Goal: Transaction & Acquisition: Obtain resource

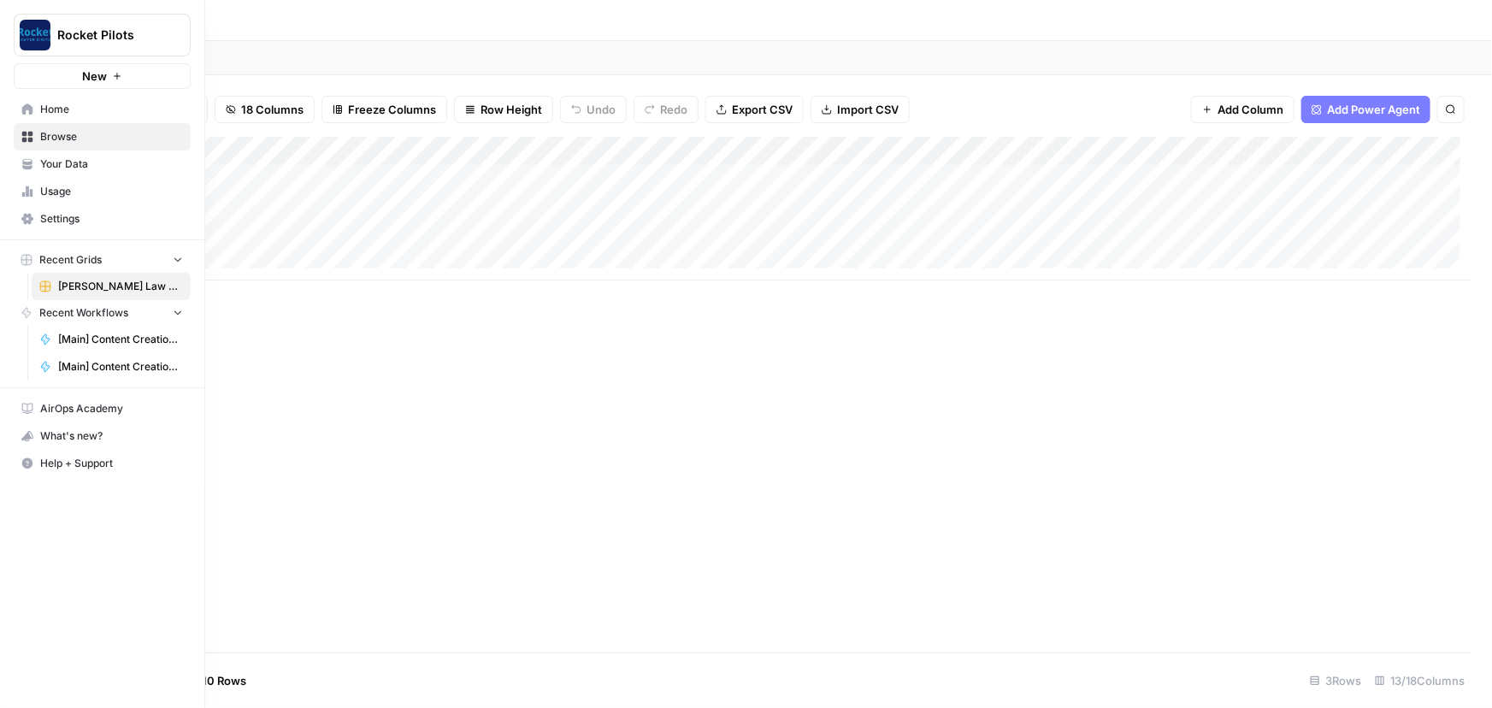
click at [43, 106] on span "Home" at bounding box center [111, 109] width 143 height 15
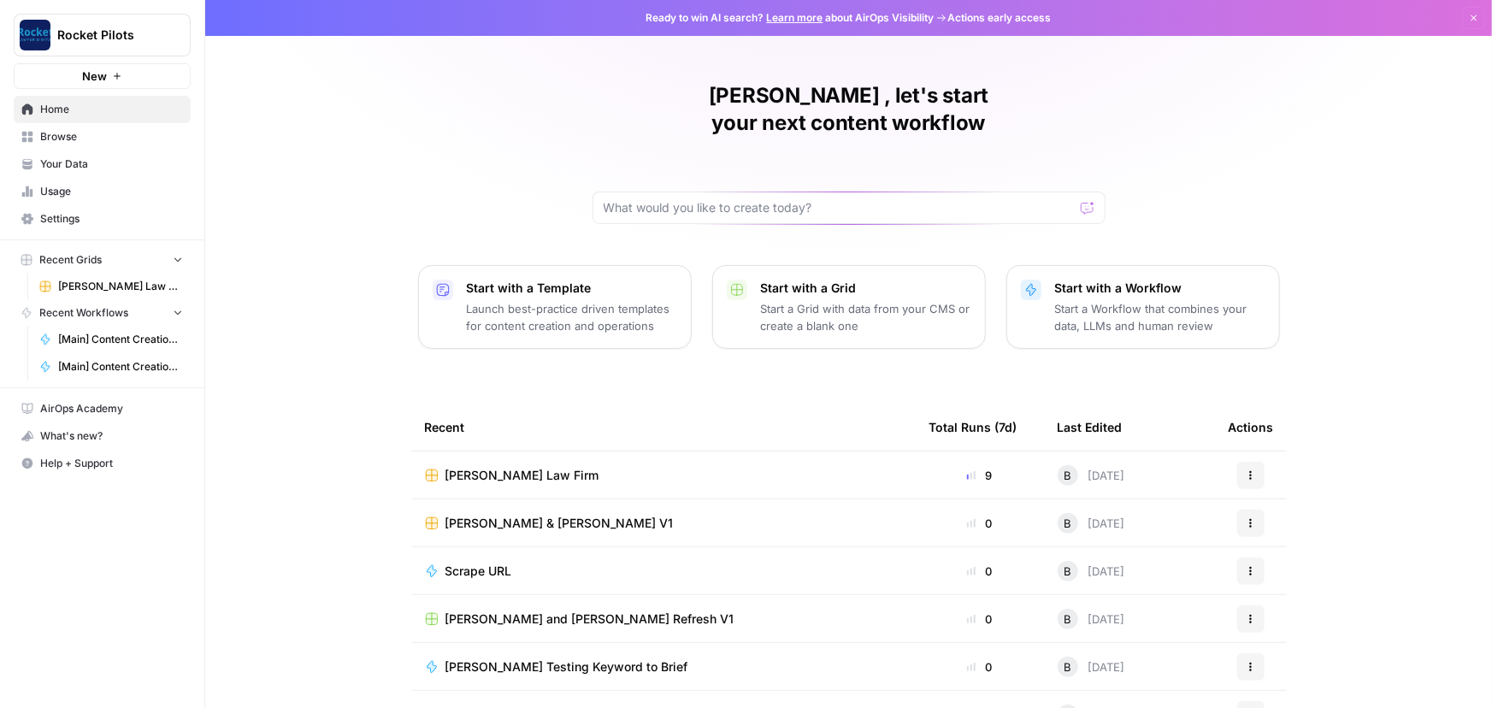
click at [60, 131] on span "Browse" at bounding box center [111, 136] width 143 height 15
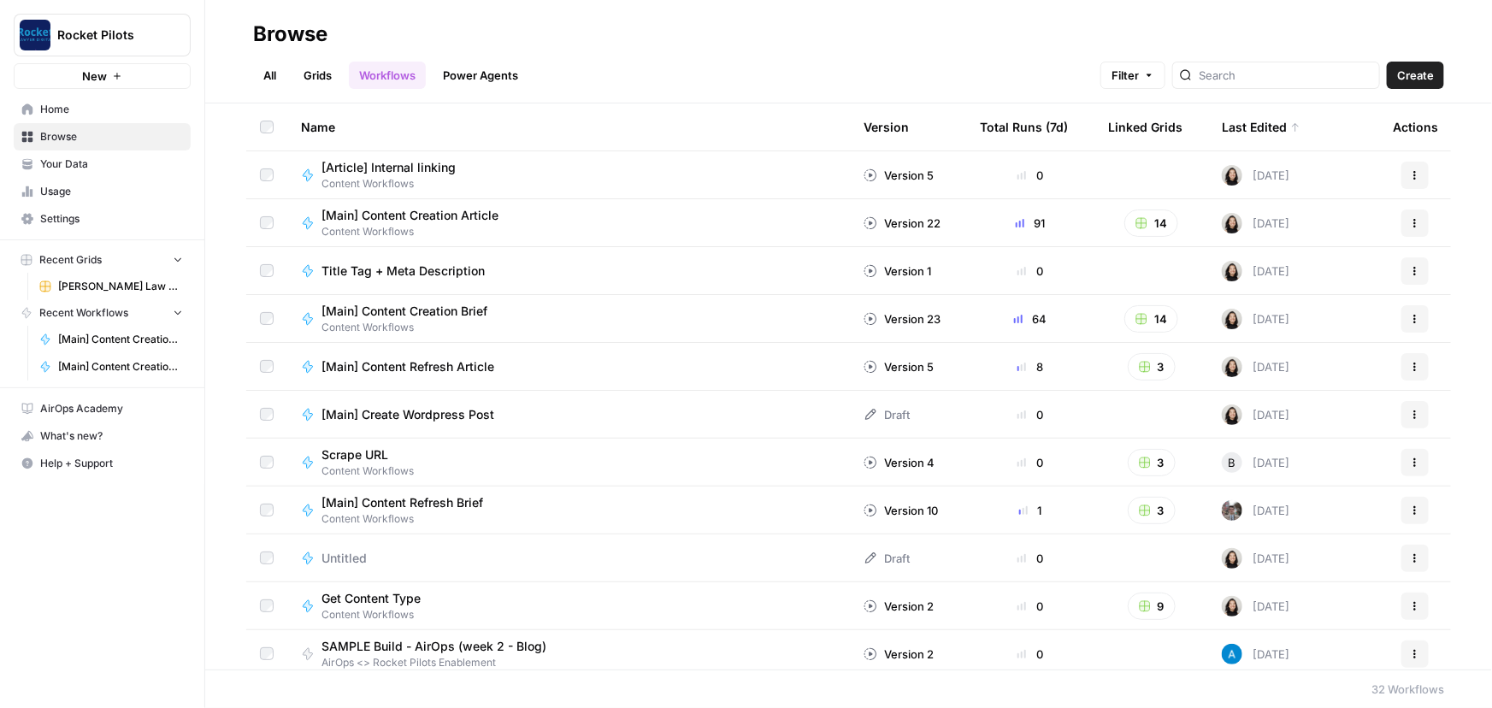
click at [64, 157] on span "Your Data" at bounding box center [111, 163] width 143 height 15
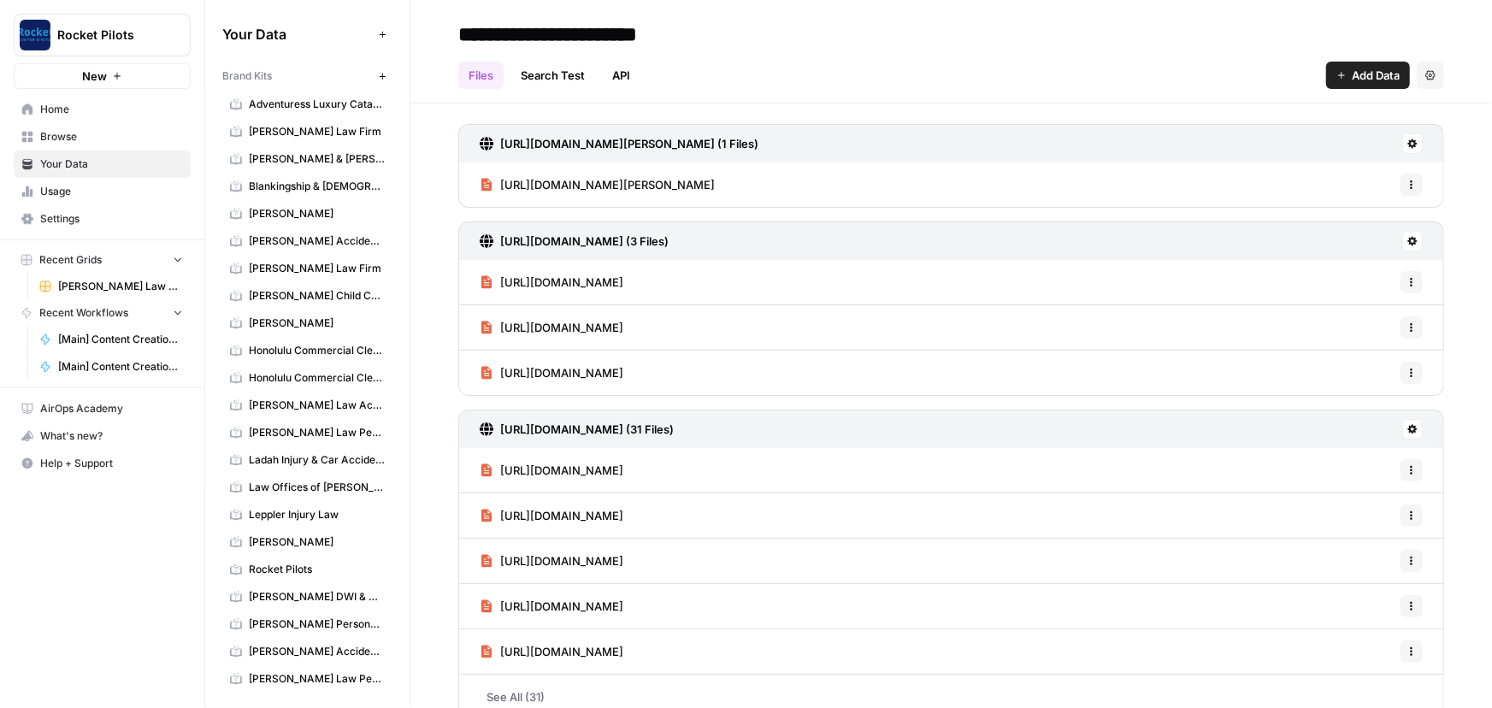
click at [275, 564] on span "Rocket Pilots" at bounding box center [317, 569] width 136 height 15
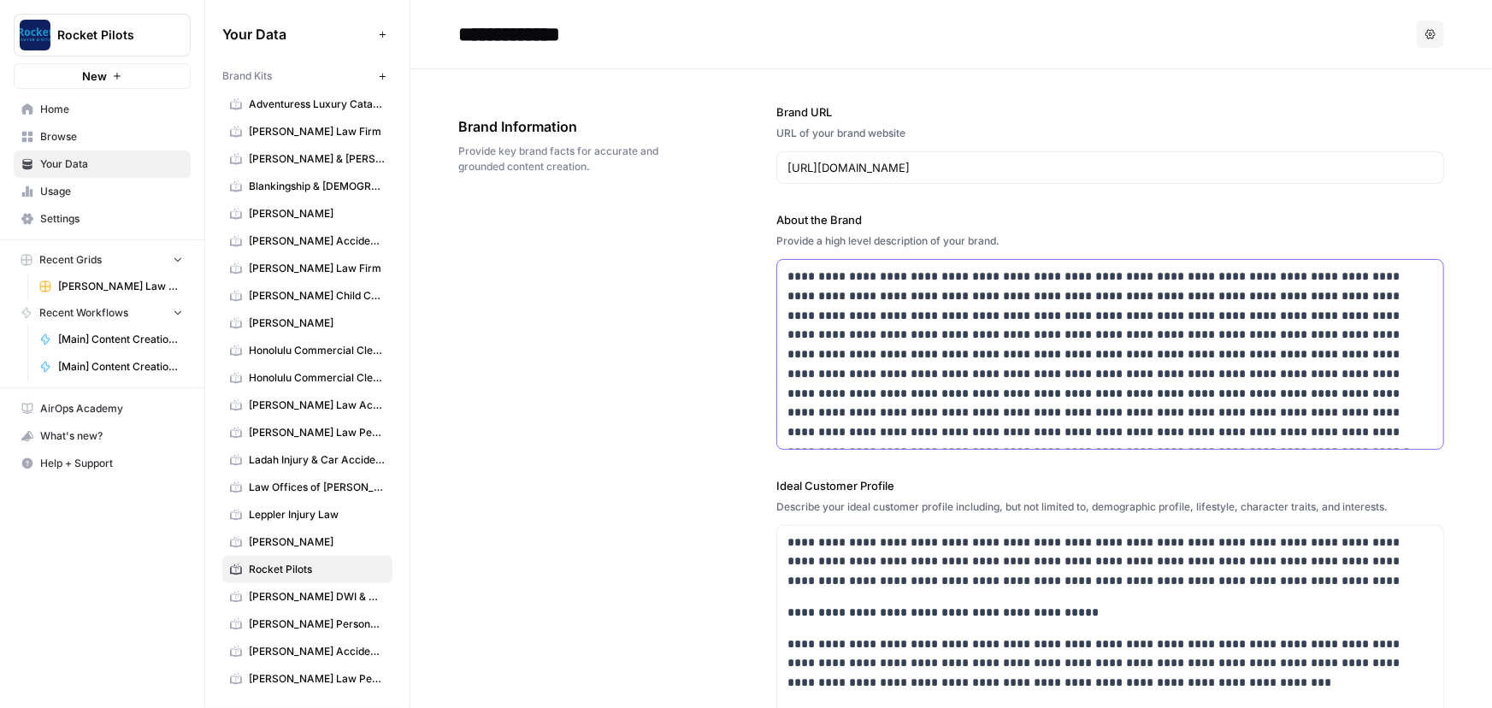
click at [1126, 319] on p "**********" at bounding box center [1105, 354] width 637 height 175
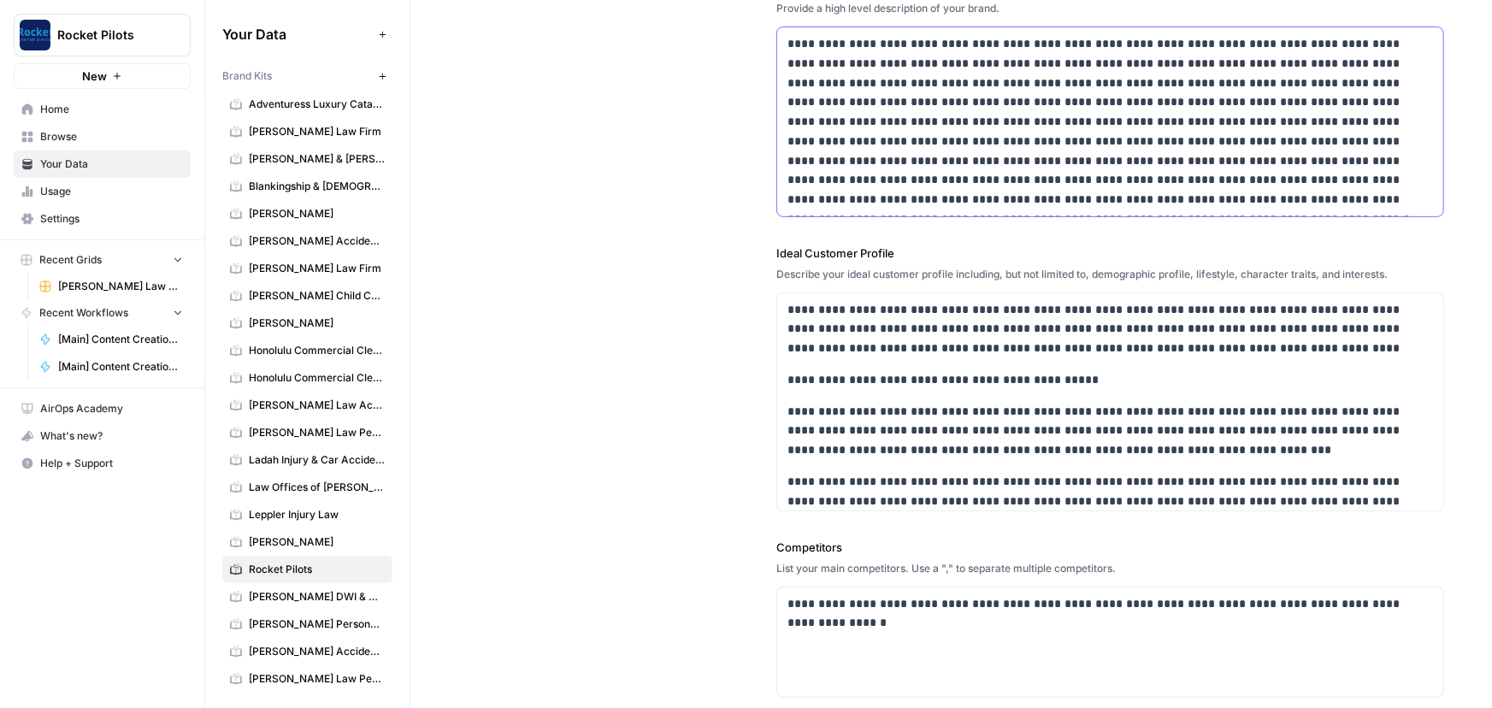
scroll to position [155, 0]
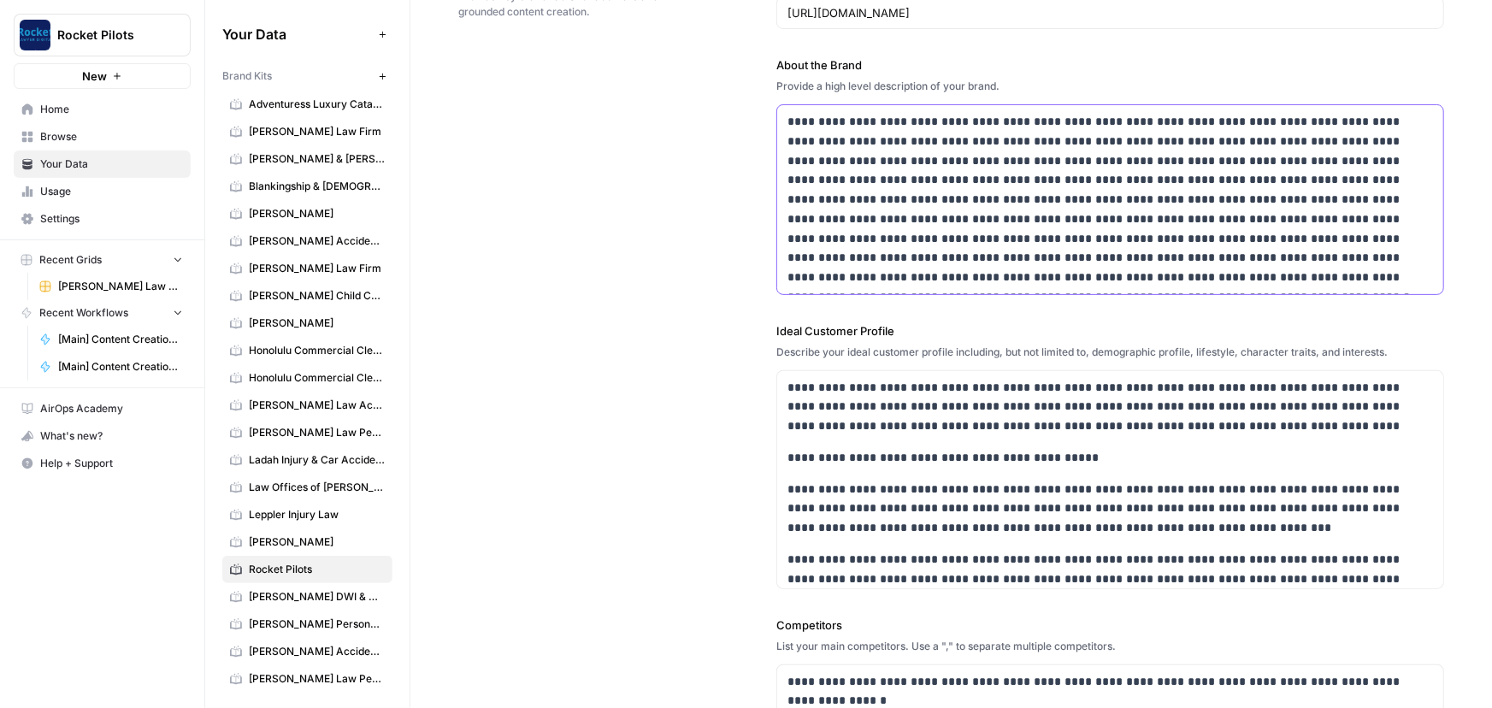
click at [1127, 278] on p "**********" at bounding box center [1105, 199] width 637 height 175
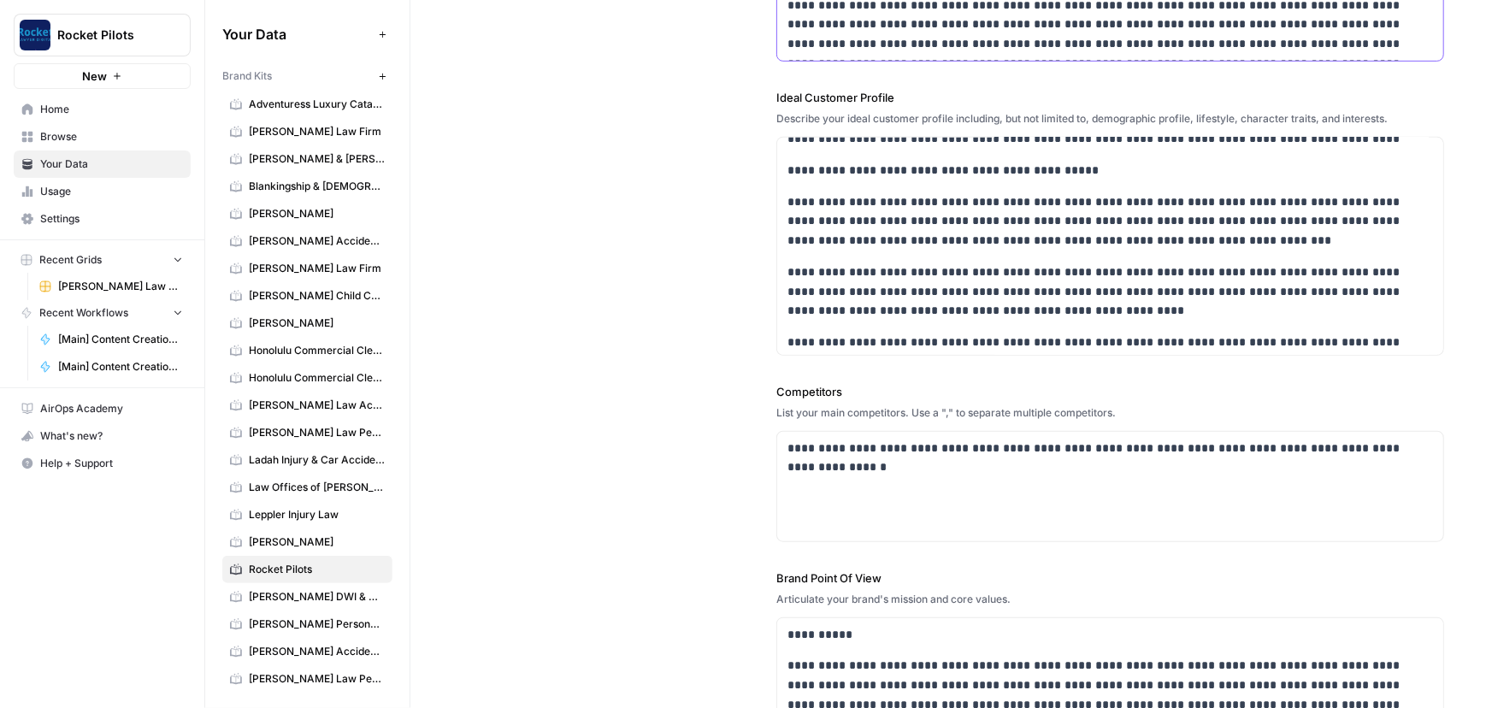
scroll to position [109, 0]
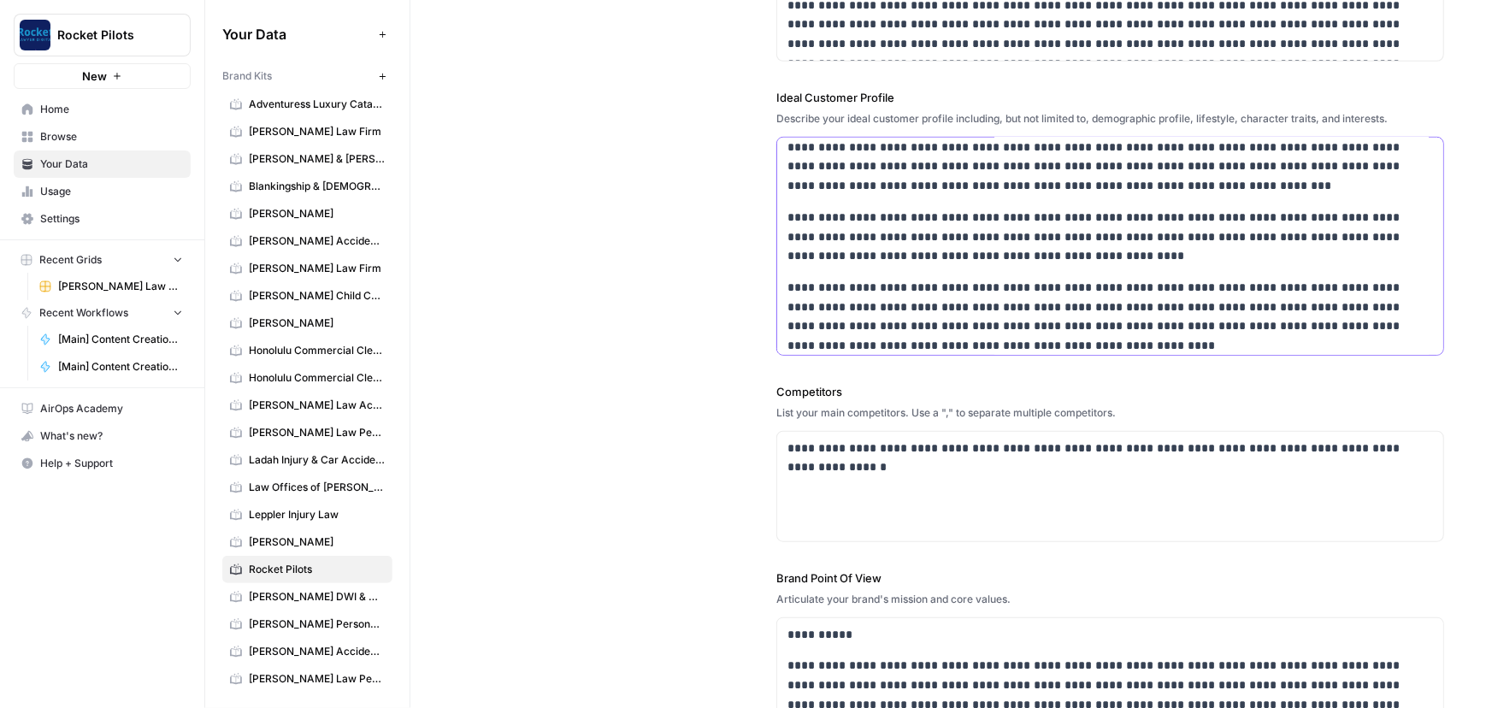
drag, startPoint x: 1150, startPoint y: 222, endPoint x: 1004, endPoint y: 182, distance: 151.6
click at [1149, 222] on p "**********" at bounding box center [1099, 237] width 625 height 58
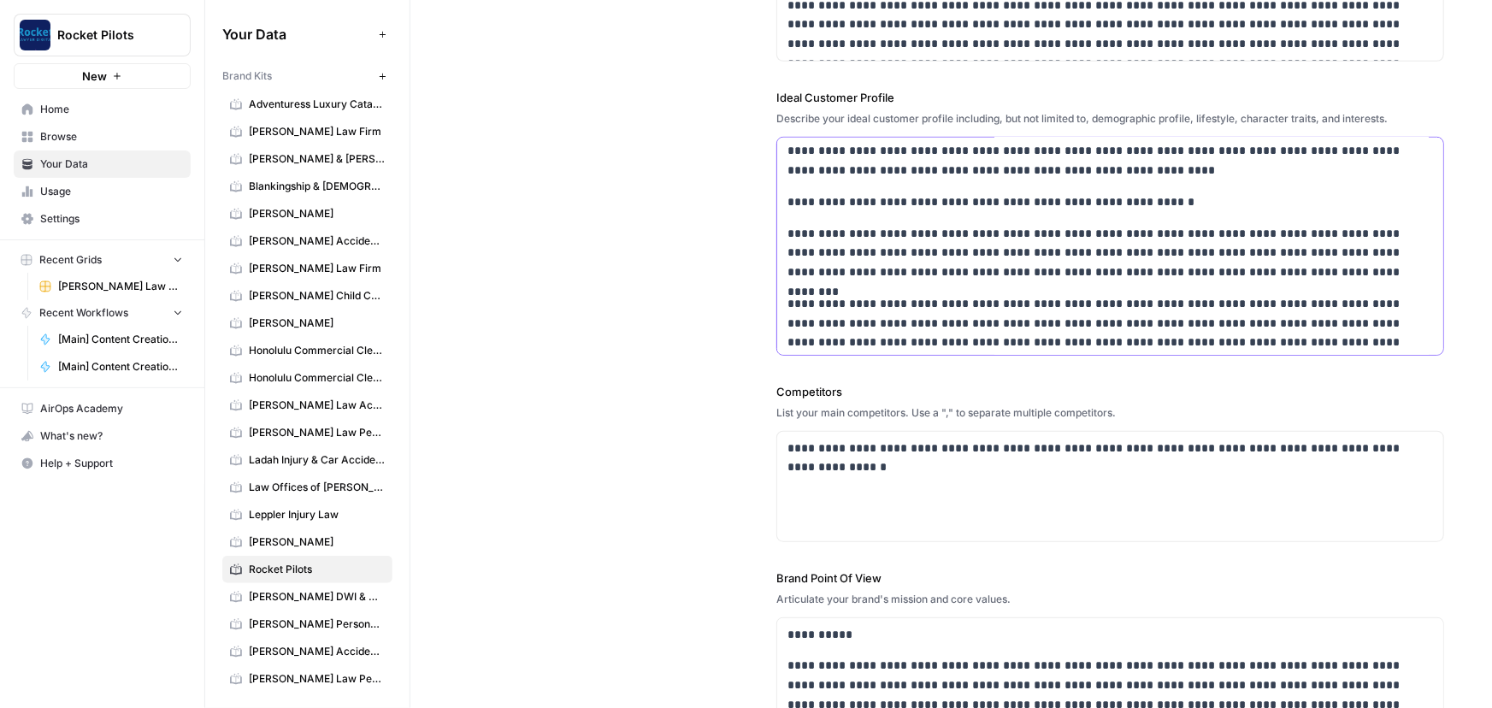
scroll to position [303, 0]
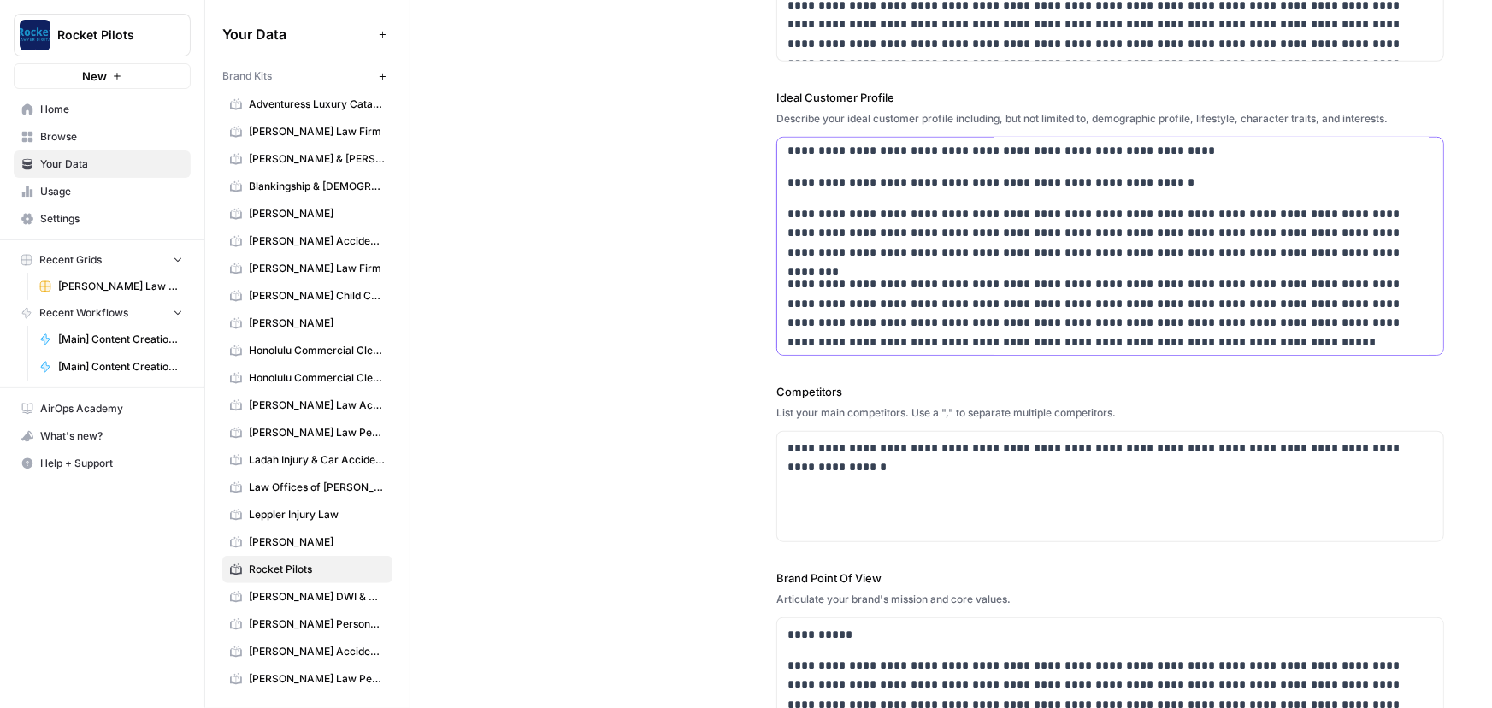
click at [800, 303] on p "**********" at bounding box center [1099, 313] width 625 height 78
click at [811, 321] on p "**********" at bounding box center [1099, 313] width 625 height 78
click at [1011, 324] on p "**********" at bounding box center [1099, 313] width 625 height 78
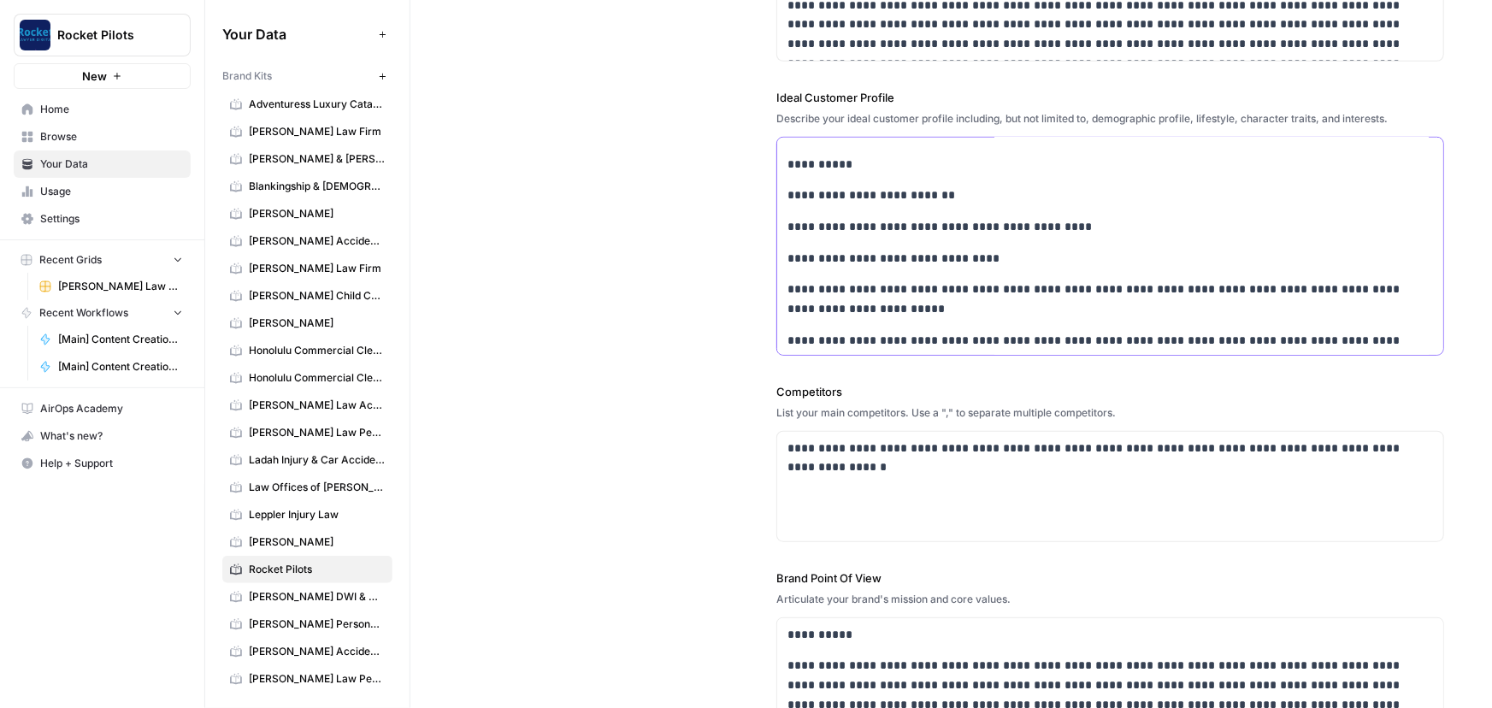
scroll to position [1248, 0]
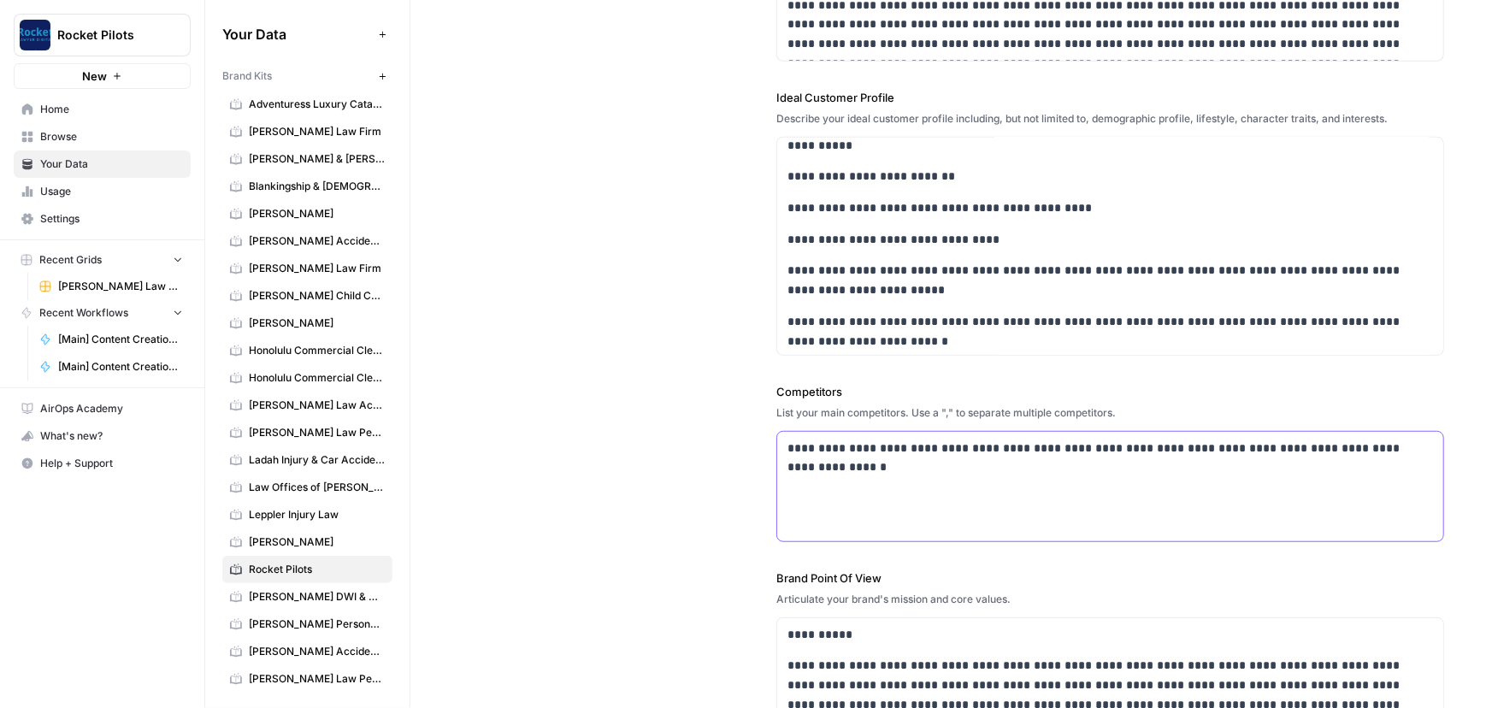
click at [991, 466] on div "**********" at bounding box center [1110, 486] width 666 height 109
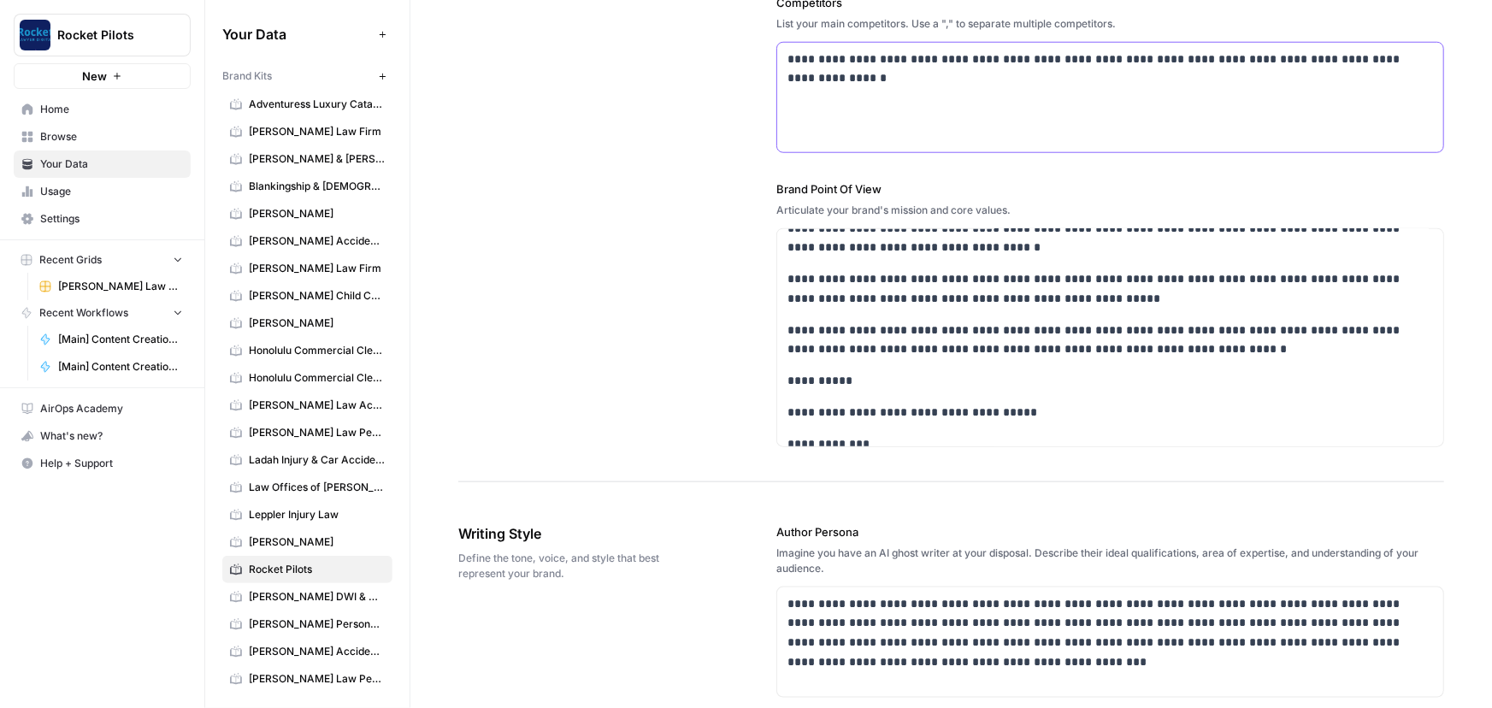
scroll to position [296, 0]
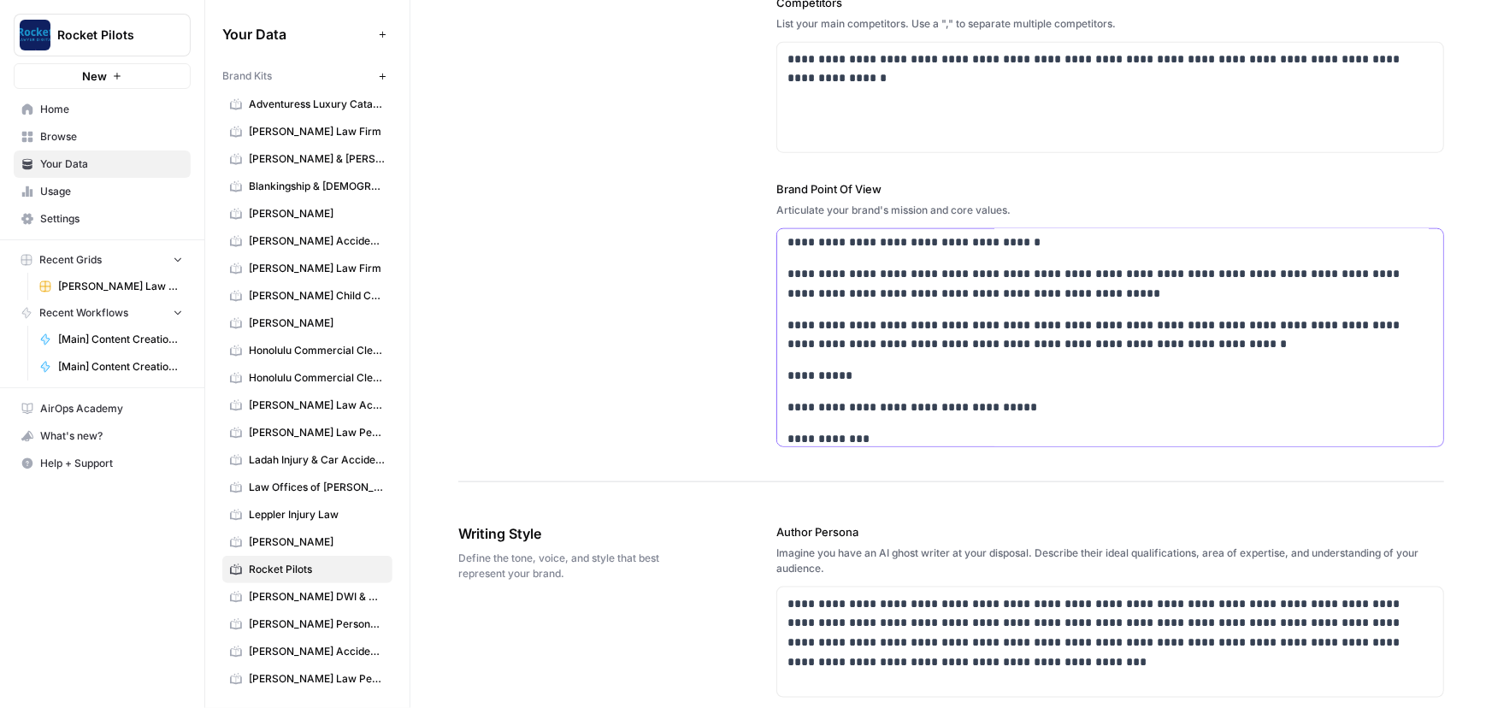
click at [1322, 325] on p "**********" at bounding box center [1099, 334] width 625 height 39
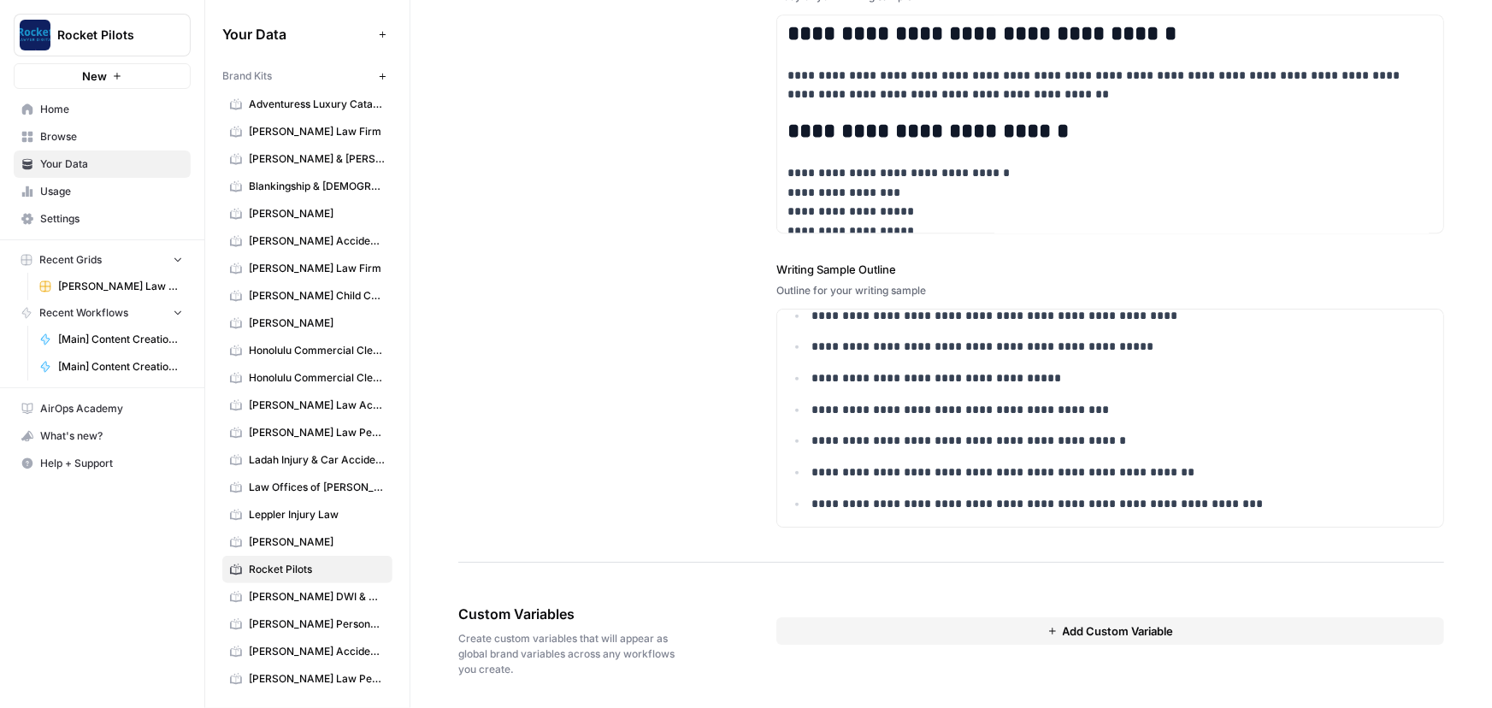
scroll to position [0, 0]
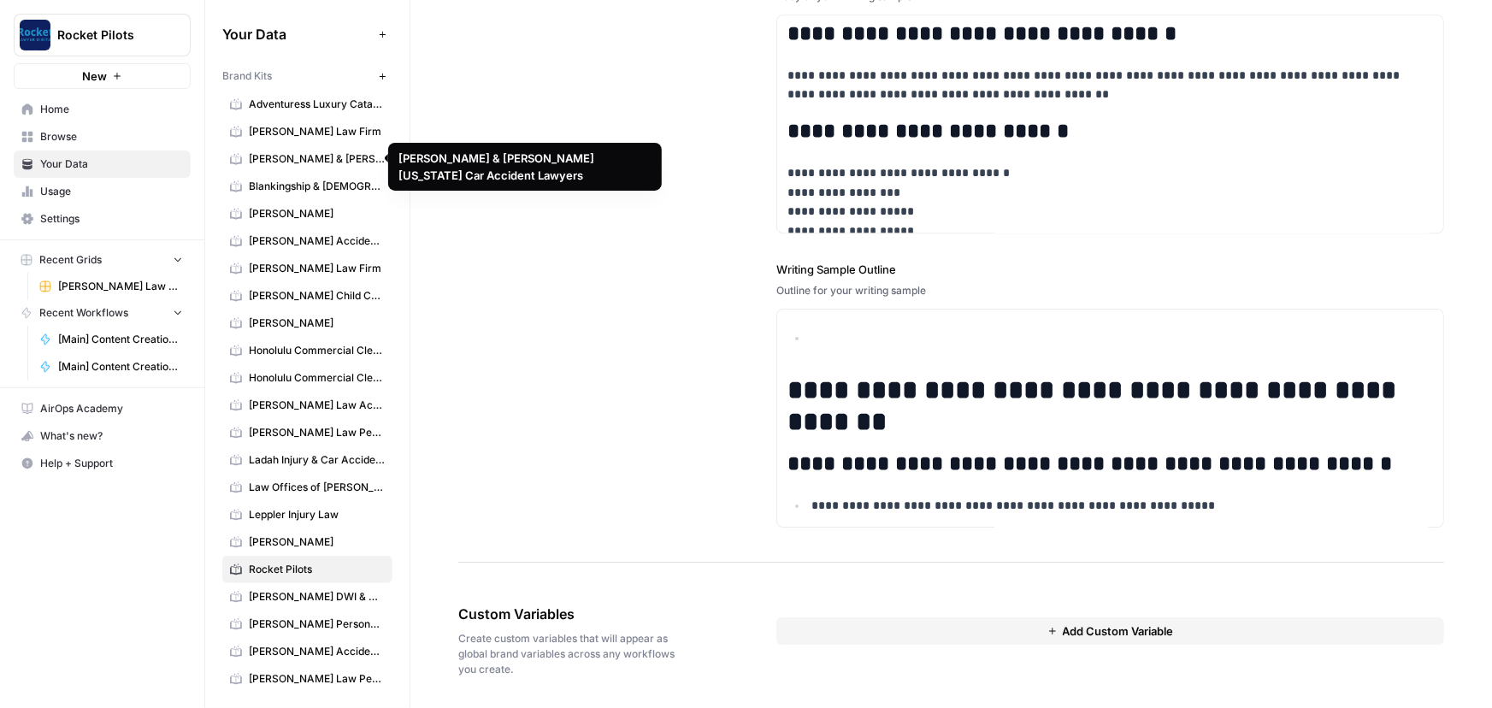
click at [286, 159] on span "[PERSON_NAME] & [PERSON_NAME] [US_STATE] Car Accident Lawyers" at bounding box center [317, 158] width 136 height 15
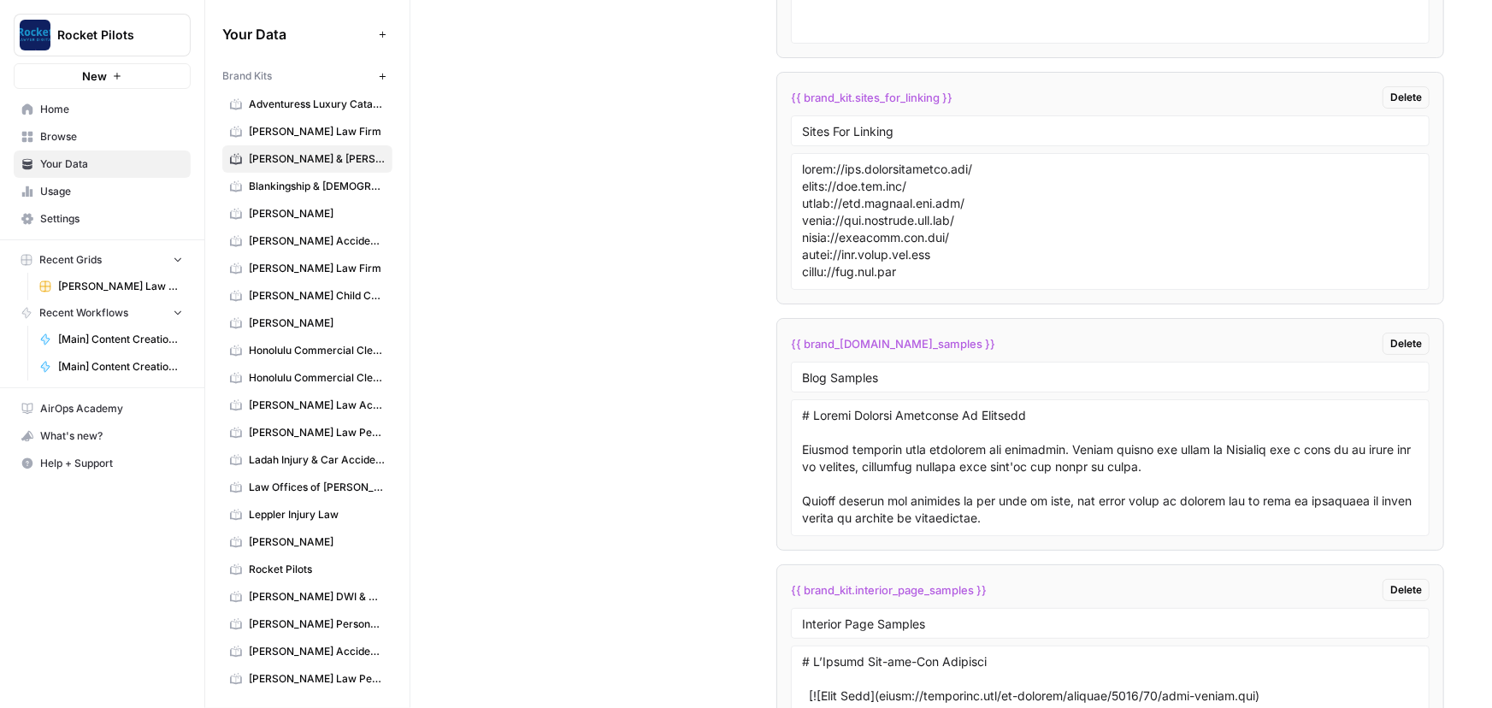
scroll to position [3172, 0]
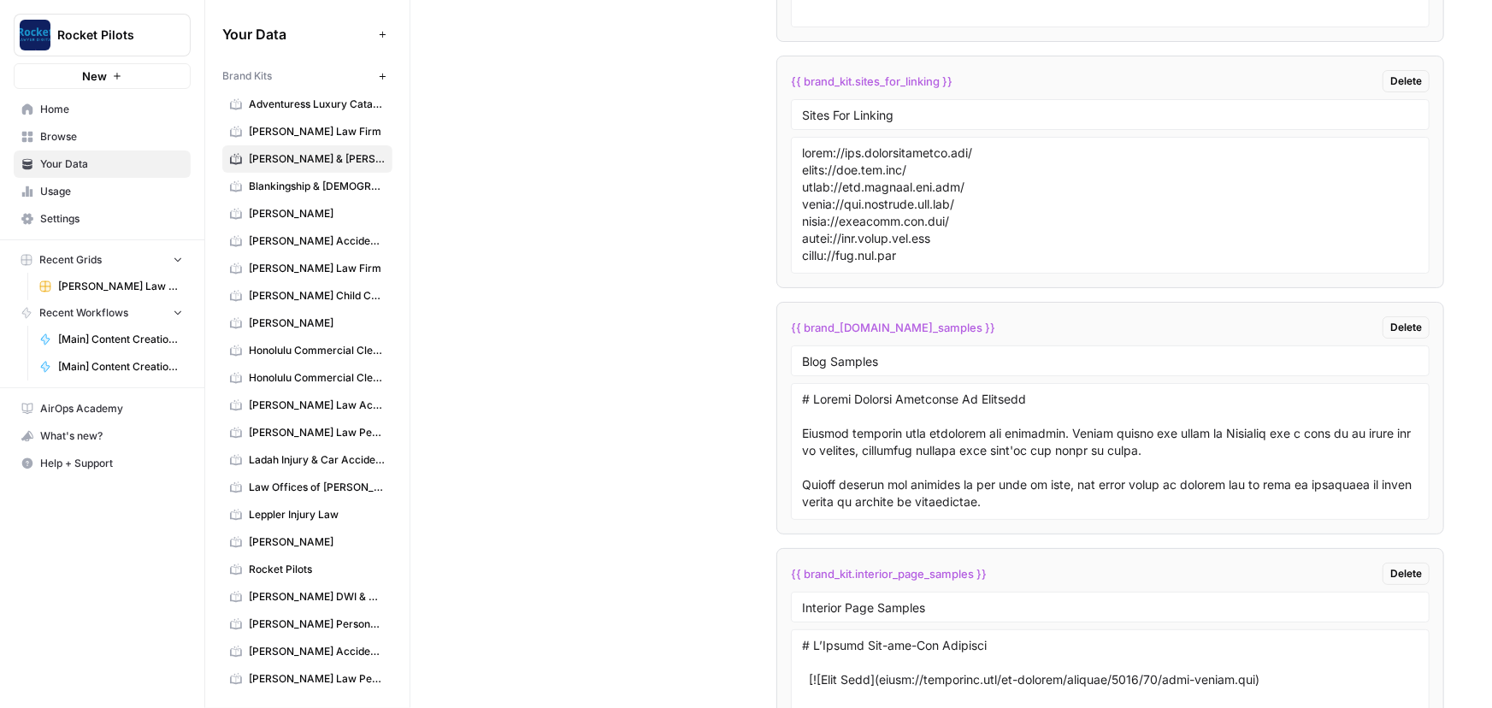
drag, startPoint x: 951, startPoint y: 325, endPoint x: 786, endPoint y: 327, distance: 165.8
click at [786, 327] on li "{{ brand_kit.blog_samples }} Delete Blog Samples" at bounding box center [1110, 418] width 668 height 233
copy span "{{ brand_[DOMAIN_NAME]_samples }}"
click at [277, 556] on link "Rocket Pilots" at bounding box center [307, 569] width 170 height 27
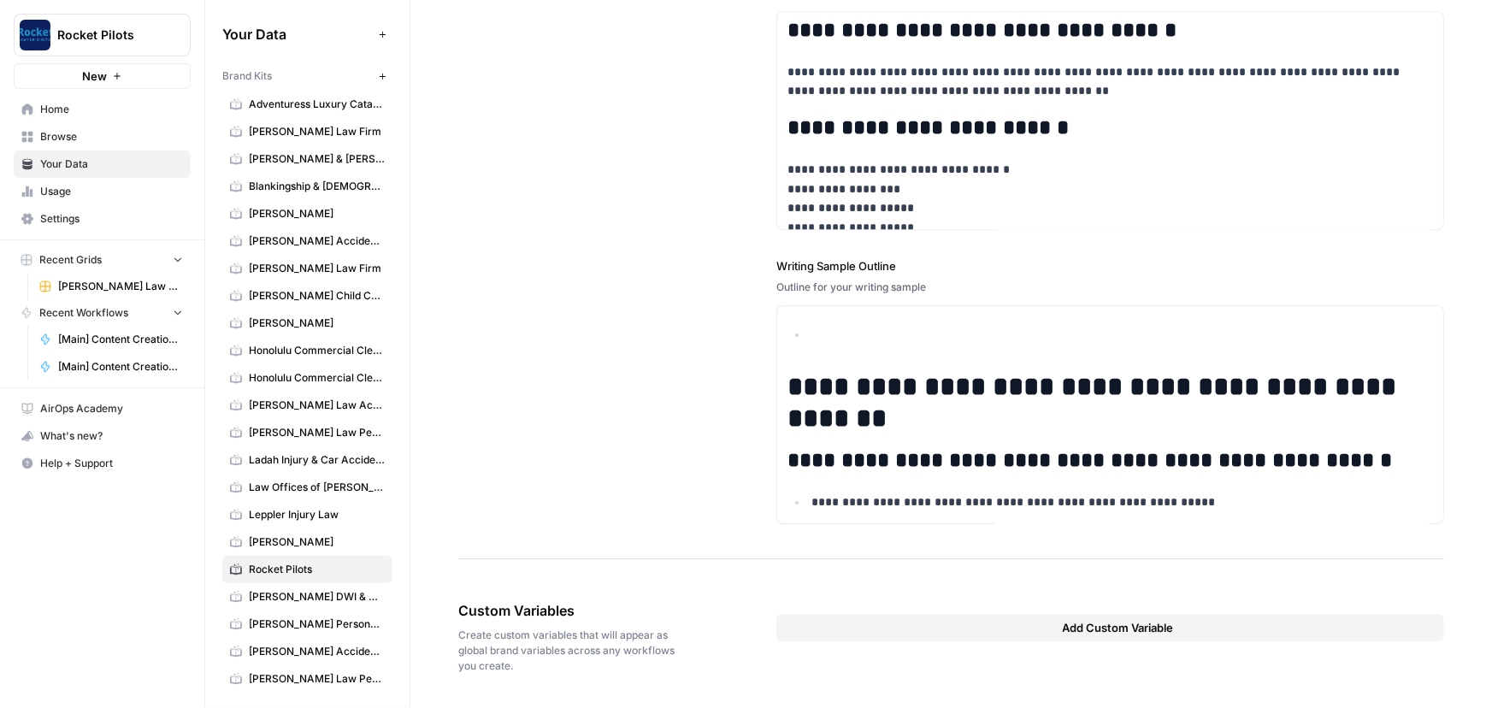
scroll to position [2582, 0]
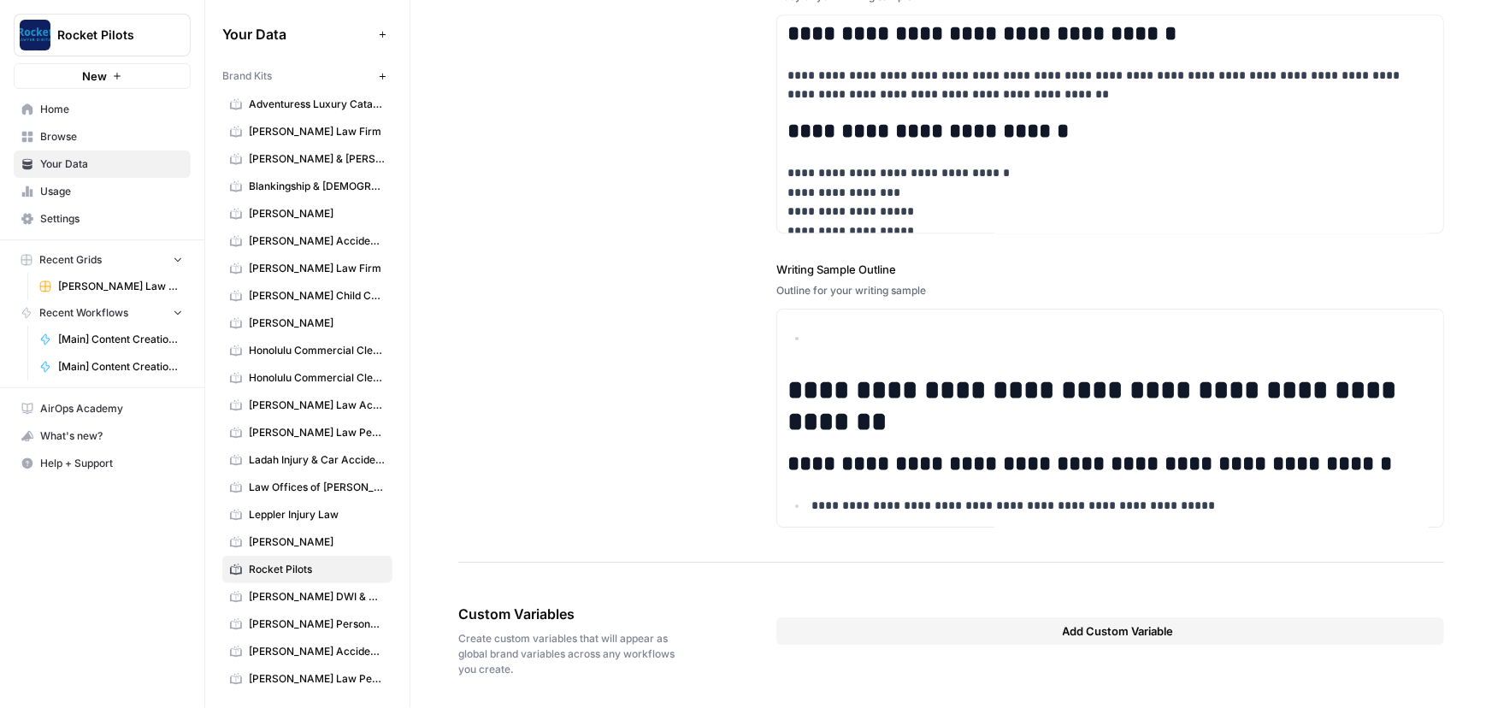
click at [277, 570] on span "Rocket Pilots" at bounding box center [317, 569] width 136 height 15
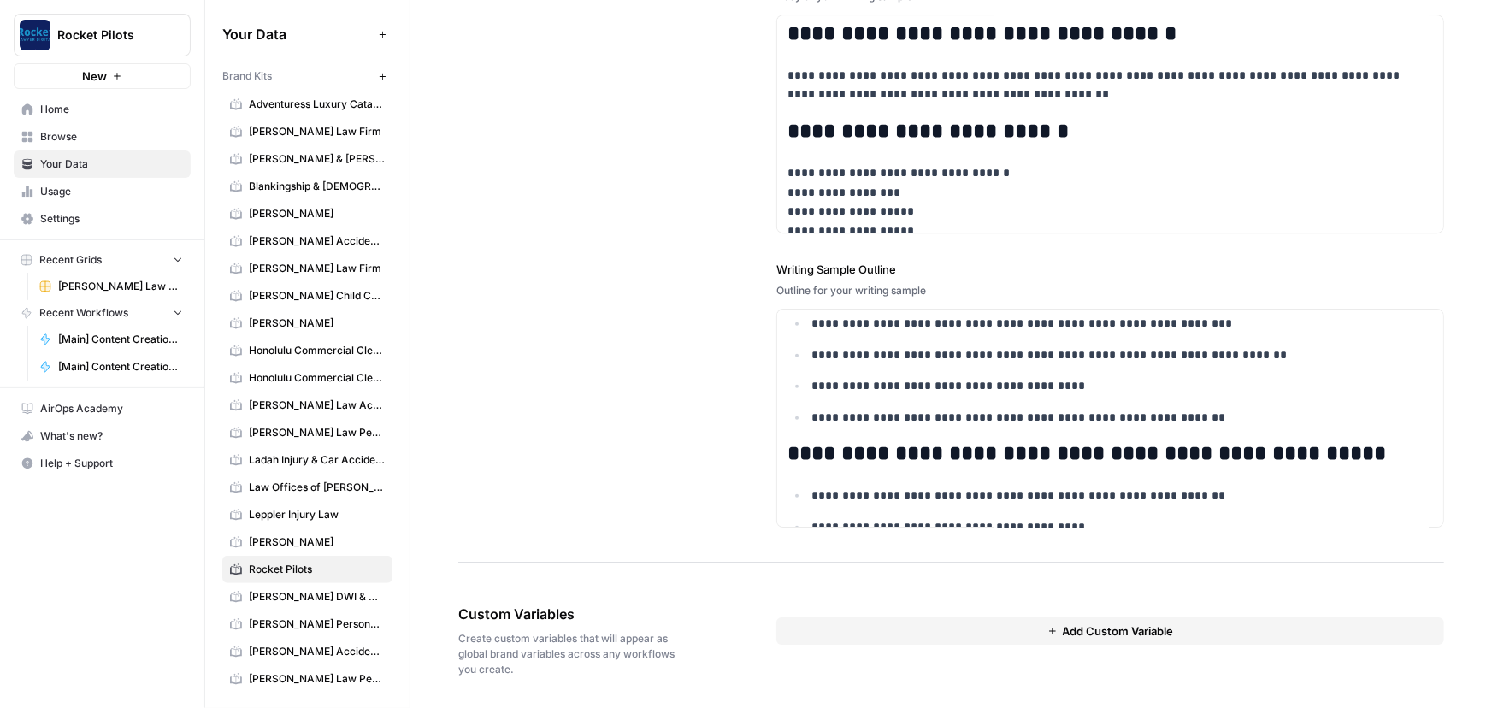
scroll to position [990, 0]
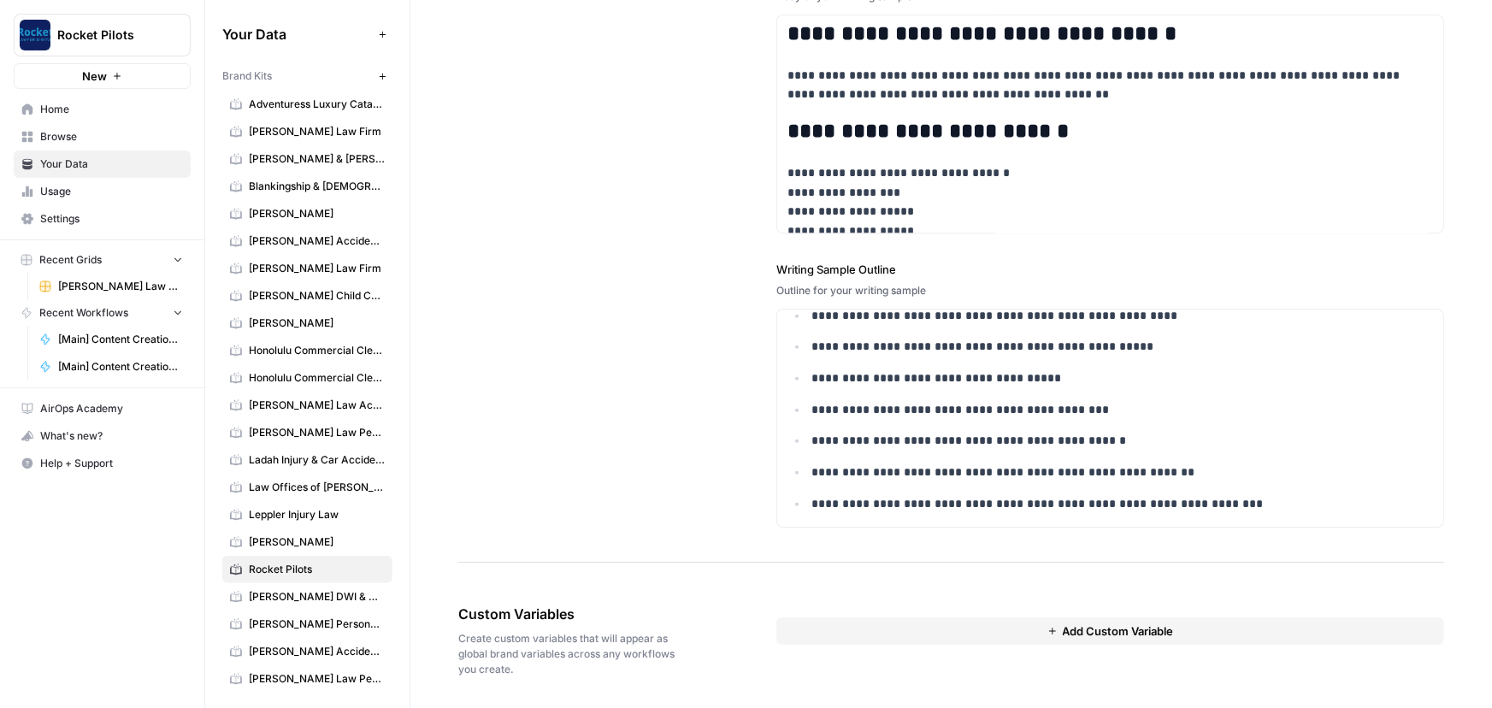
click at [1049, 635] on button "Add Custom Variable" at bounding box center [1110, 630] width 668 height 27
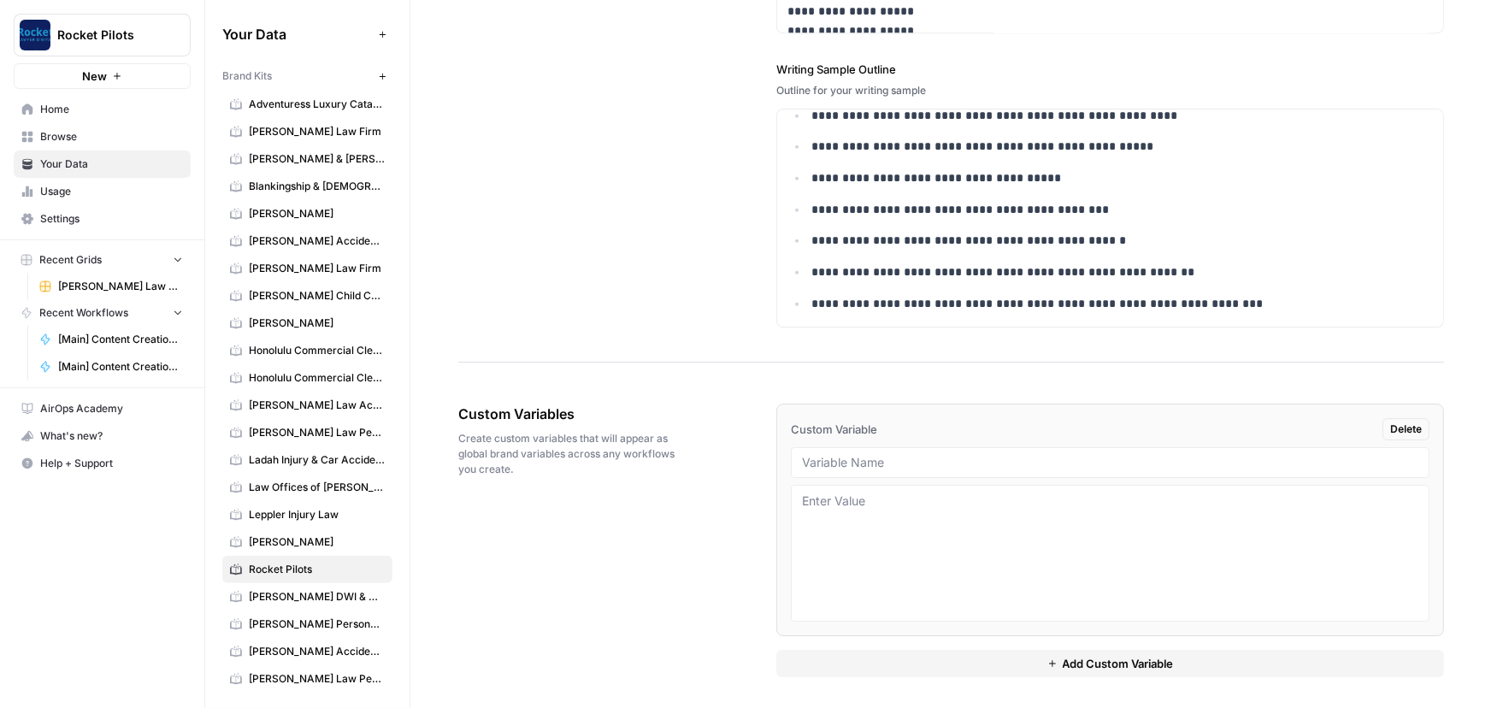
click at [863, 447] on div at bounding box center [1110, 462] width 639 height 31
click at [871, 457] on input "text" at bounding box center [1110, 462] width 616 height 15
paste input "{{ brand_[DOMAIN_NAME]_samples }}"
type input "{{ brand_[DOMAIN_NAME]_samples }}"
click at [882, 499] on textarea at bounding box center [1110, 552] width 616 height 121
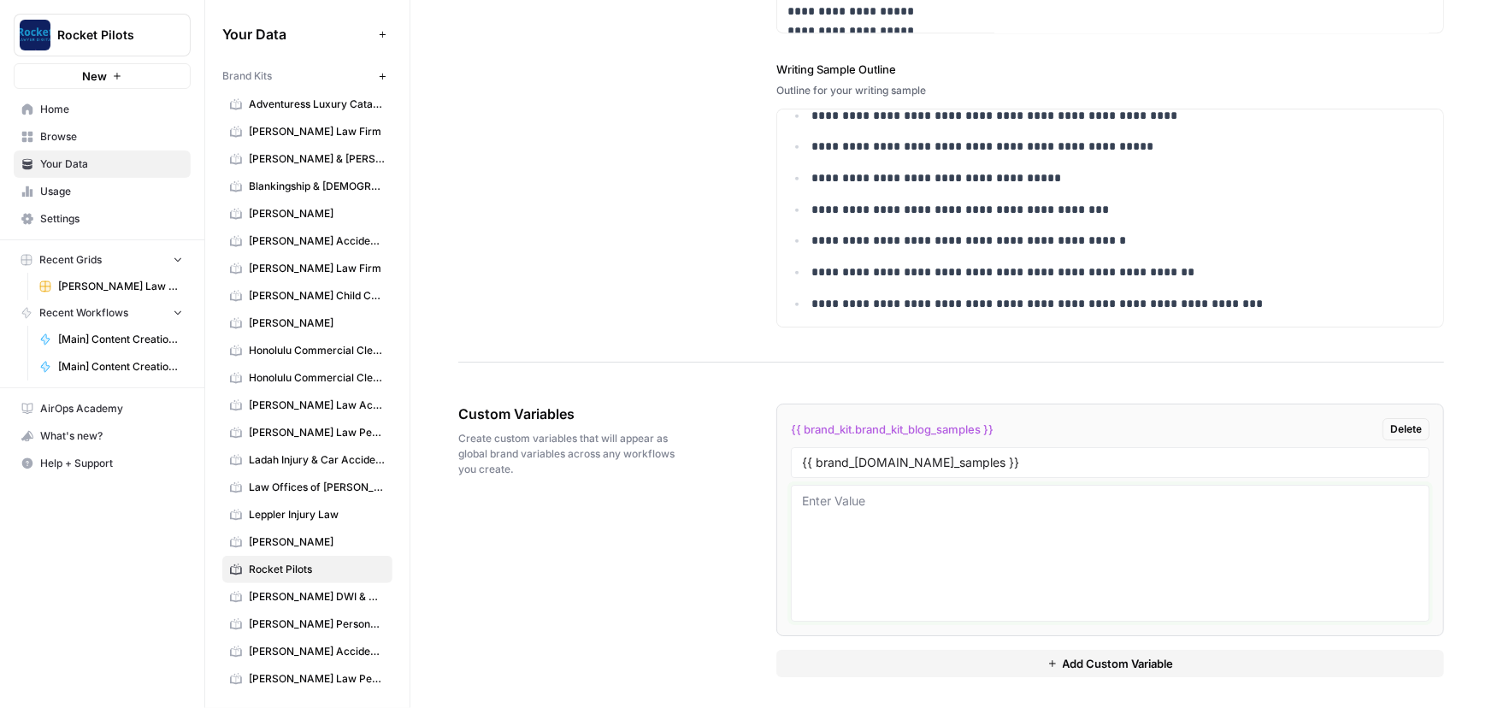
click at [966, 548] on textarea at bounding box center [1110, 552] width 616 height 121
paste textarea "A [study](https://indisputably.org/2020/11/study-finds-that-law-schools-fail-to…"
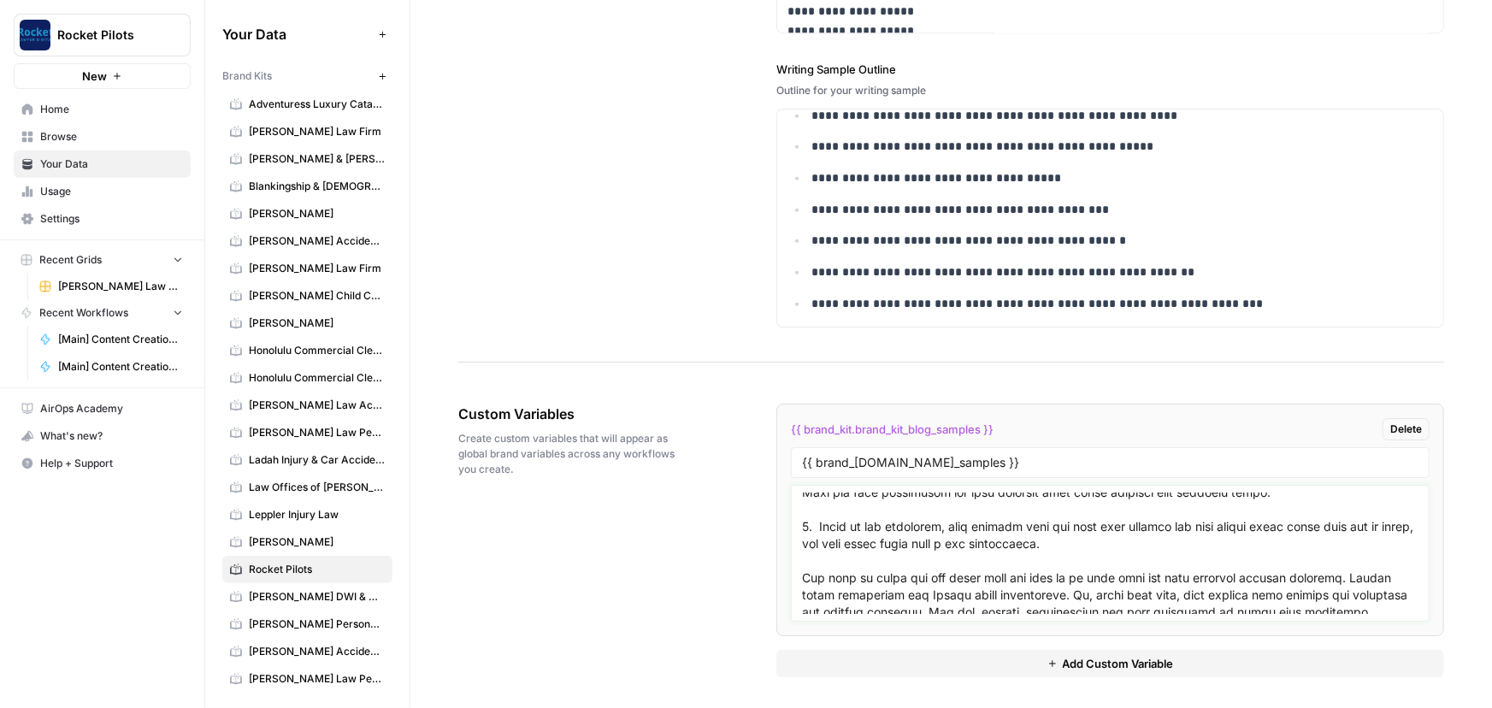
scroll to position [7445, 0]
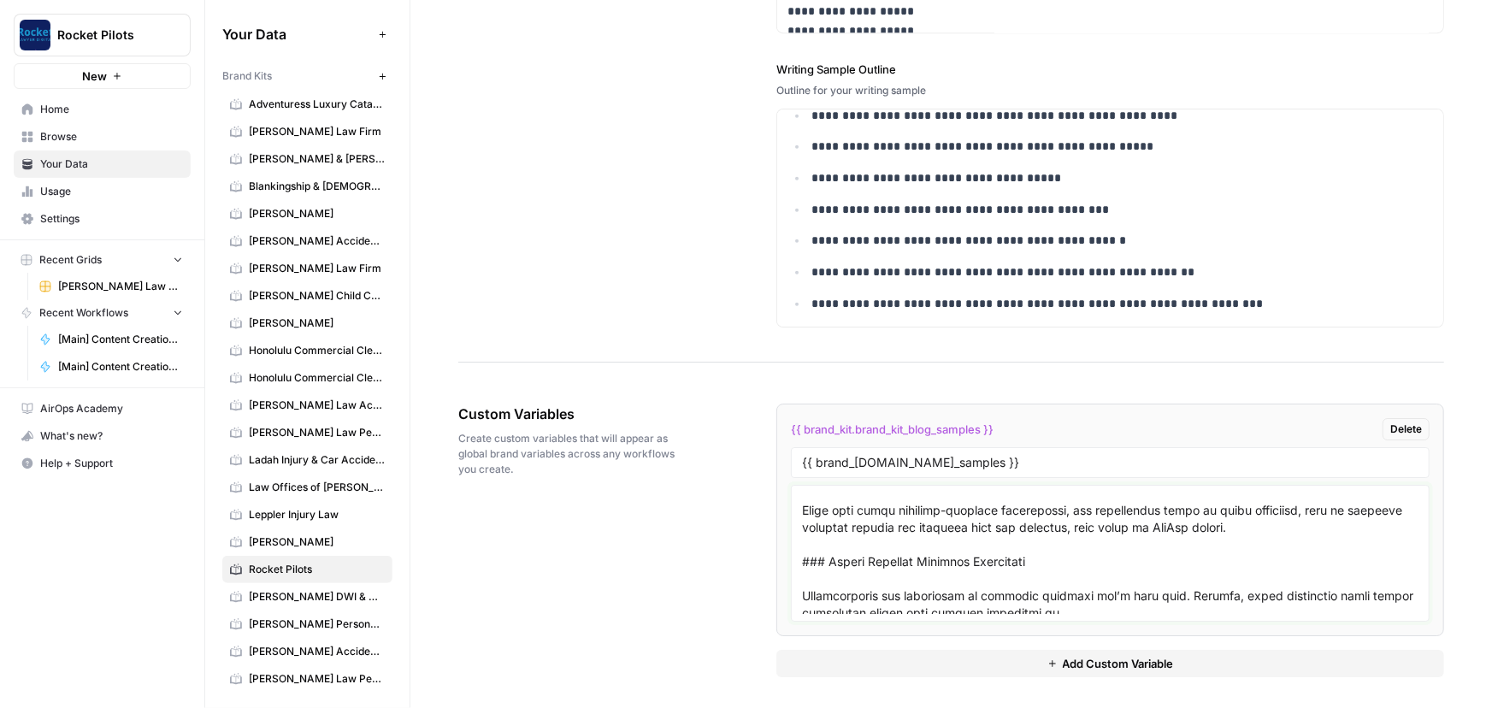
type textarea "A [study](https://indisputably.org/2020/11/study-finds-that-law-schools-fail-to…"
drag, startPoint x: 1455, startPoint y: 462, endPoint x: 1455, endPoint y: 478, distance: 16.2
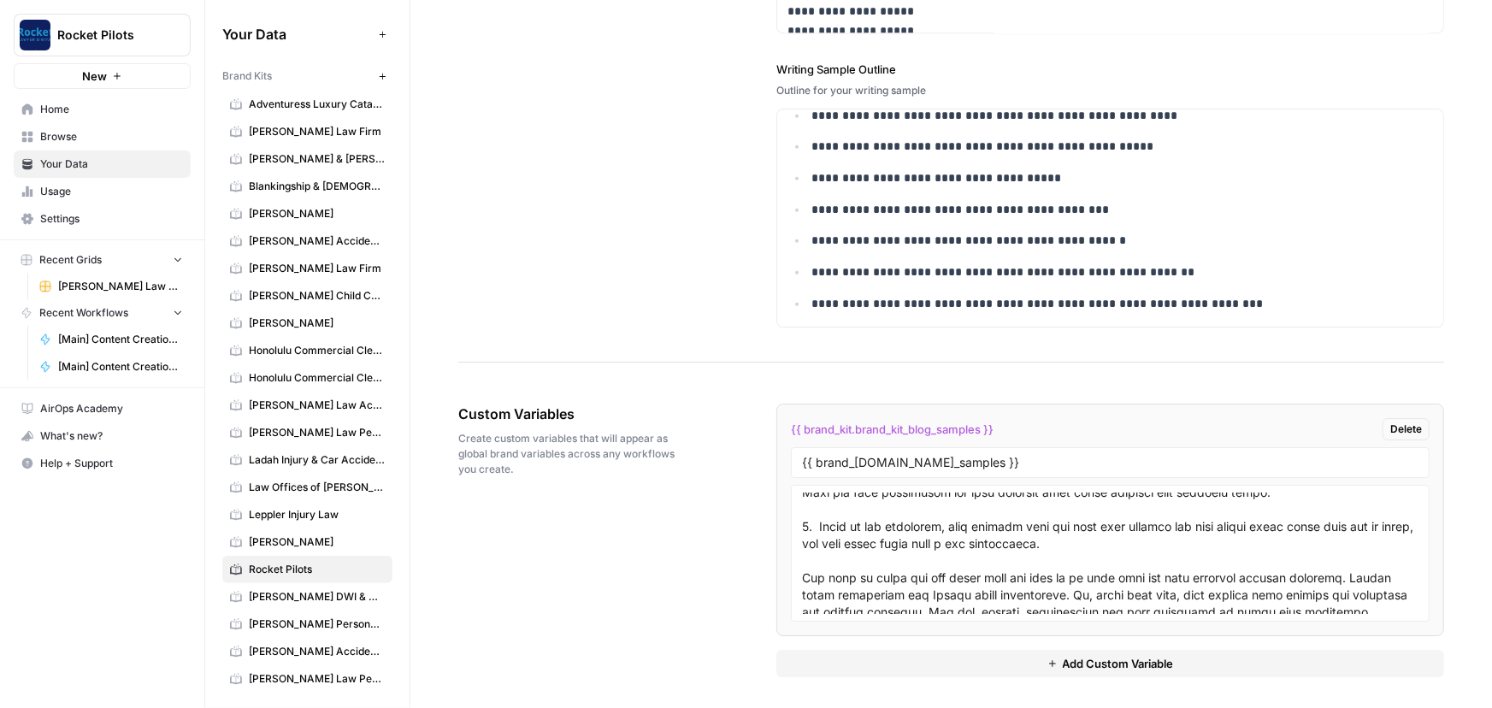
click at [730, 461] on div "Custom Variables Create custom variables that will appear as global brand varia…" at bounding box center [951, 540] width 986 height 342
click at [274, 154] on span "[PERSON_NAME] & [PERSON_NAME] [US_STATE] Car Accident Lawyers" at bounding box center [317, 158] width 136 height 15
click at [1026, 664] on button "Add Custom Variable" at bounding box center [1110, 663] width 668 height 27
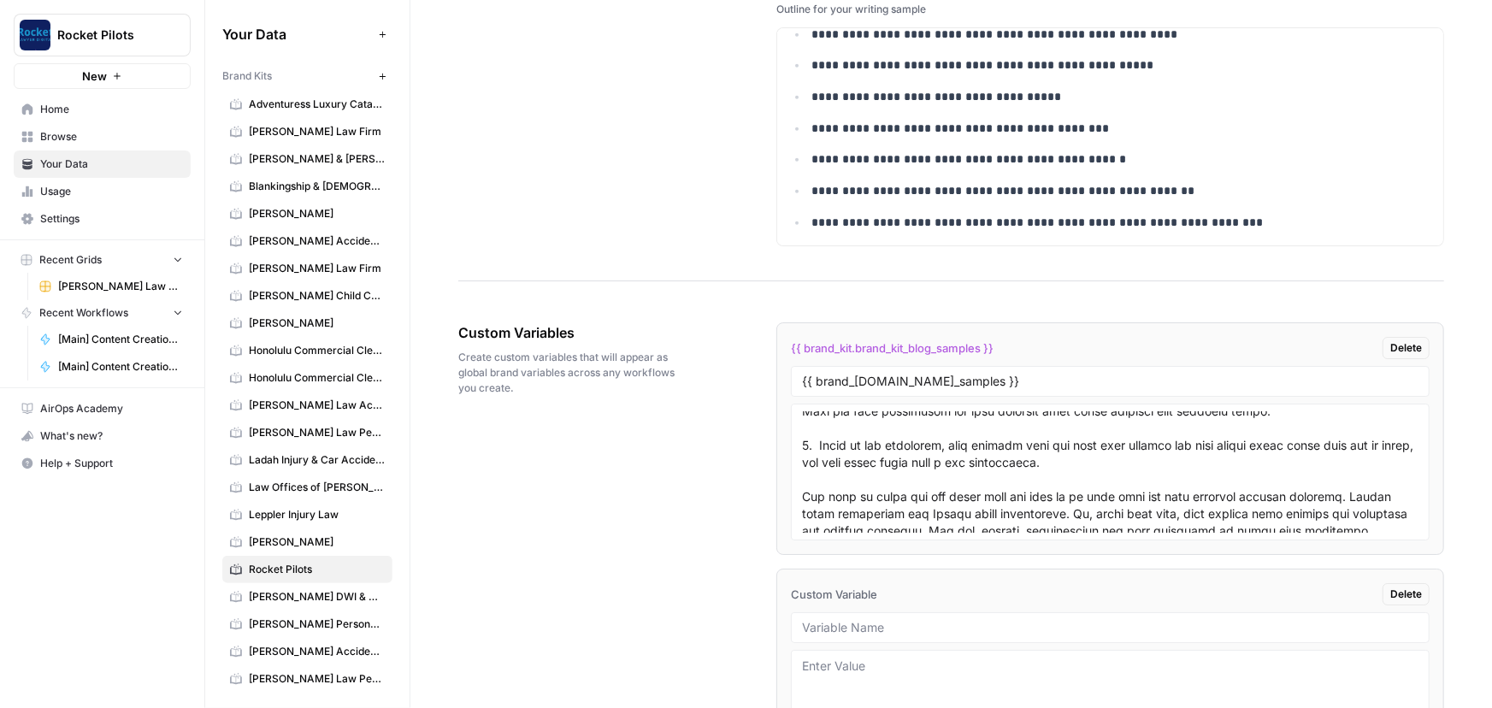
scroll to position [2938, 0]
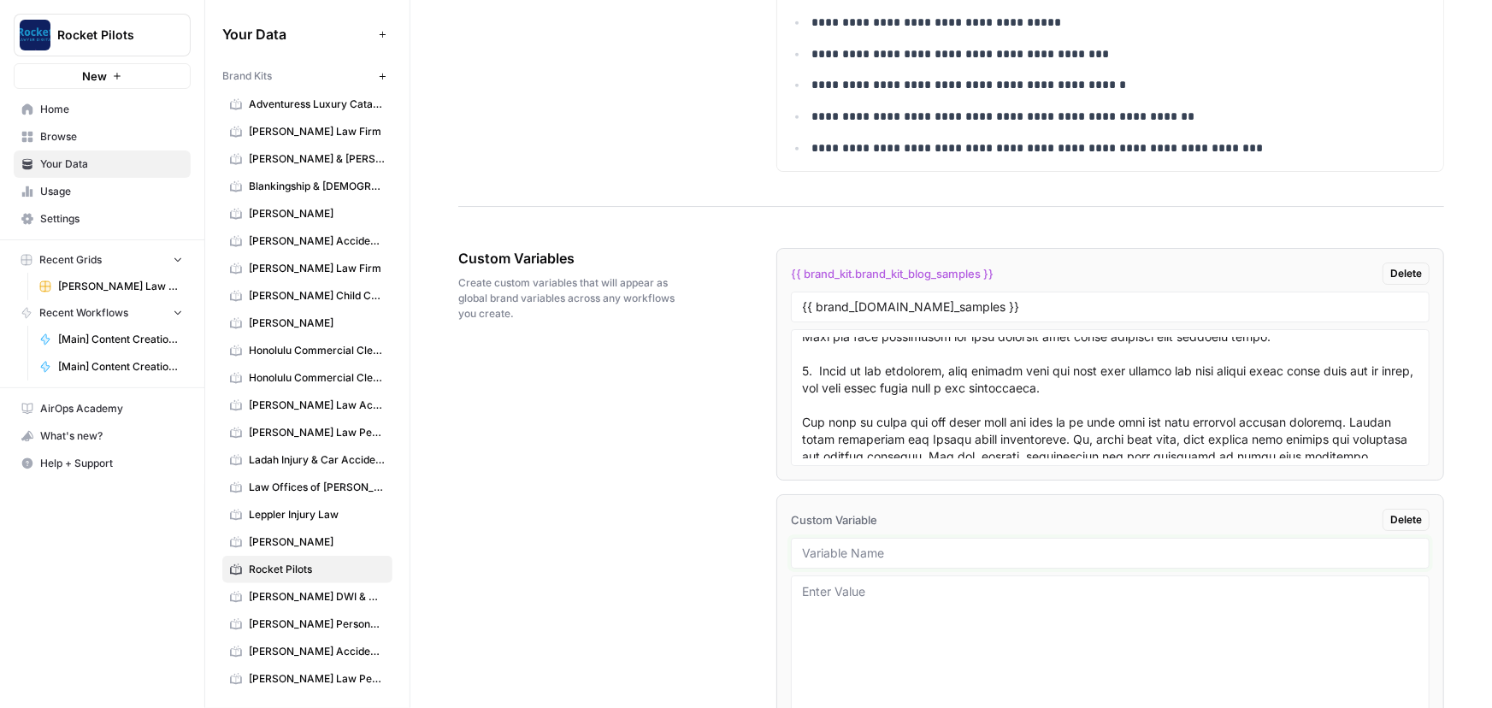
click at [841, 548] on input "text" at bounding box center [1110, 552] width 616 height 15
paste input "{{ brand_kit.interior_page_samples }}"
type input "{{ brand_kit.interior_page_samples }}"
click at [859, 598] on textarea at bounding box center [1110, 643] width 616 height 121
paste textarea "Personal Injury Lawyer SEO in 2025 is an engaging topic. Mostly because the sea…"
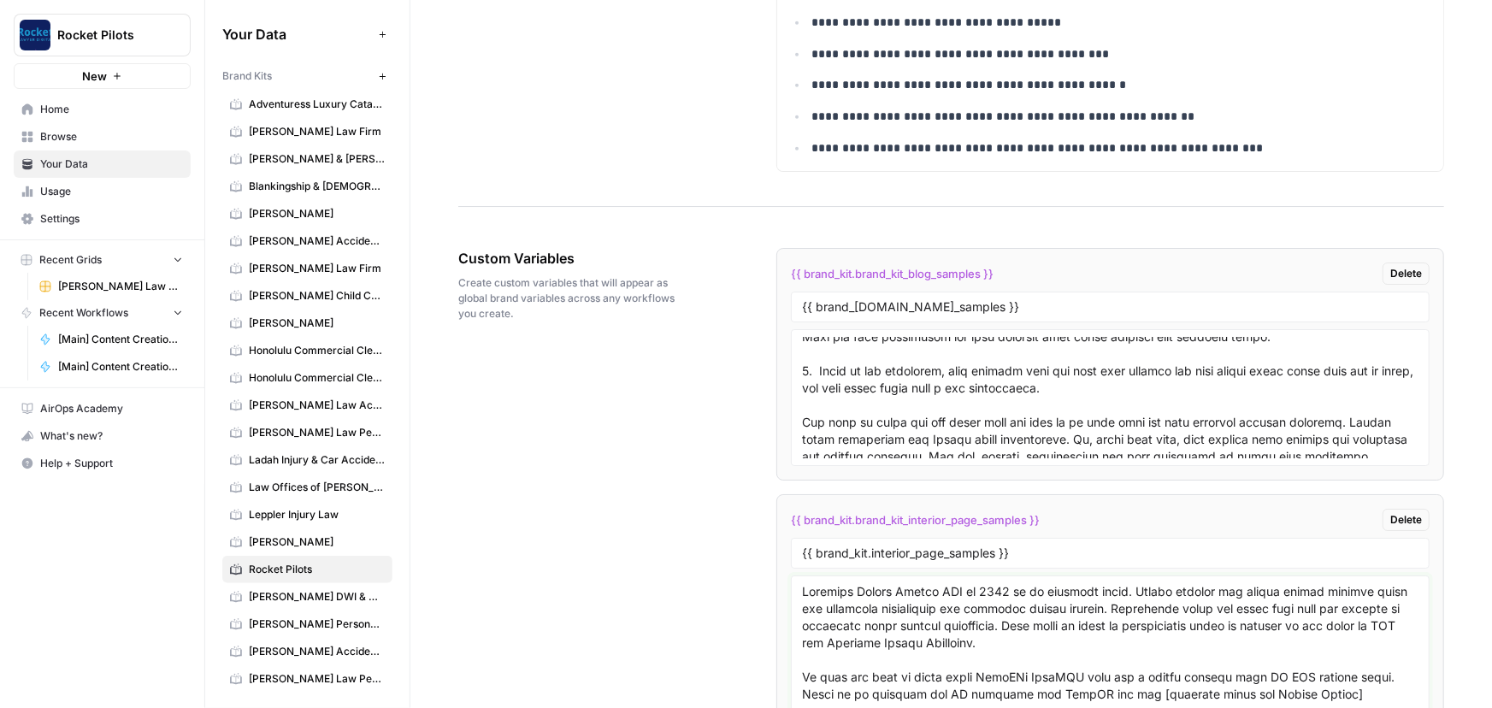
scroll to position [6887, 0]
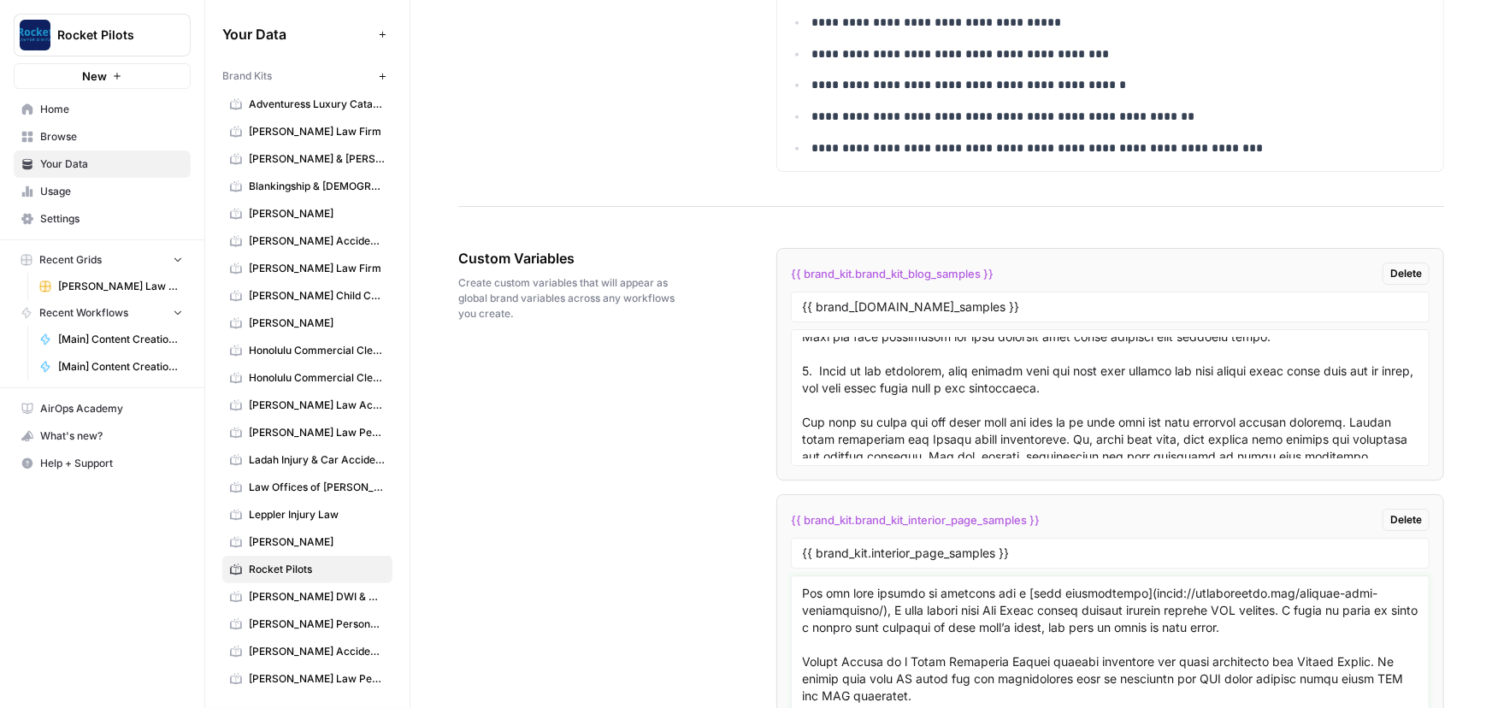
type textarea "Personal Injury Lawyer SEO in 2025 is an engaging topic. Mostly because the sea…"
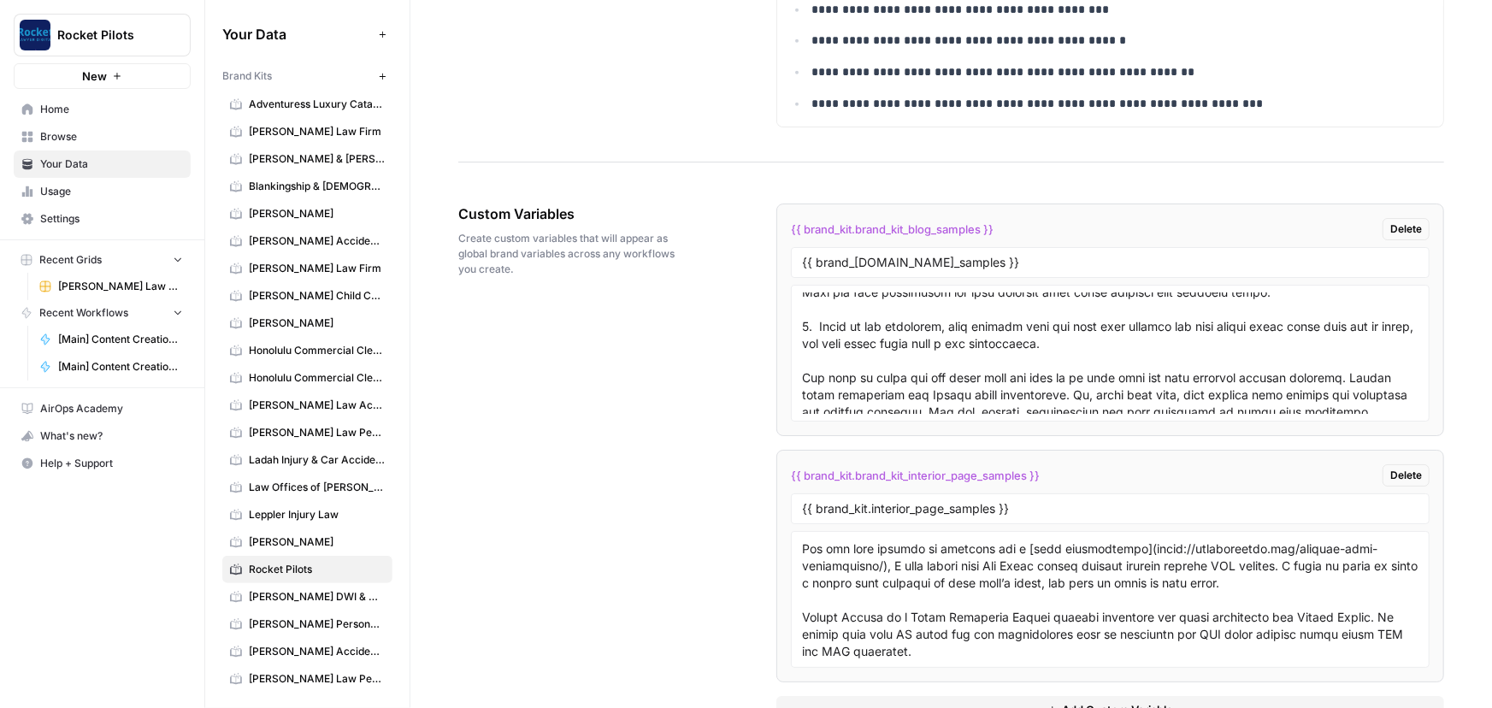
scroll to position [3028, 0]
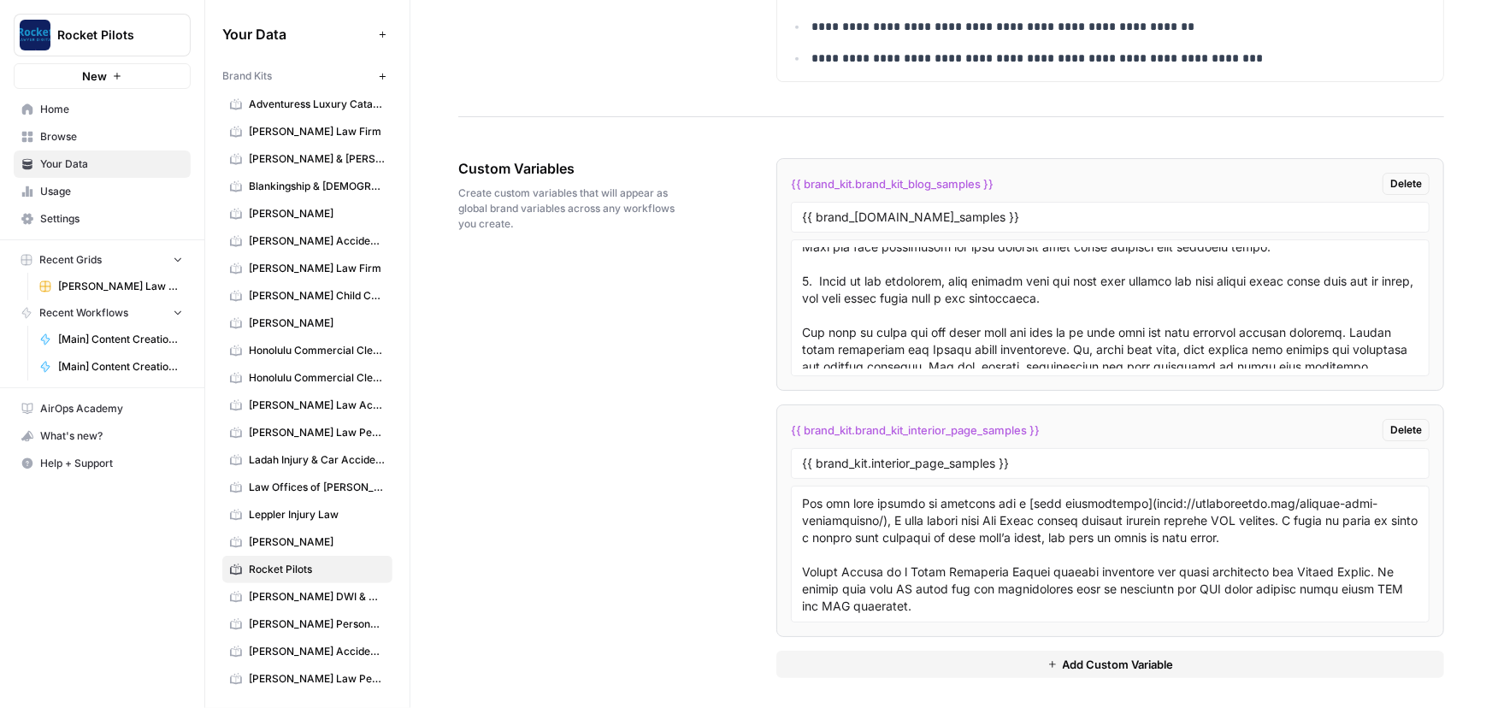
click at [1122, 668] on span "Add Custom Variable" at bounding box center [1118, 664] width 111 height 17
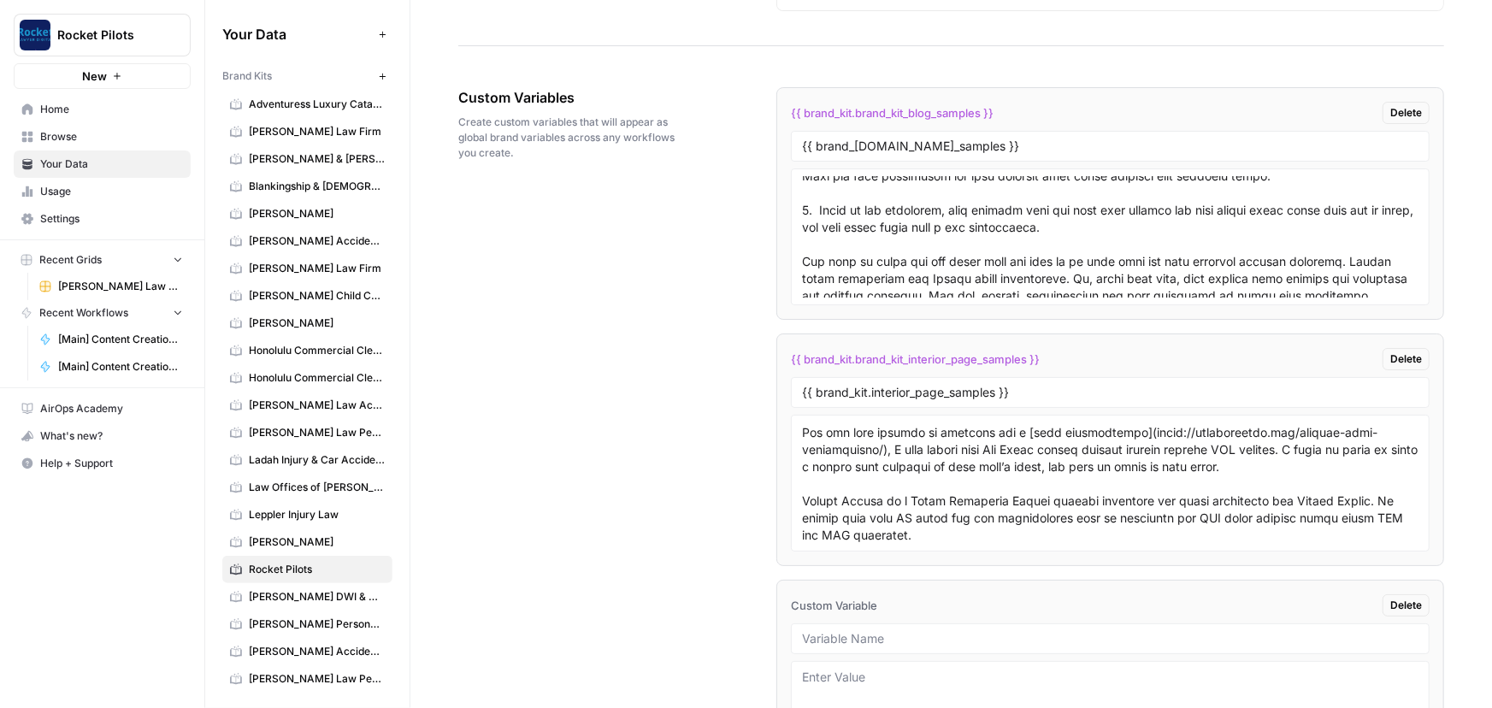
scroll to position [3183, 0]
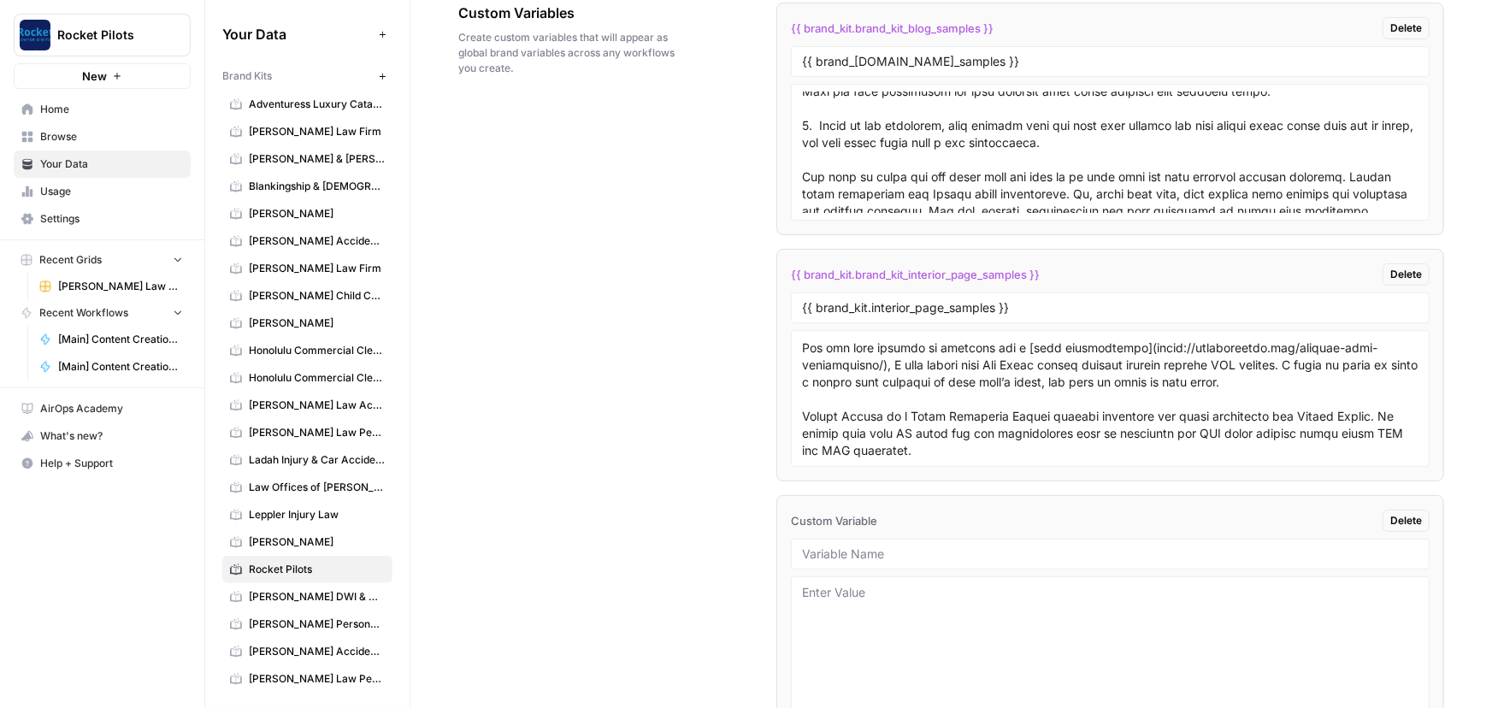
click at [1040, 557] on div at bounding box center [1110, 554] width 639 height 31
click at [1048, 546] on input "text" at bounding box center [1110, 553] width 616 height 15
paste input "{{ brand_kit.practice_page_ctas }}"
type input "{{ brand_kit.practice_page_ctas }}"
click at [867, 627] on textarea at bounding box center [1110, 644] width 616 height 121
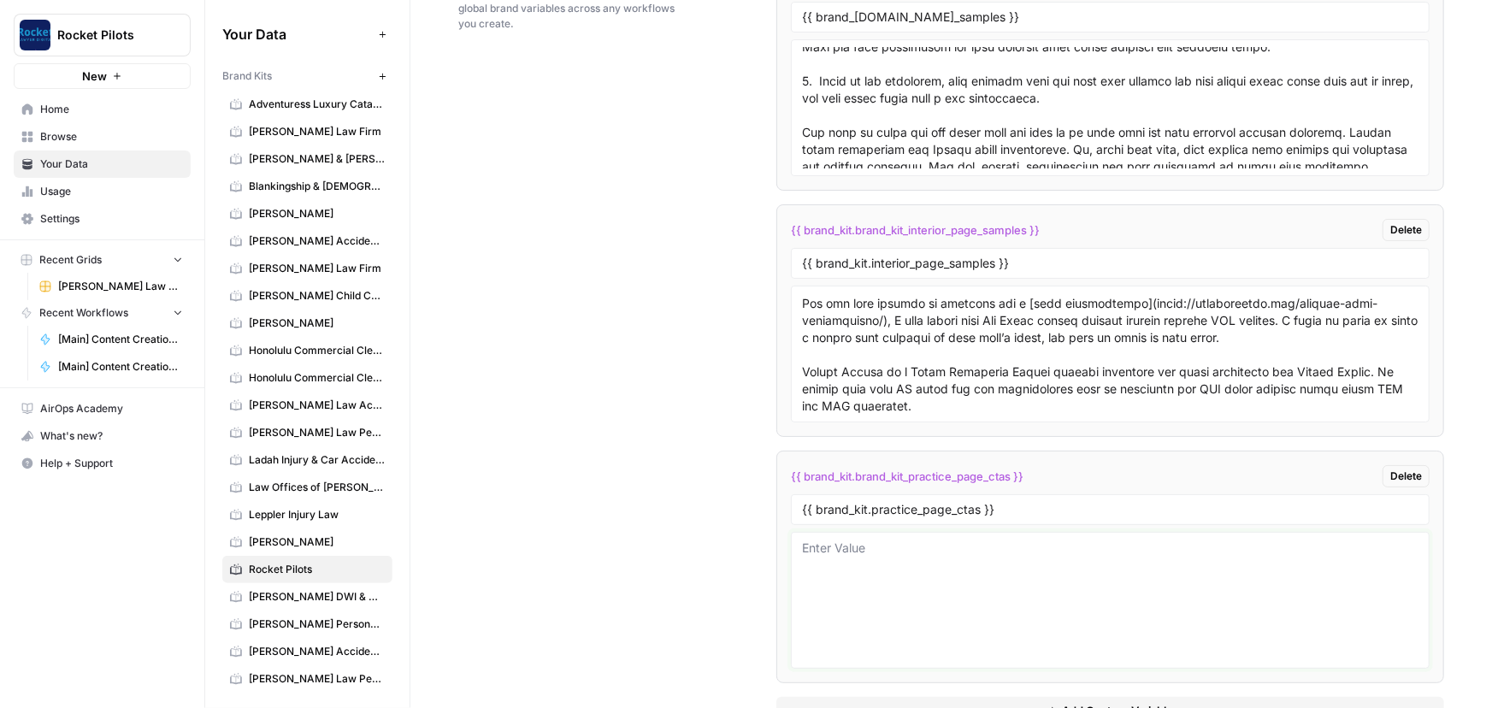
scroll to position [3274, 0]
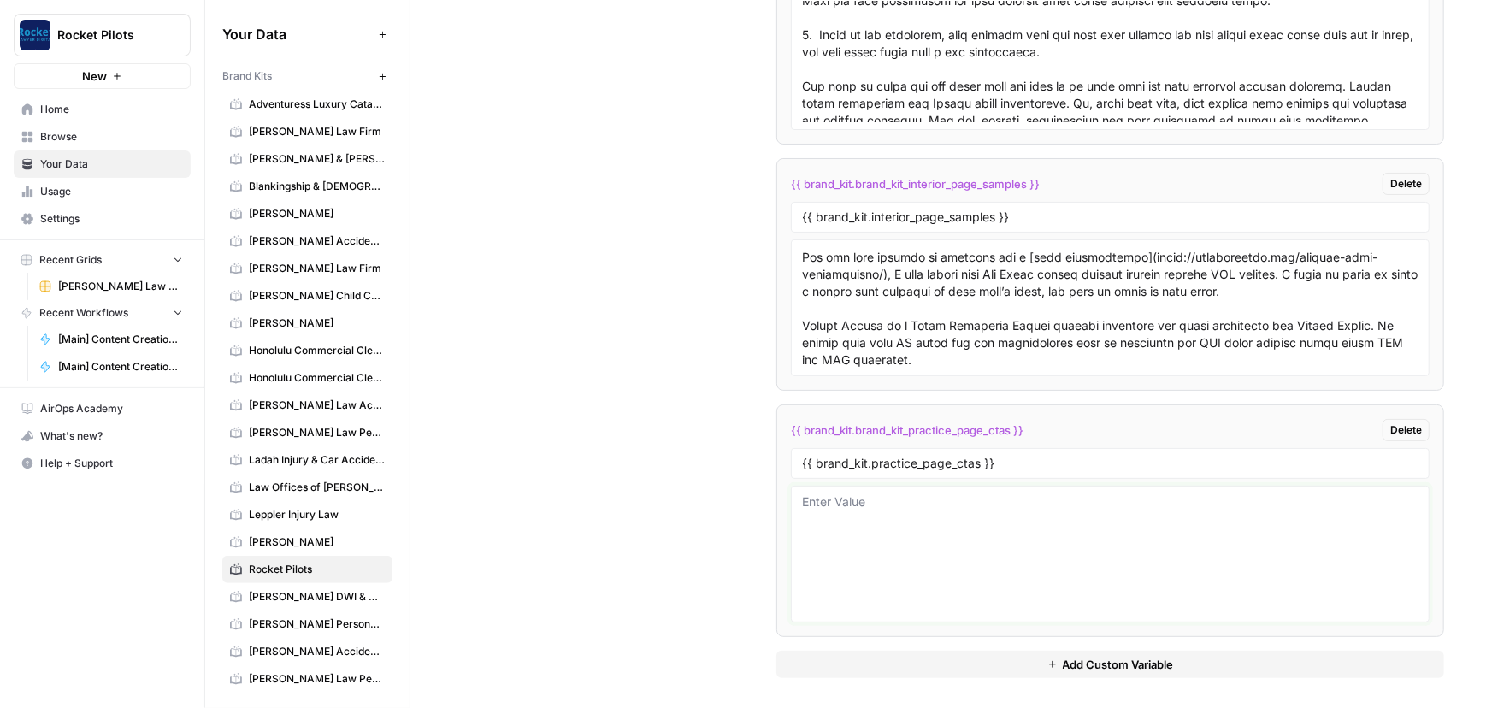
click at [880, 512] on textarea at bounding box center [1110, 553] width 616 height 121
paste textarea "Start the Conversation Take action and schedule a Free Growth Consultation toda…"
type textarea "Start the Conversation Take action and schedule a Free Growth Consultation toda…"
click at [724, 337] on div "Custom Variables Create custom variables that will appear as global brand varia…" at bounding box center [951, 295] width 986 height 834
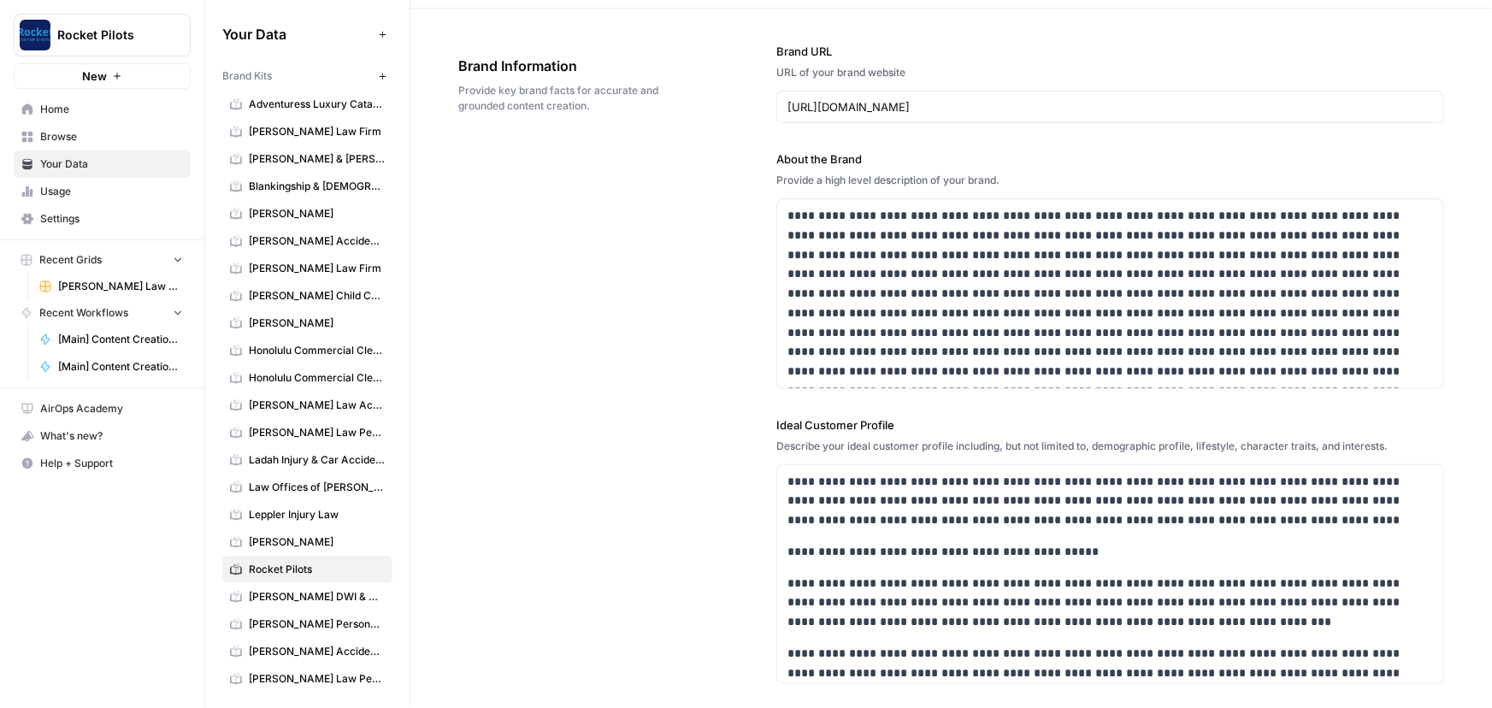
scroll to position [0, 0]
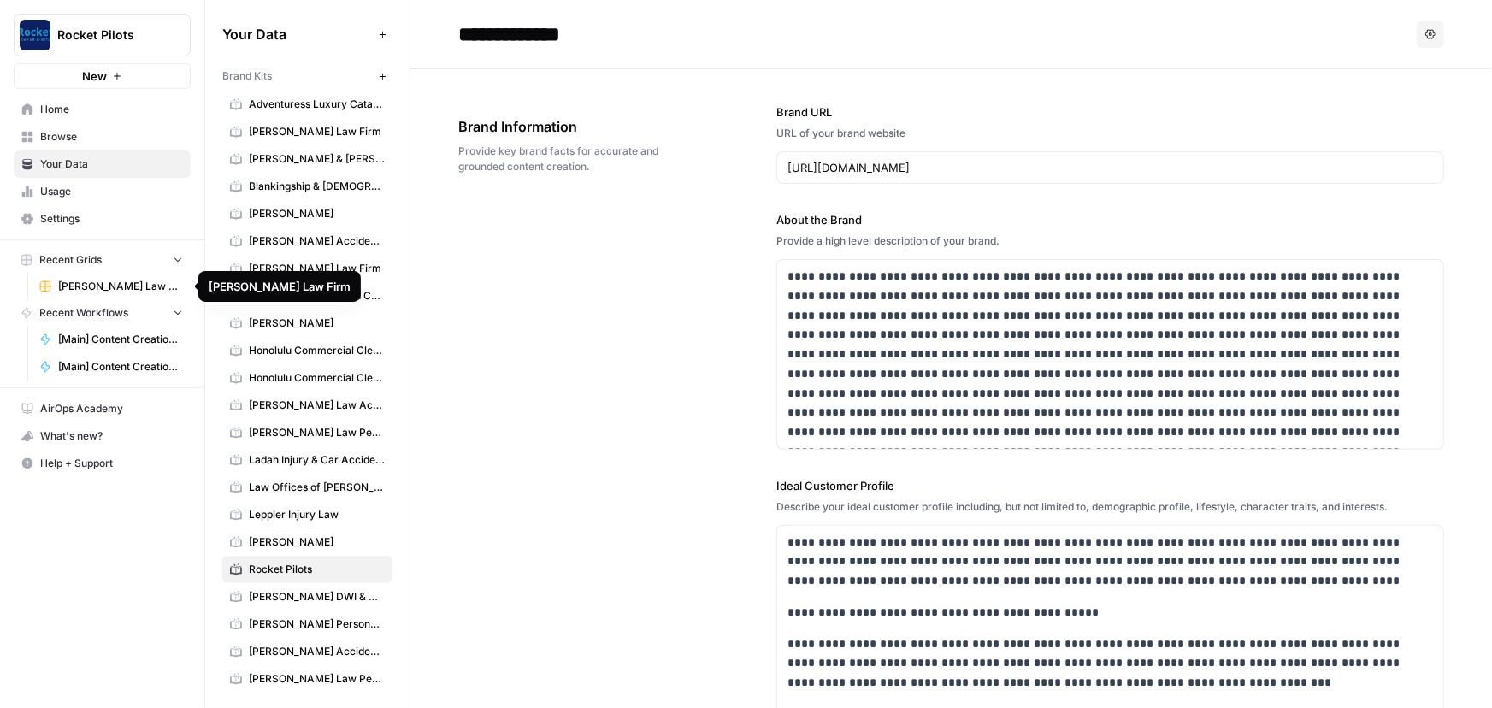
click at [79, 287] on span "[PERSON_NAME] Law Firm" at bounding box center [120, 286] width 125 height 15
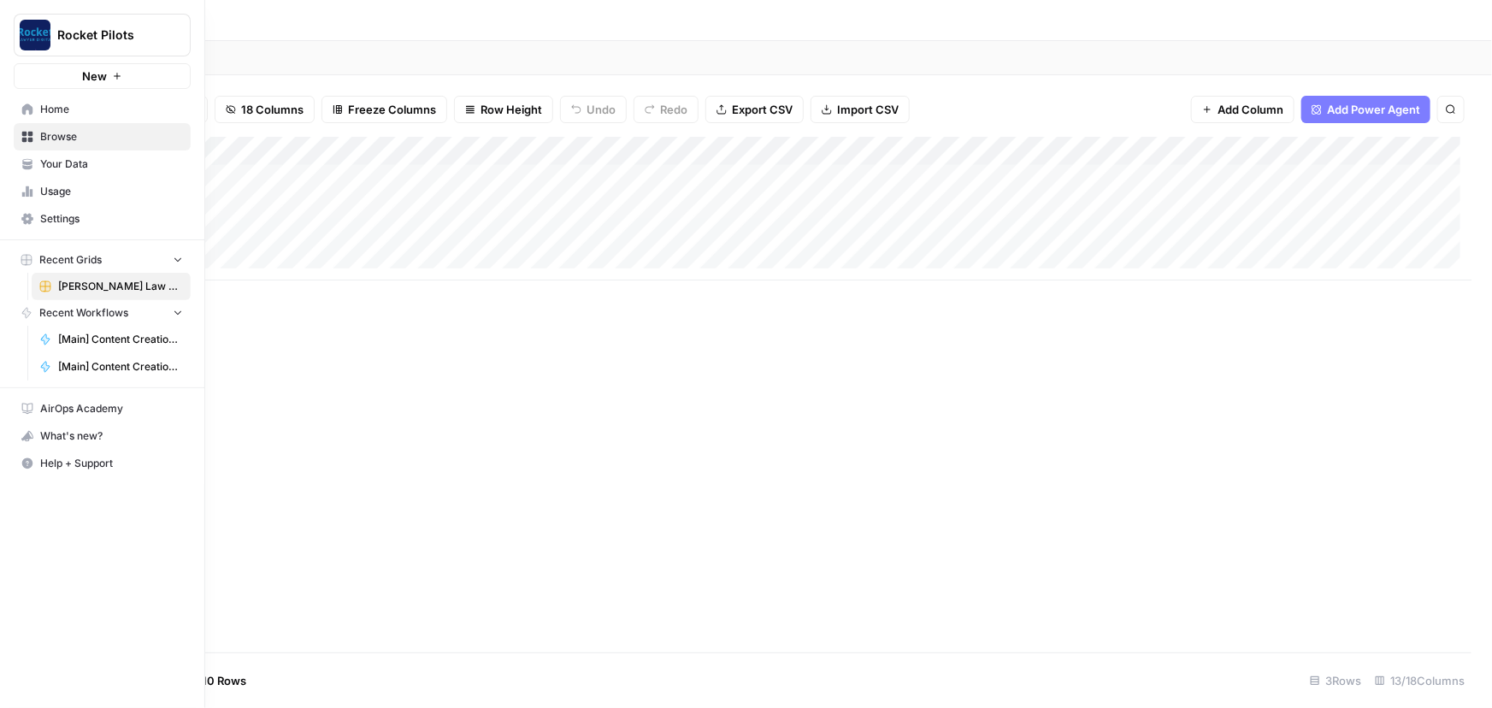
click at [50, 168] on span "Your Data" at bounding box center [111, 163] width 143 height 15
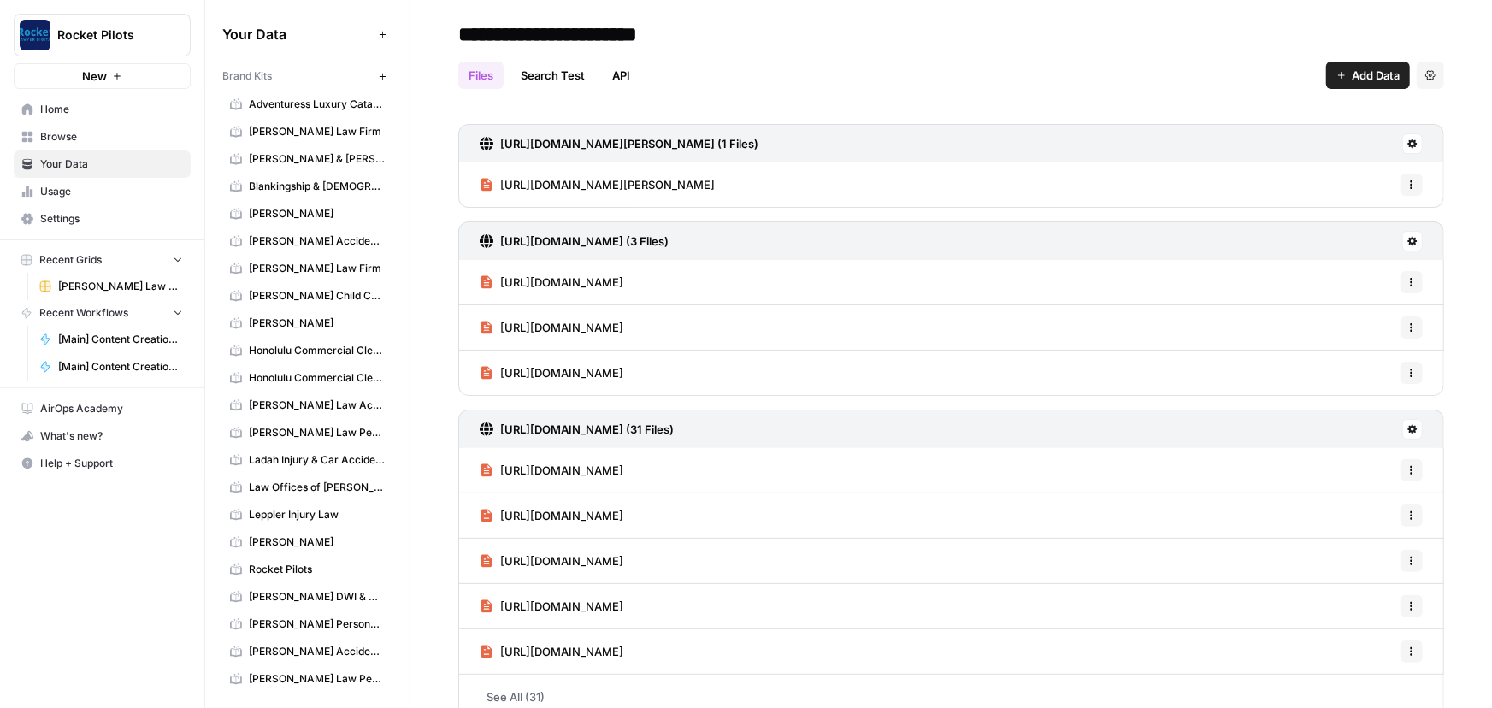
click at [60, 104] on span "Home" at bounding box center [111, 109] width 143 height 15
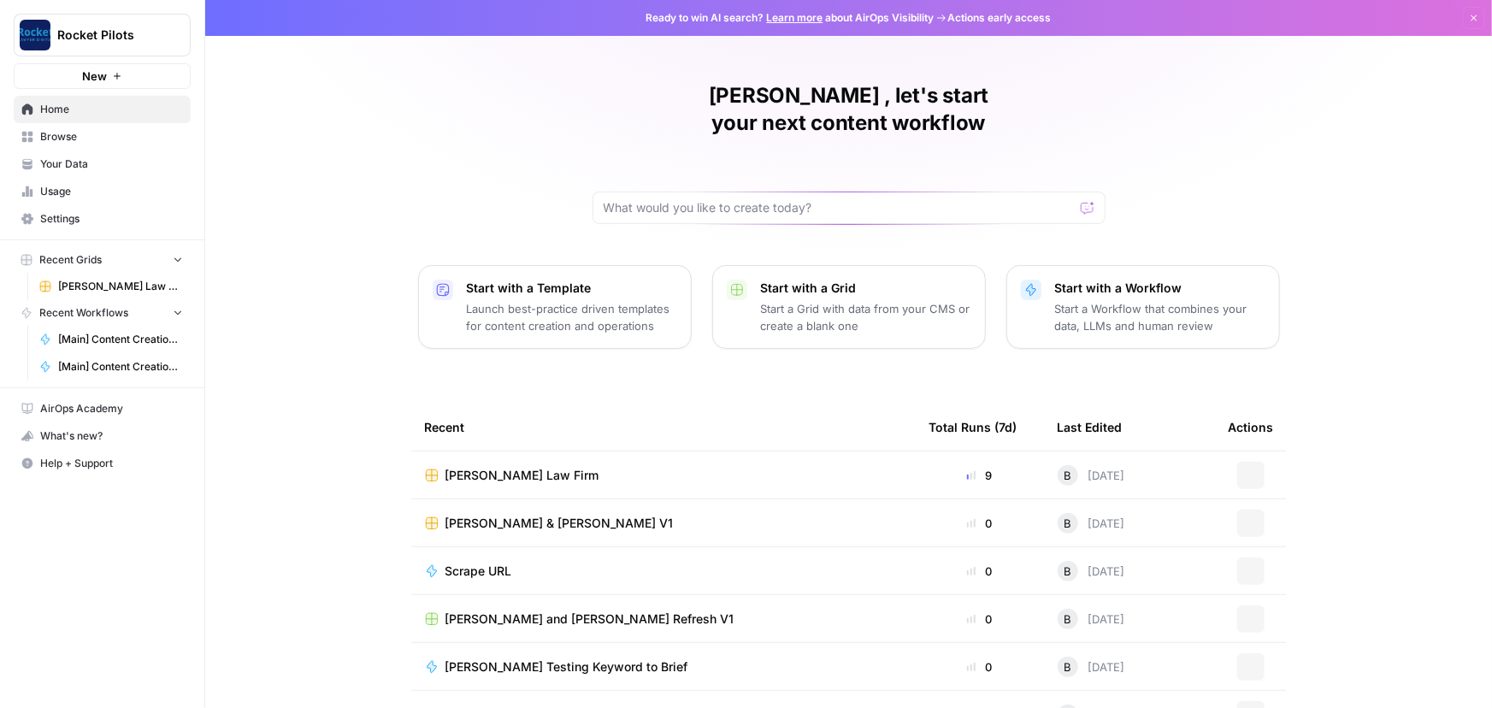
click at [56, 133] on span "Browse" at bounding box center [111, 136] width 143 height 15
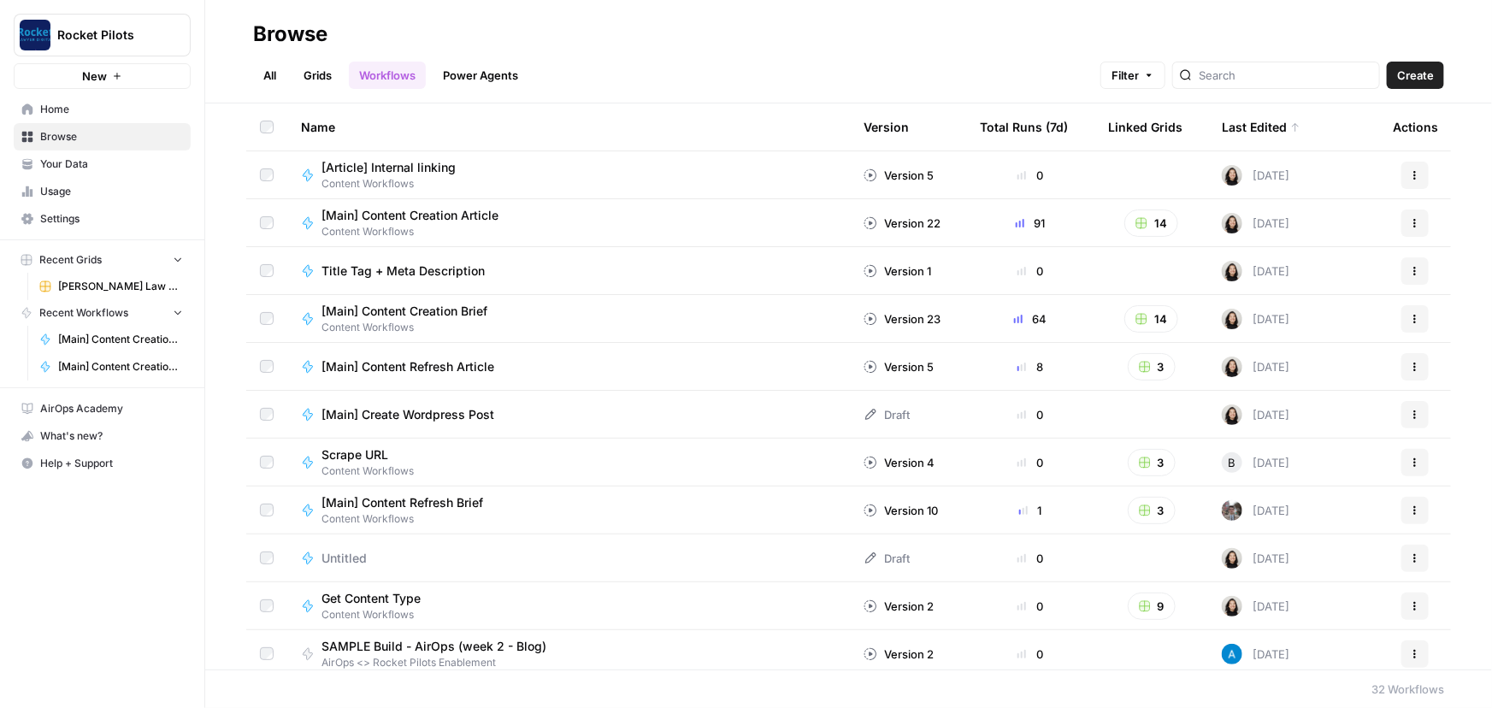
click at [50, 109] on span "Home" at bounding box center [111, 109] width 143 height 15
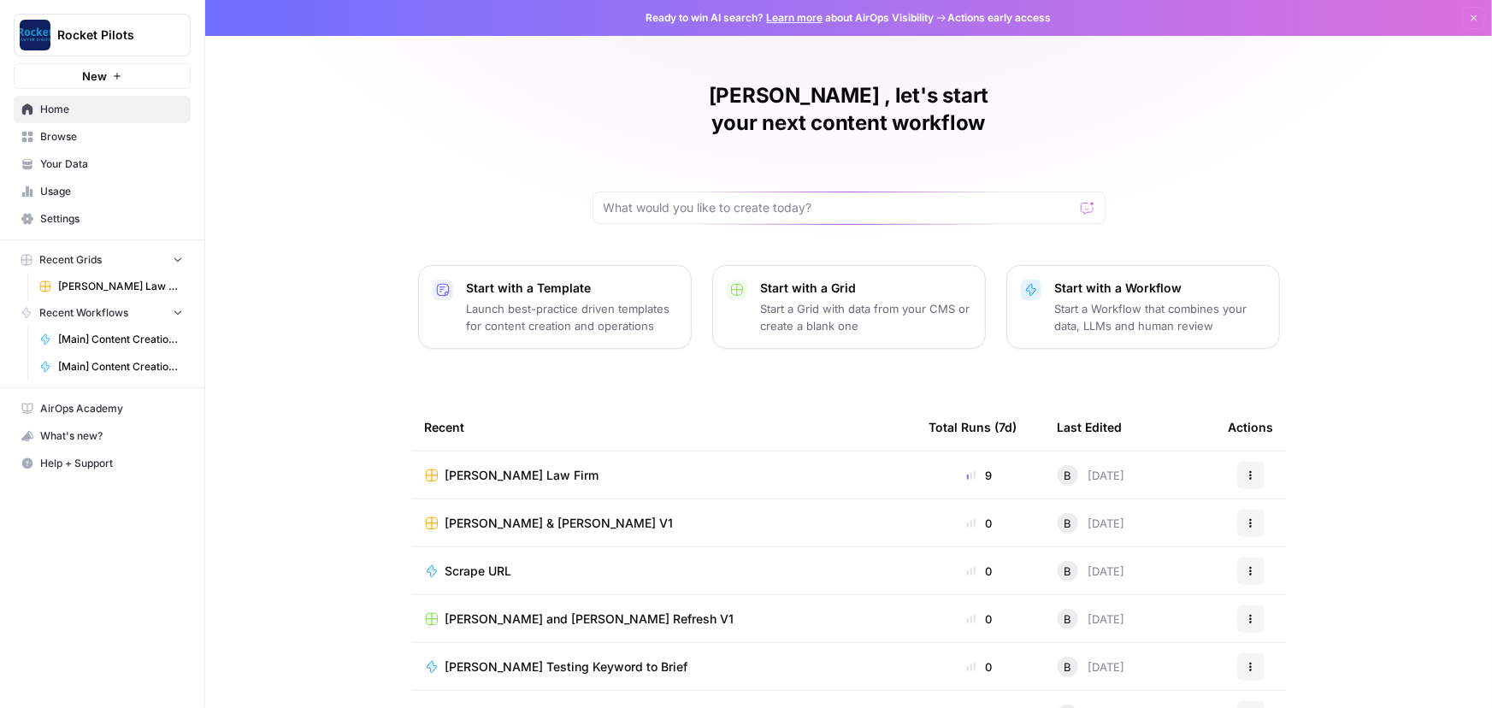
scroll to position [77, 0]
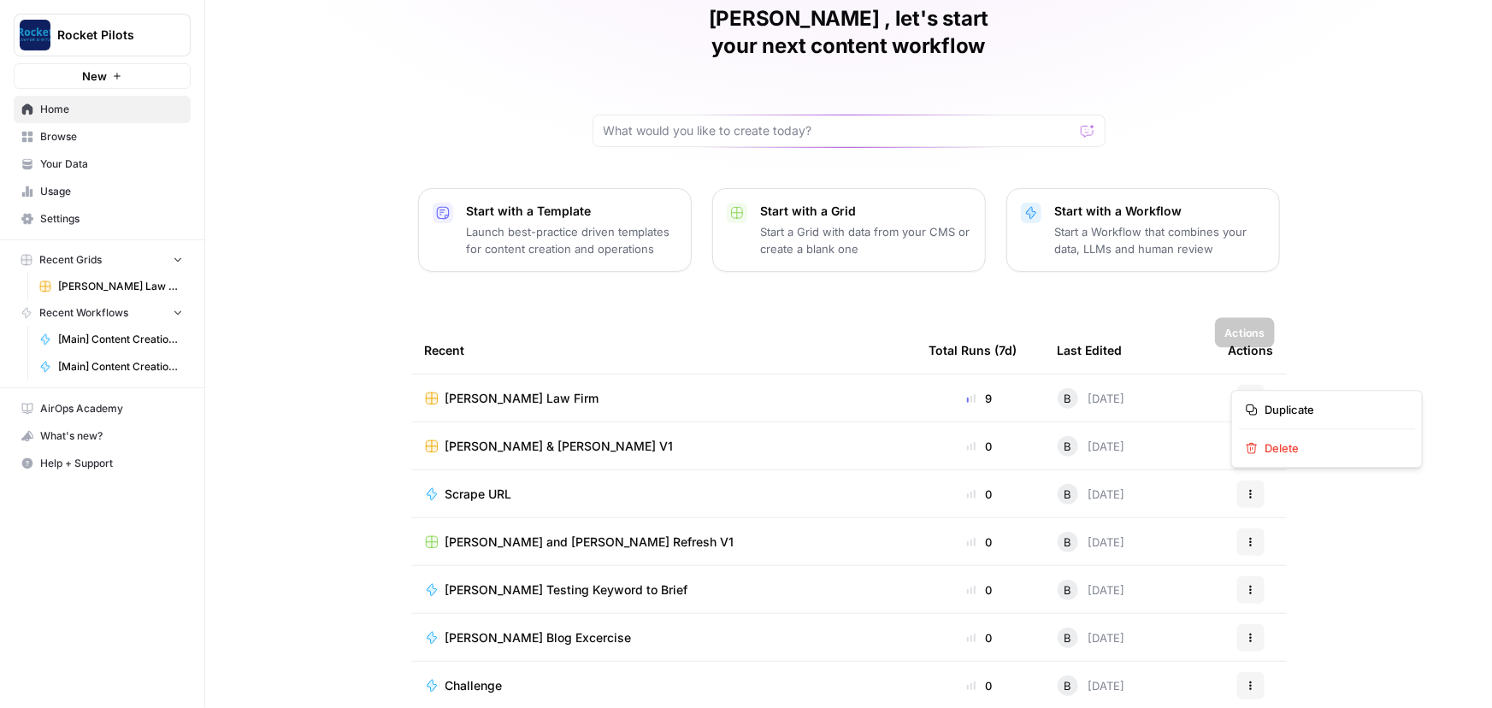
click at [1245, 393] on icon "button" at bounding box center [1250, 398] width 10 height 10
click at [1287, 407] on span "Duplicate" at bounding box center [1332, 409] width 137 height 17
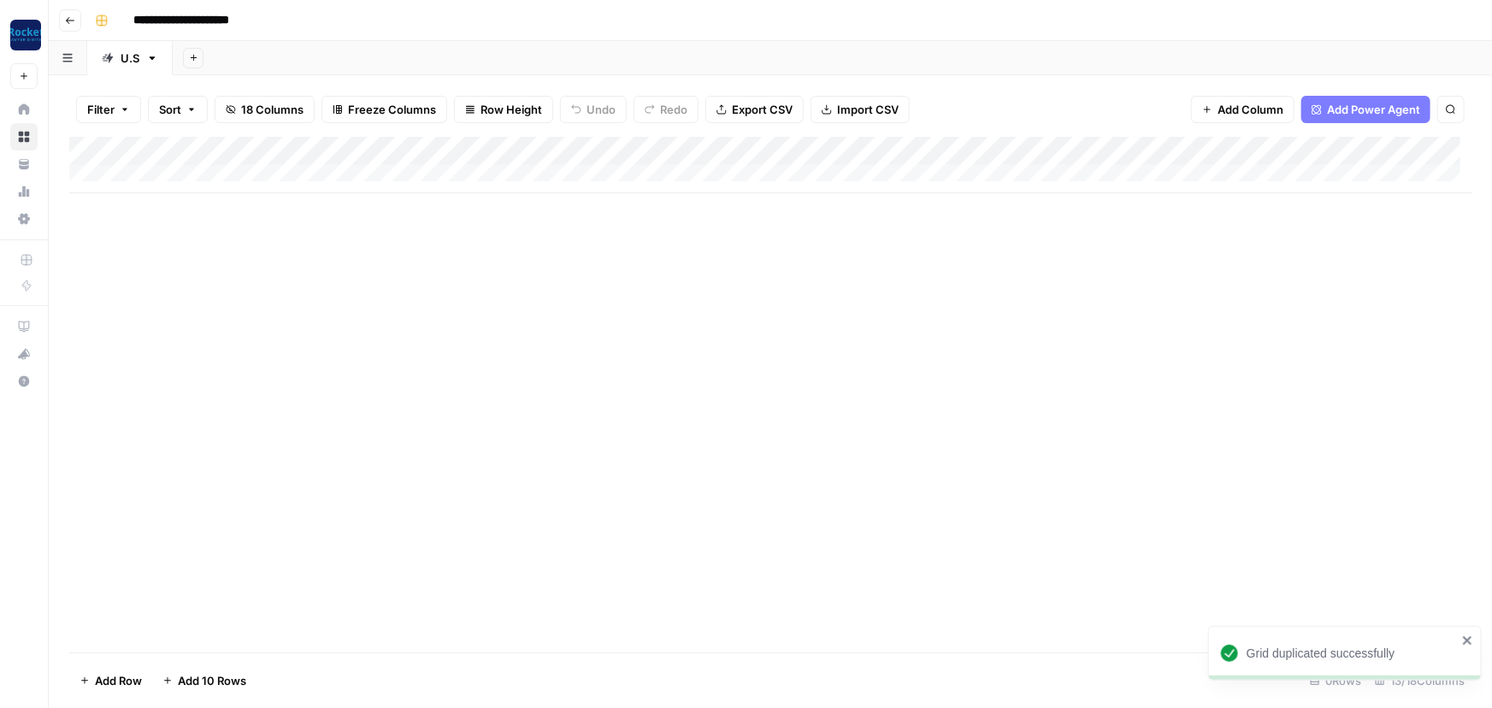
click at [68, 20] on icon "button" at bounding box center [70, 20] width 9 height 7
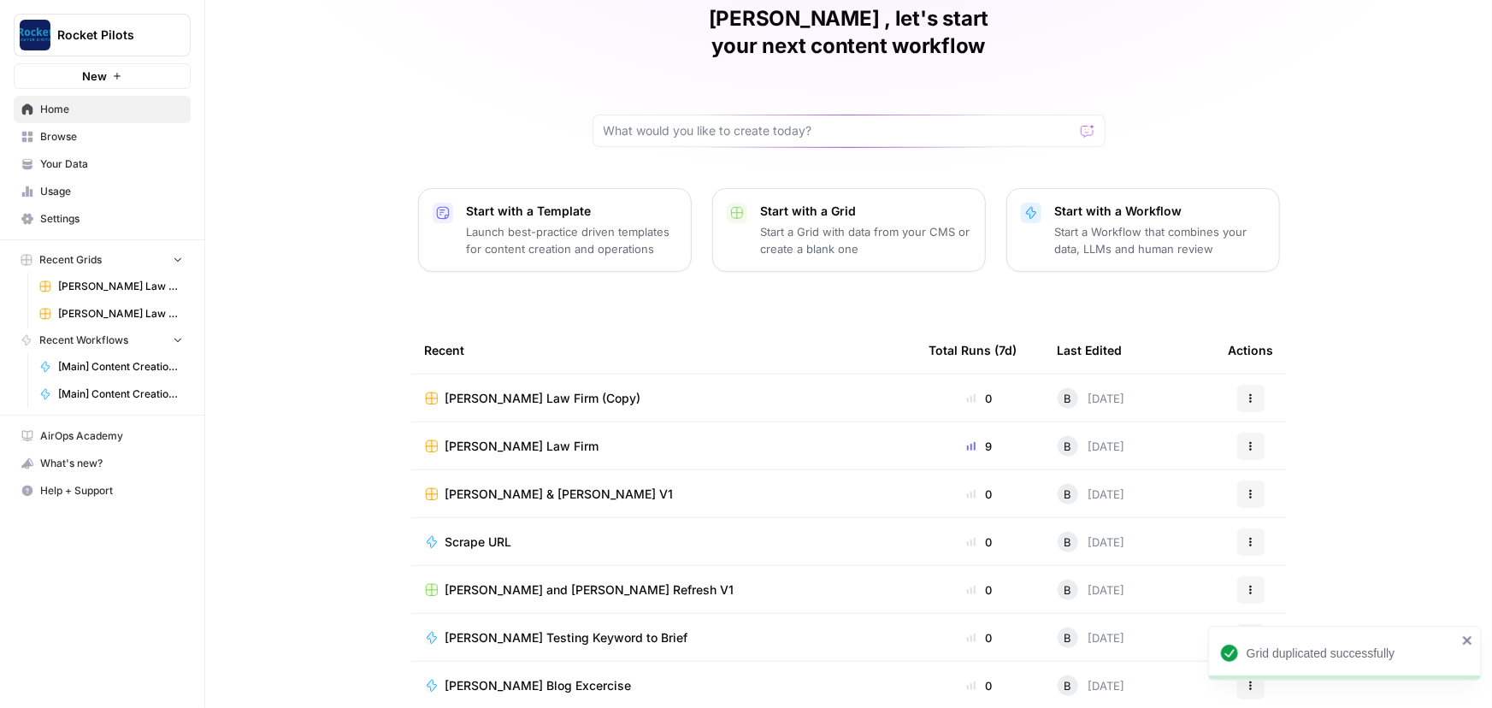
scroll to position [78, 0]
click at [1245, 680] on icon "button" at bounding box center [1250, 685] width 10 height 10
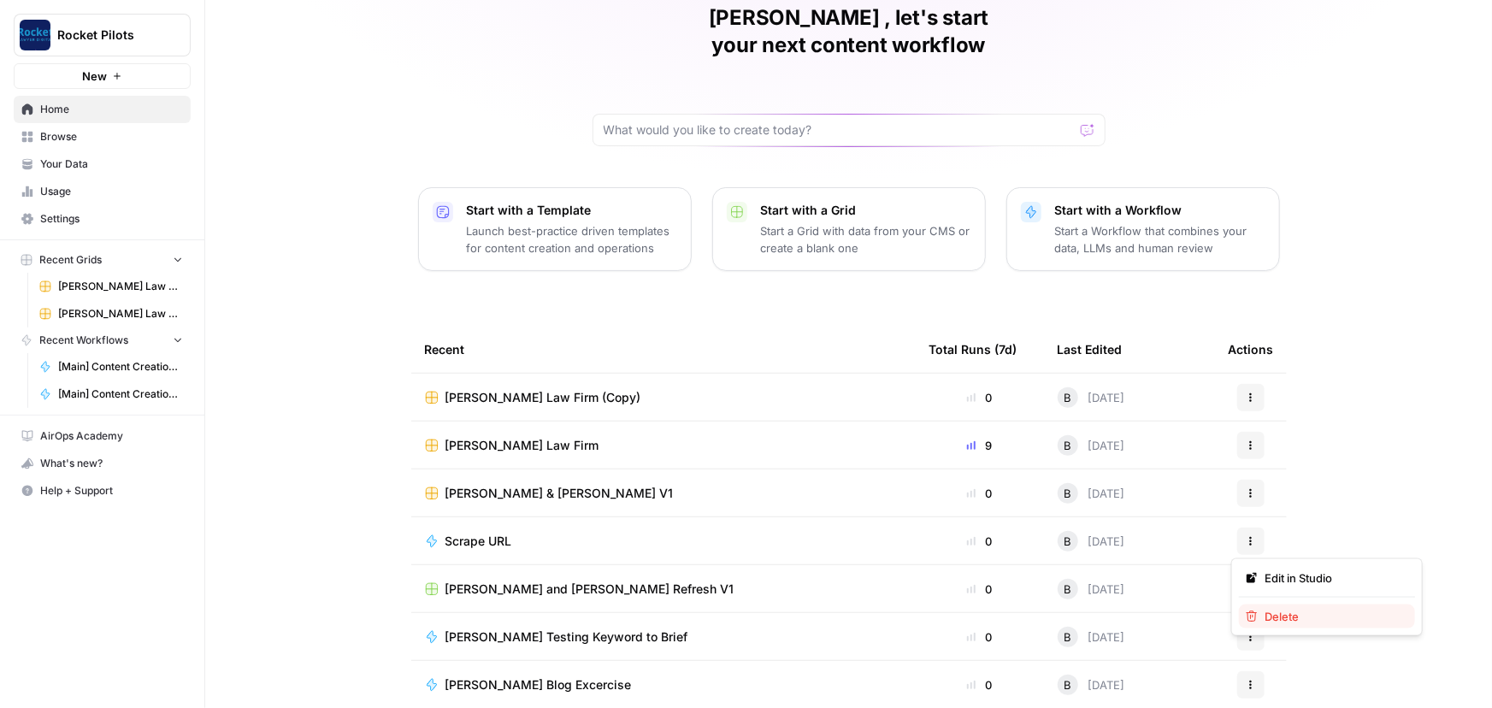
click at [1260, 620] on div "Delete" at bounding box center [1326, 616] width 162 height 17
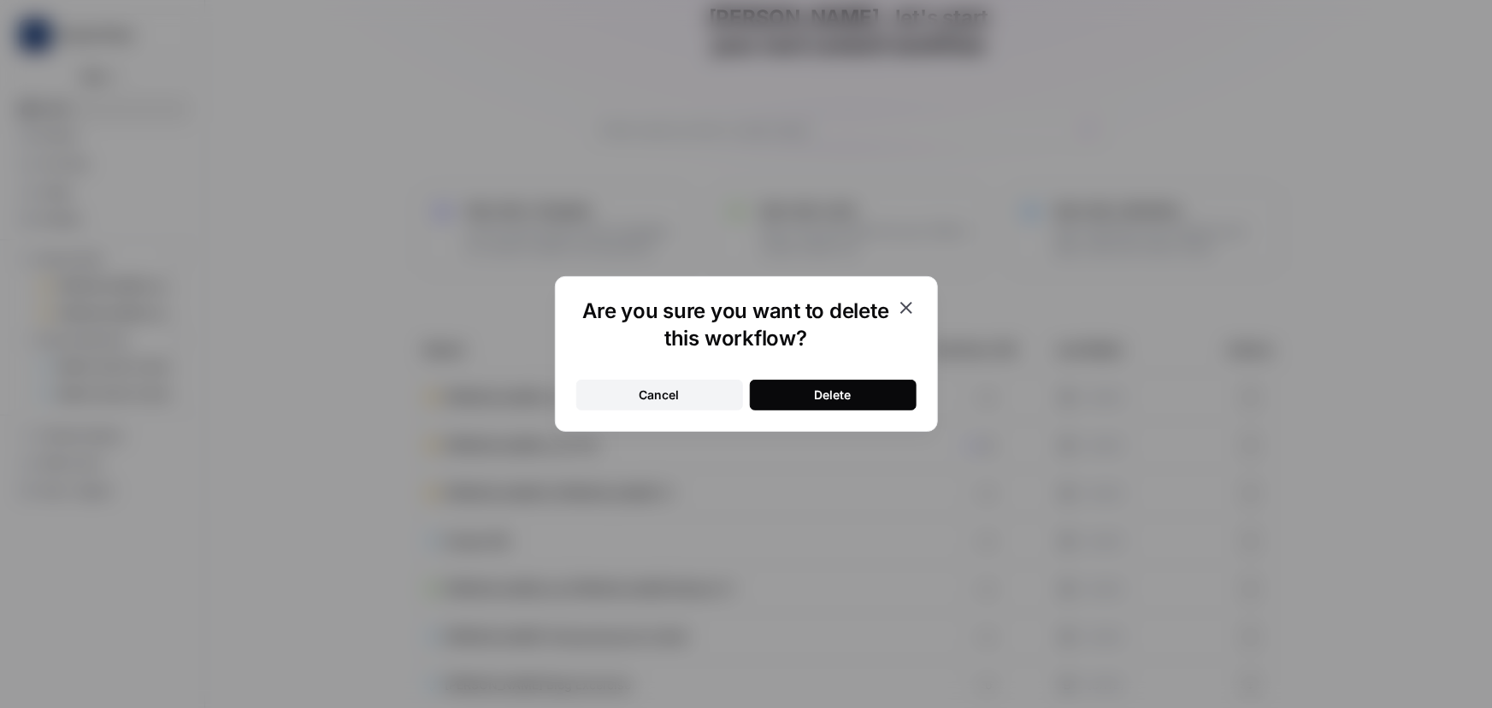
click at [850, 375] on div "Cancel Delete" at bounding box center [746, 384] width 340 height 51
click at [850, 391] on div "Delete" at bounding box center [833, 394] width 37 height 17
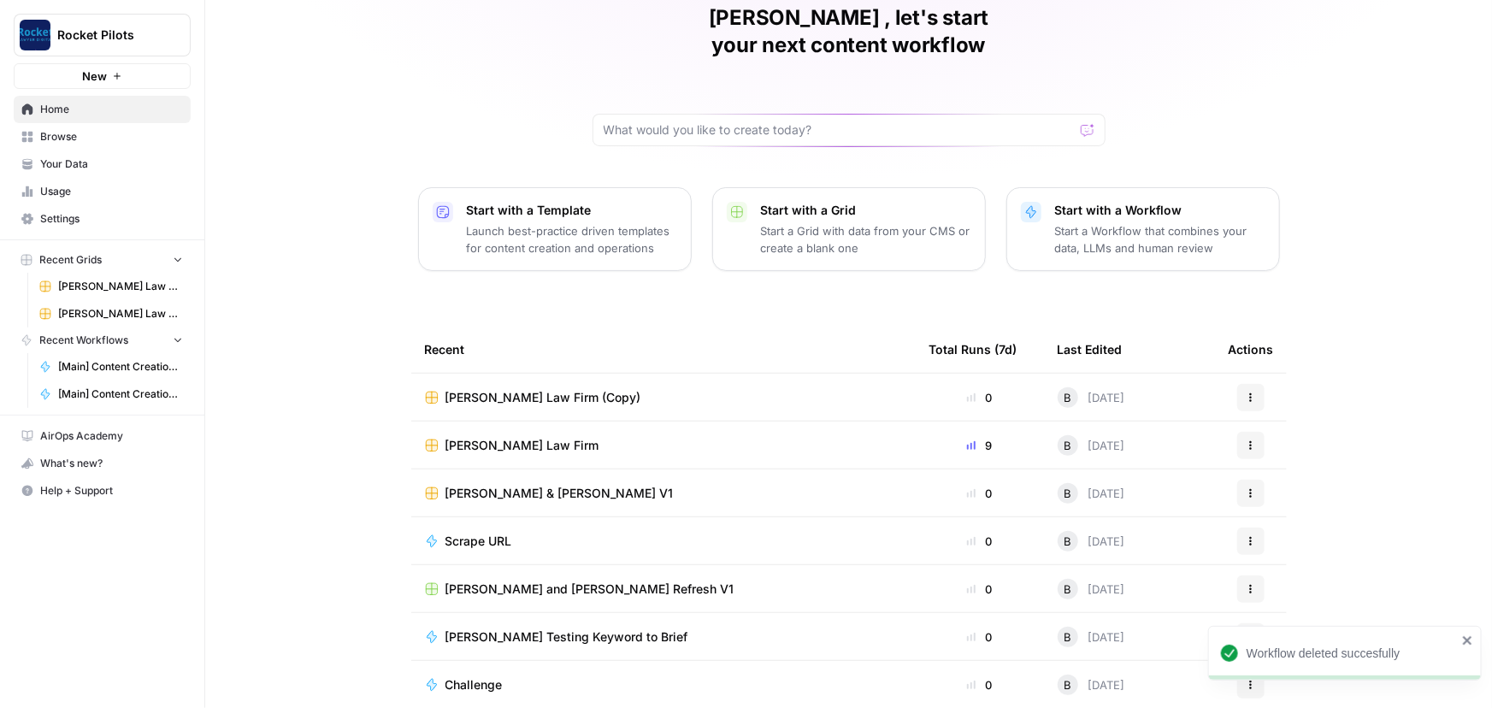
click at [1238, 623] on button "Actions" at bounding box center [1250, 636] width 27 height 27
click at [1465, 641] on icon "close" at bounding box center [1467, 640] width 9 height 9
click at [1245, 632] on icon "button" at bounding box center [1250, 637] width 10 height 10
click at [1287, 684] on span "Delete" at bounding box center [1332, 686] width 137 height 17
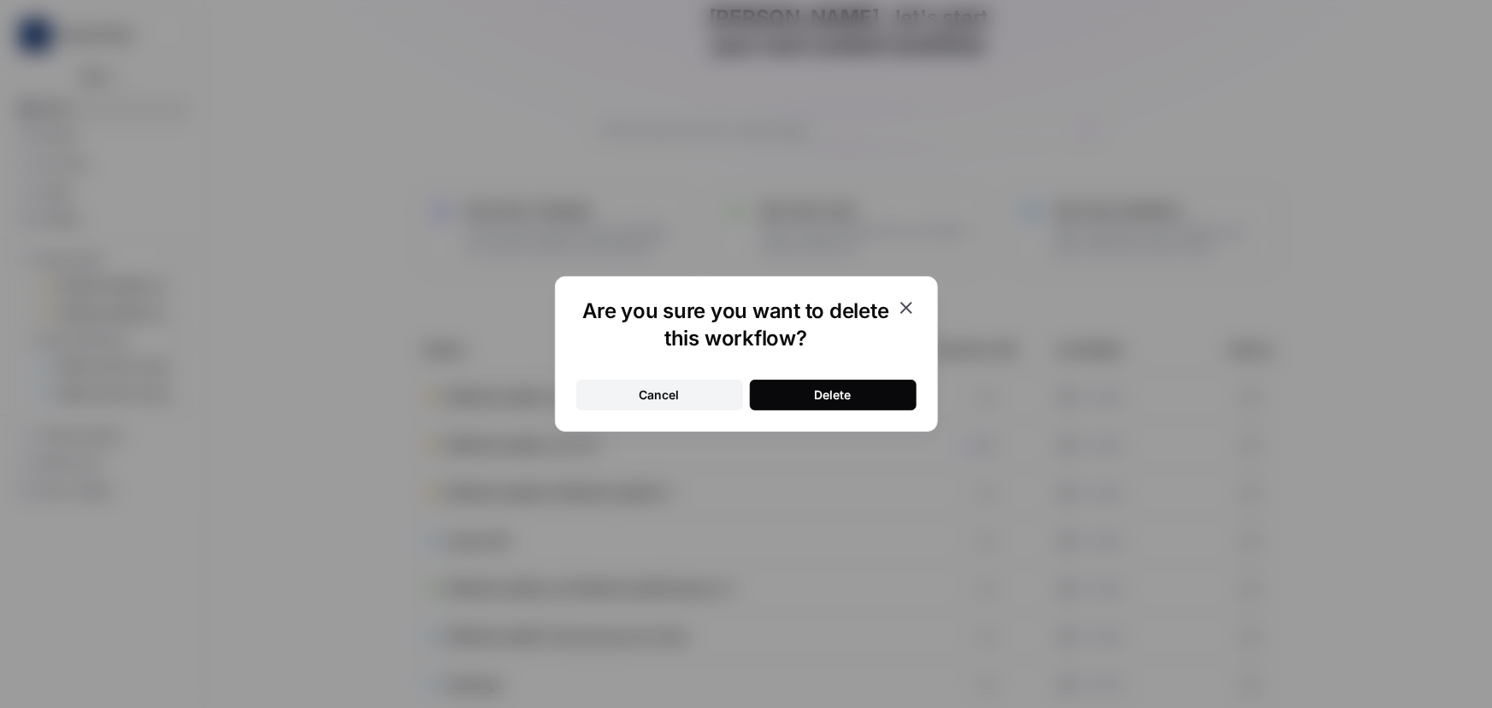
click at [806, 395] on button "Delete" at bounding box center [833, 395] width 167 height 31
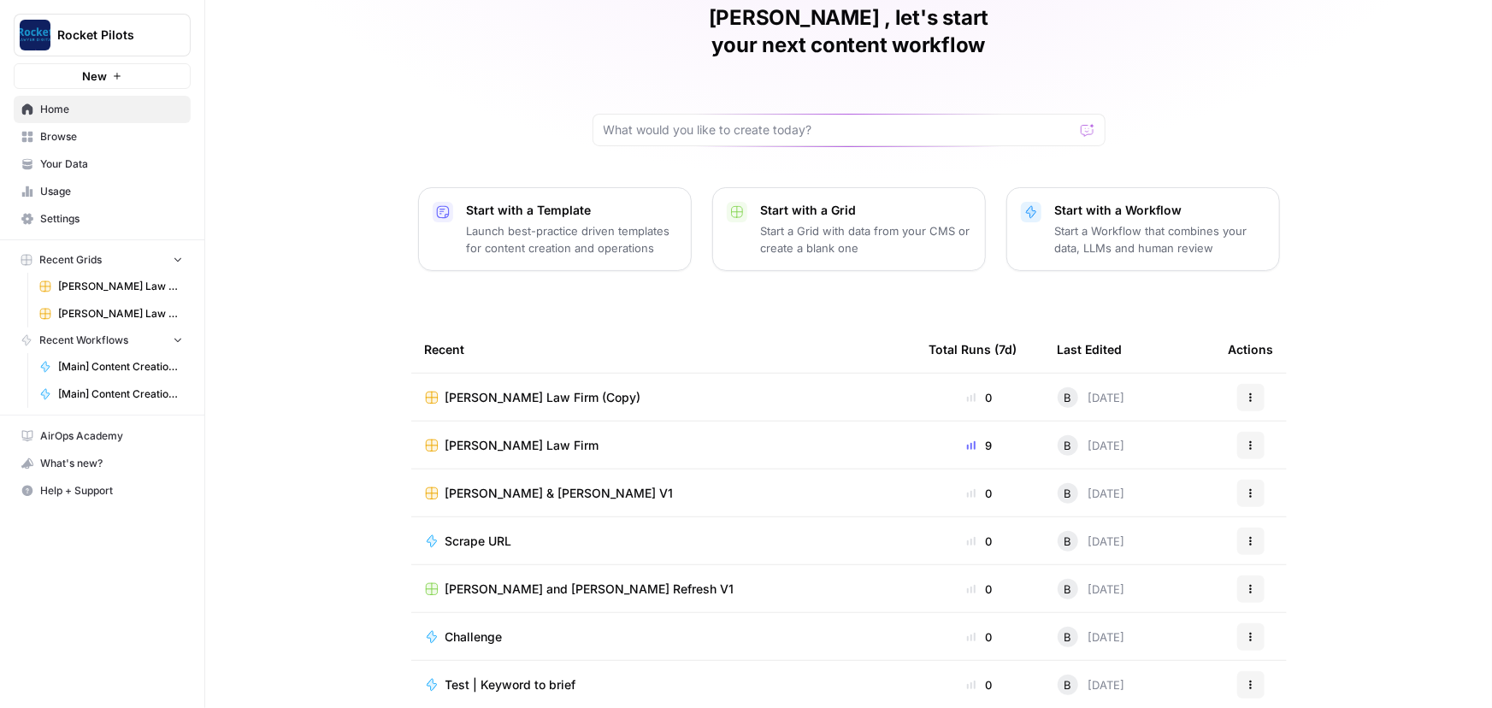
click at [173, 260] on icon "button" at bounding box center [178, 259] width 12 height 12
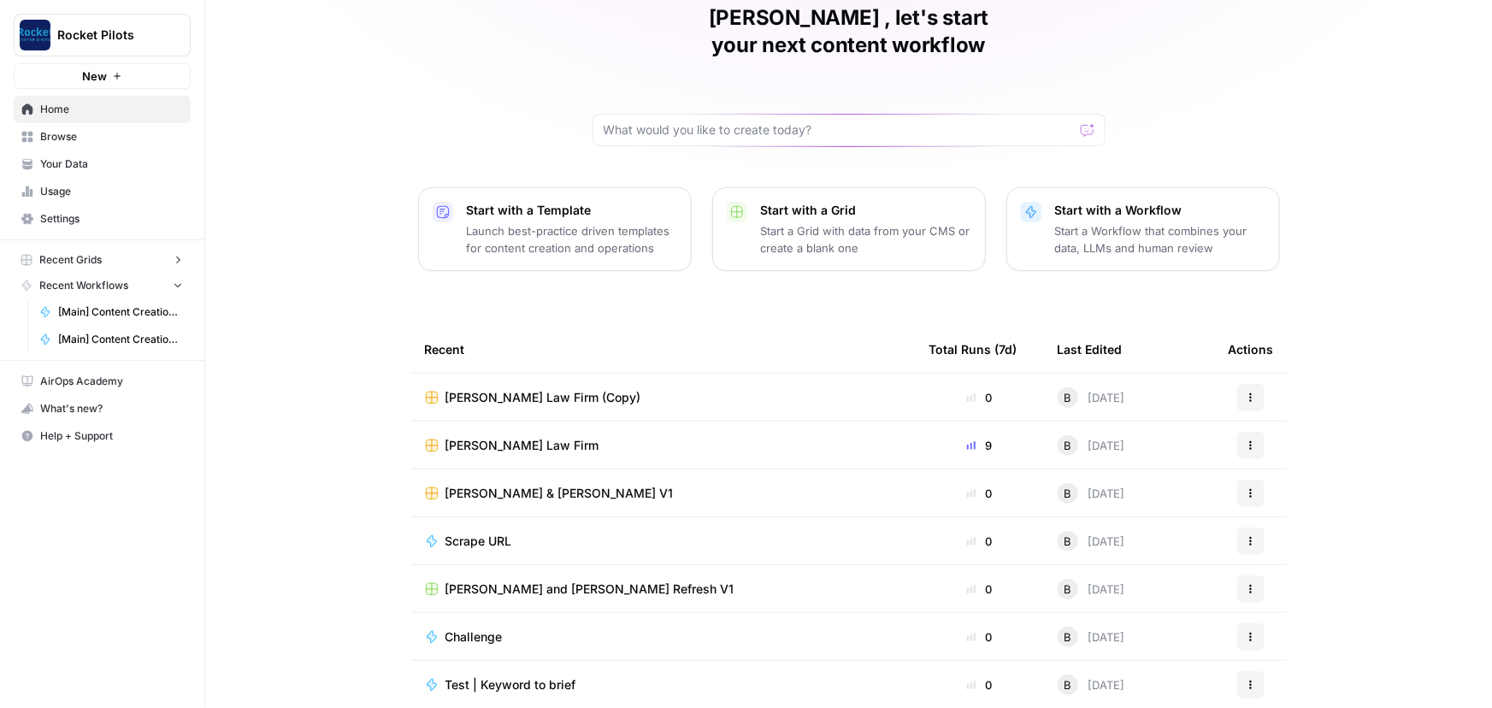
click at [174, 260] on icon "button" at bounding box center [178, 260] width 12 height 12
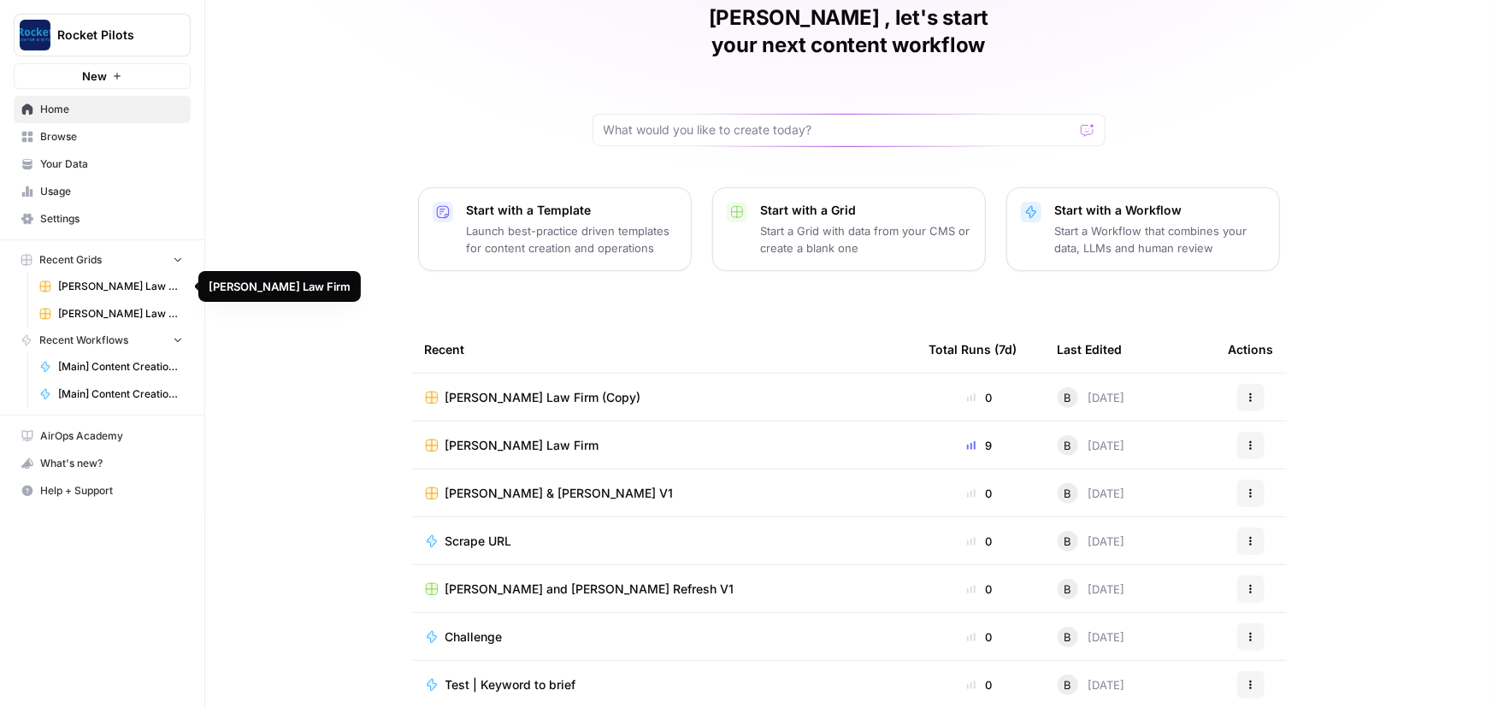
click at [89, 284] on span "[PERSON_NAME] Law Firm" at bounding box center [120, 286] width 125 height 15
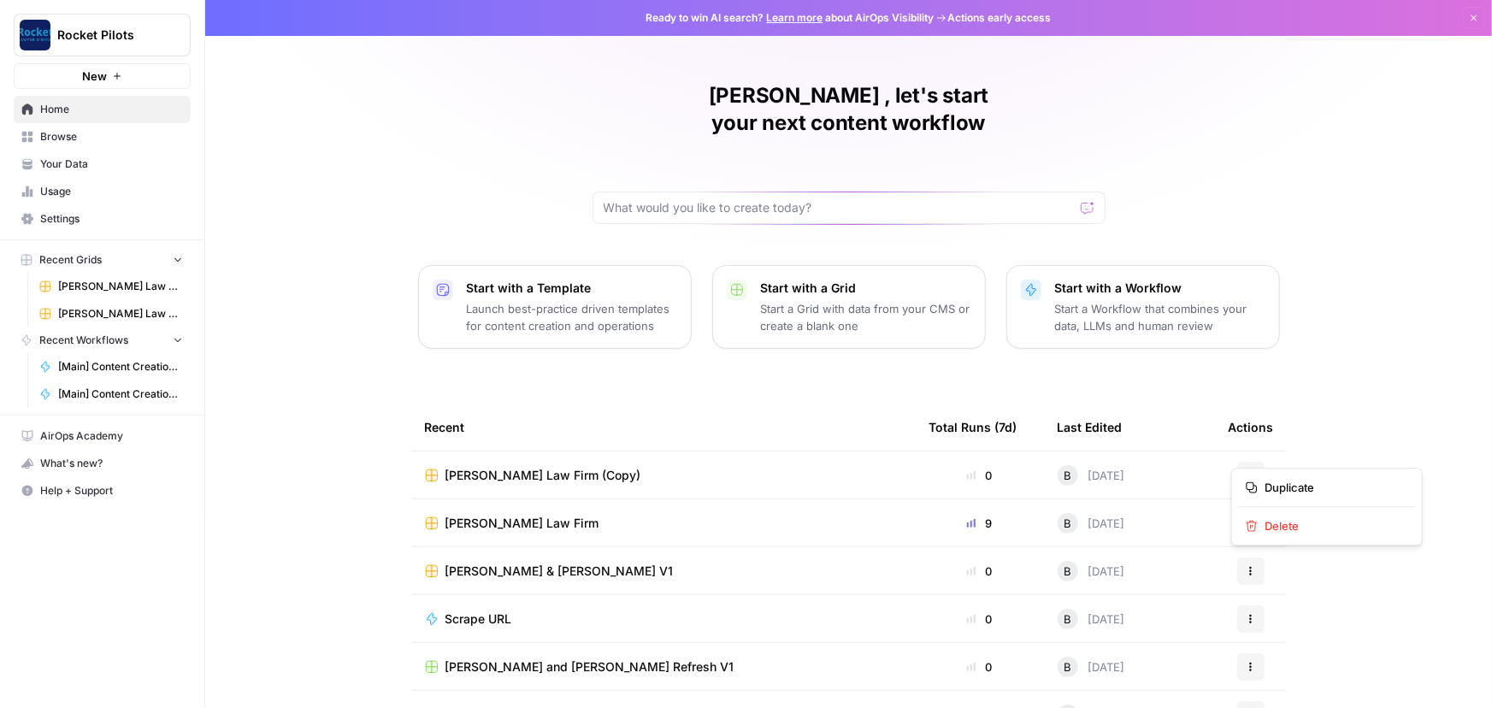
click at [1245, 470] on icon "button" at bounding box center [1250, 475] width 10 height 10
click at [1237, 462] on button "Actions" at bounding box center [1250, 475] width 27 height 27
click at [1276, 480] on span "Duplicate" at bounding box center [1332, 487] width 137 height 17
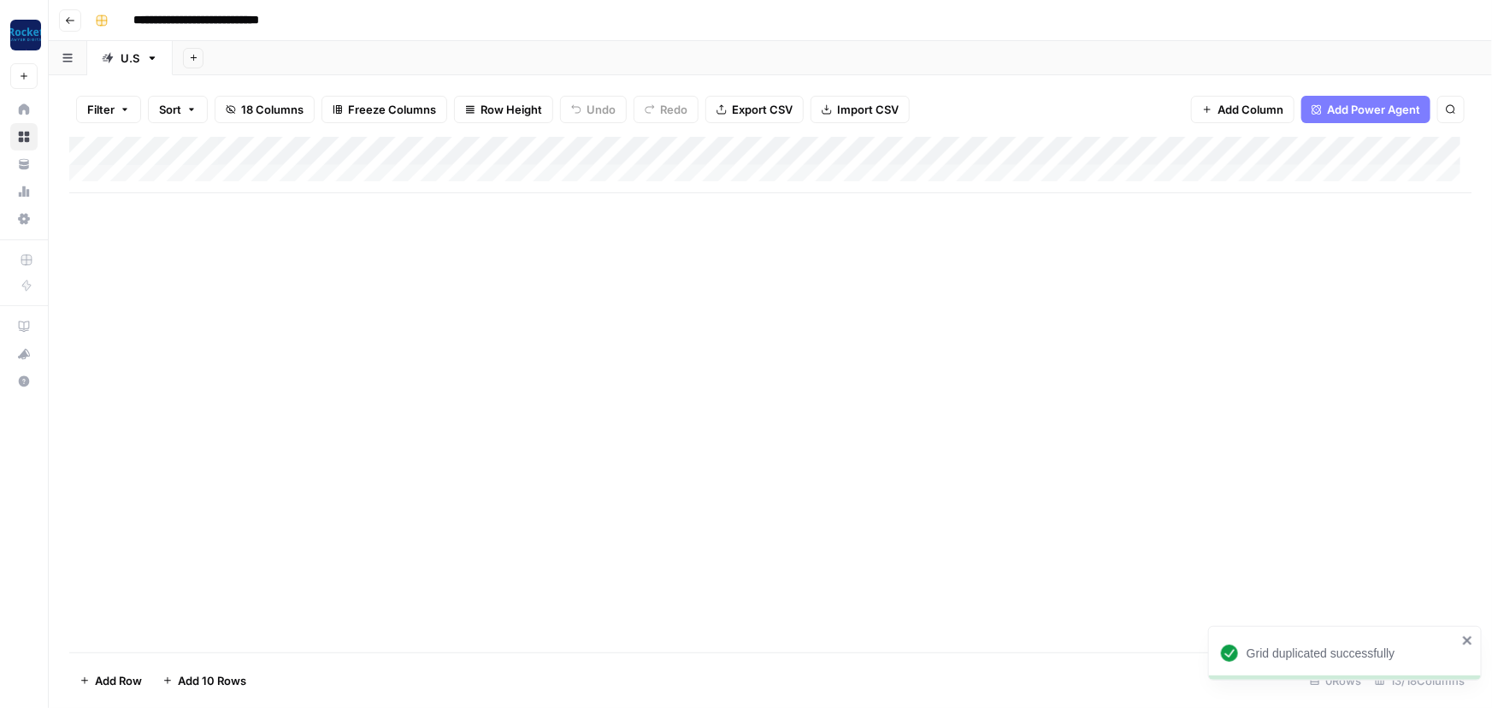
click at [281, 18] on input "**********" at bounding box center [223, 20] width 195 height 27
click at [309, 18] on input "**********" at bounding box center [223, 20] width 195 height 27
drag, startPoint x: 309, startPoint y: 19, endPoint x: 120, endPoint y: 37, distance: 190.6
click at [120, 32] on div "**********" at bounding box center [781, 20] width 1387 height 27
type input "**********"
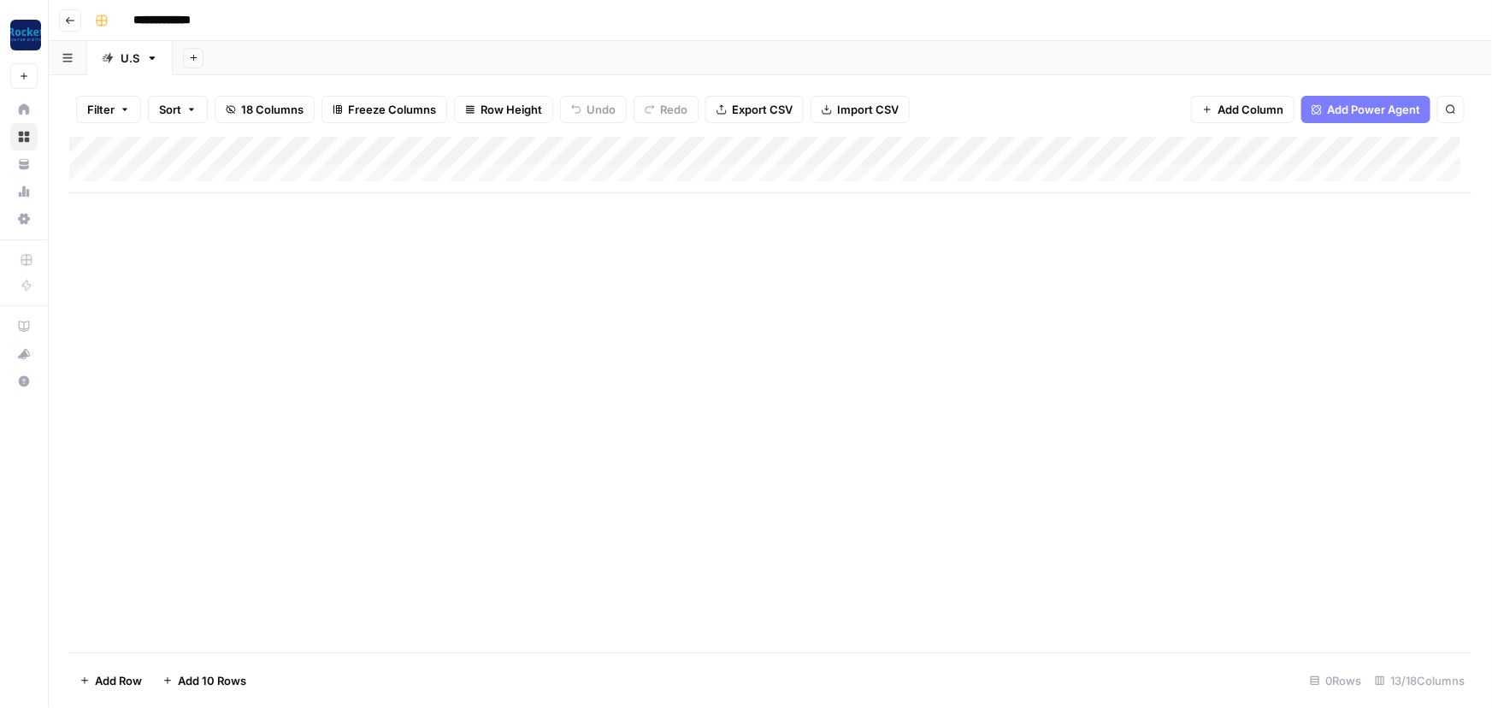
click at [974, 153] on div "Add Column" at bounding box center [770, 165] width 1402 height 56
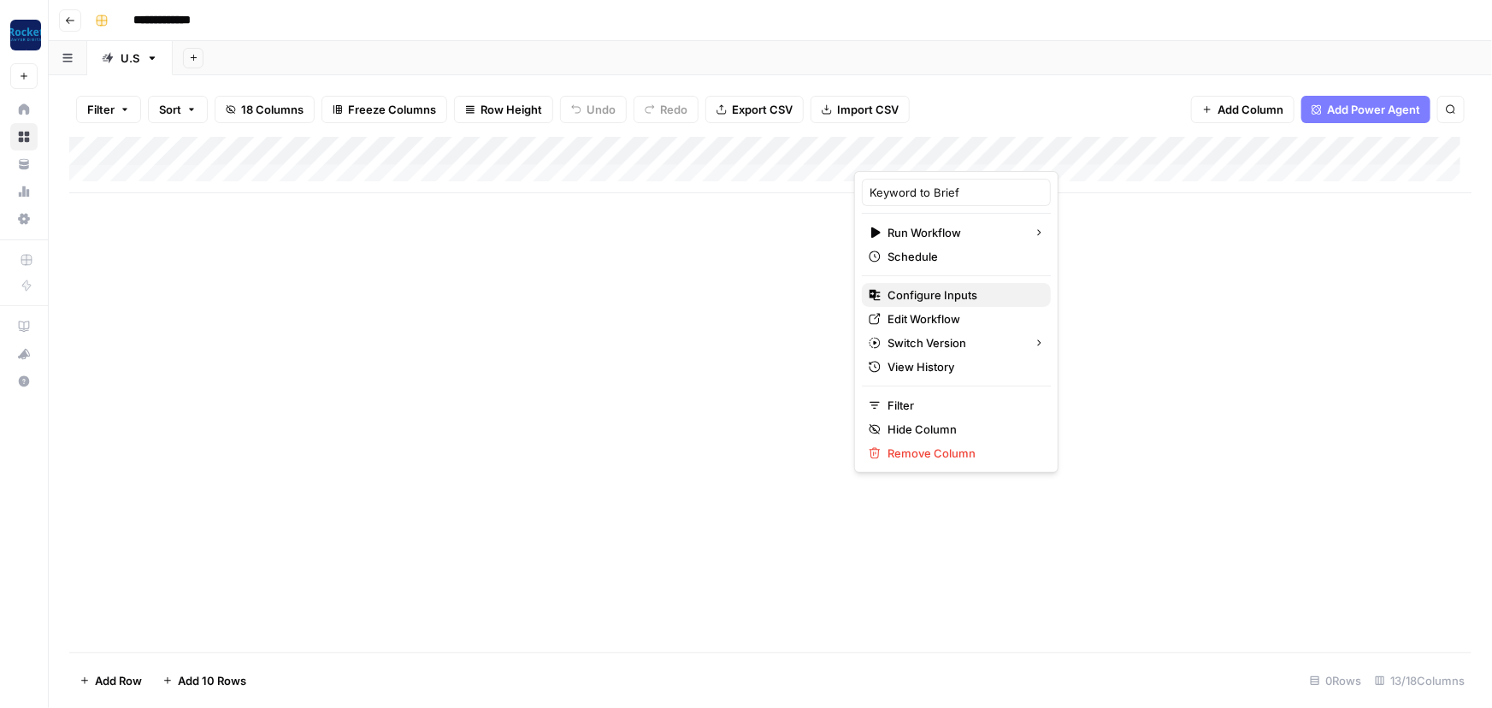
click at [924, 292] on span "Configure Inputs" at bounding box center [962, 294] width 150 height 17
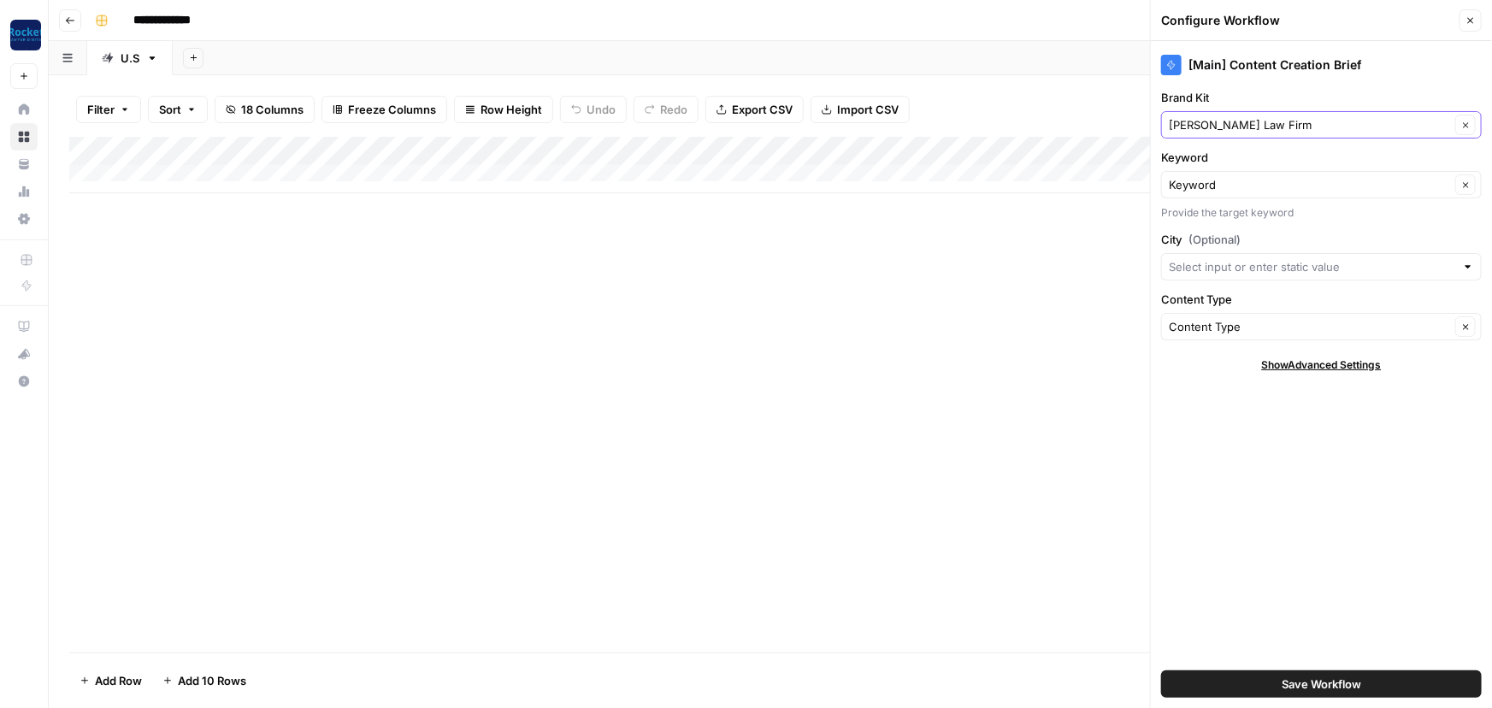
click at [1469, 123] on icon "button" at bounding box center [1465, 125] width 9 height 9
click at [1265, 128] on input "Brand Kit" at bounding box center [1309, 124] width 281 height 17
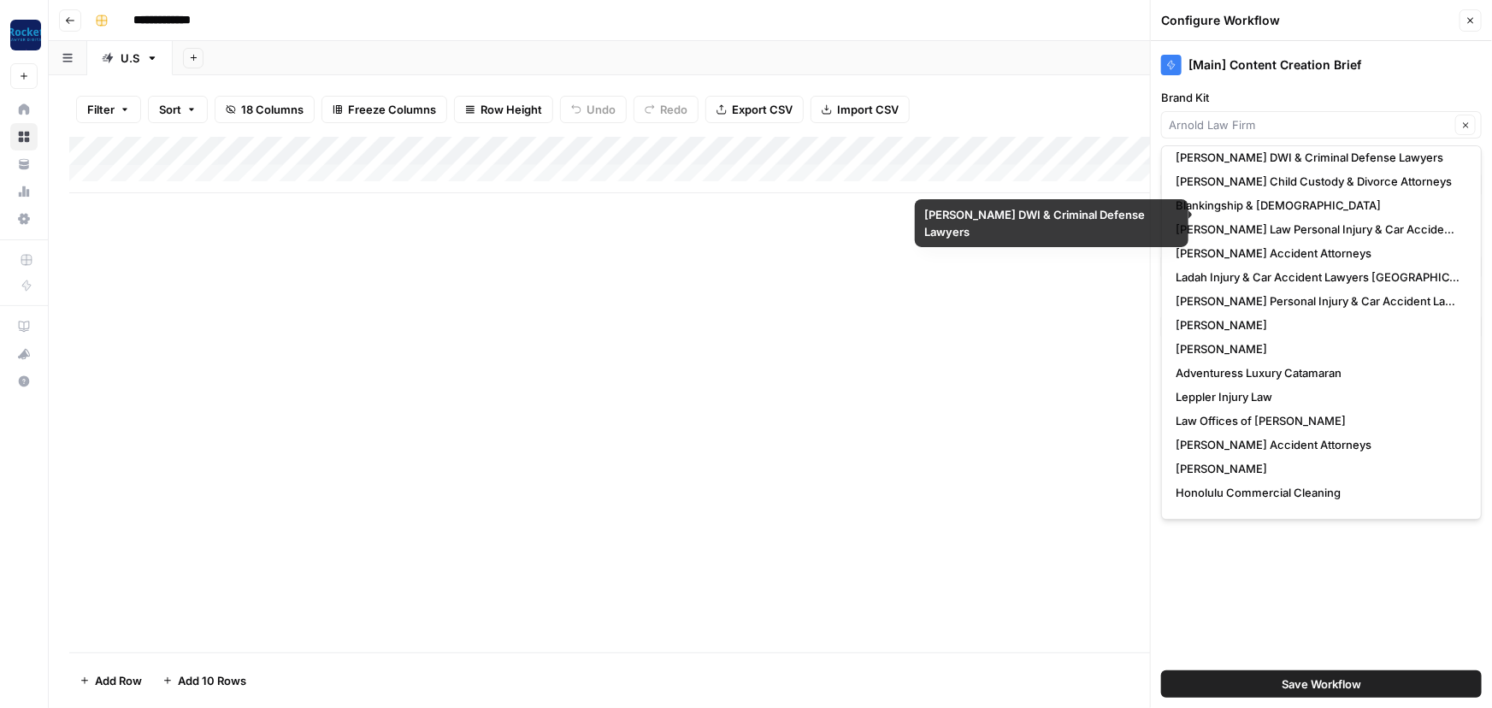
scroll to position [155, 0]
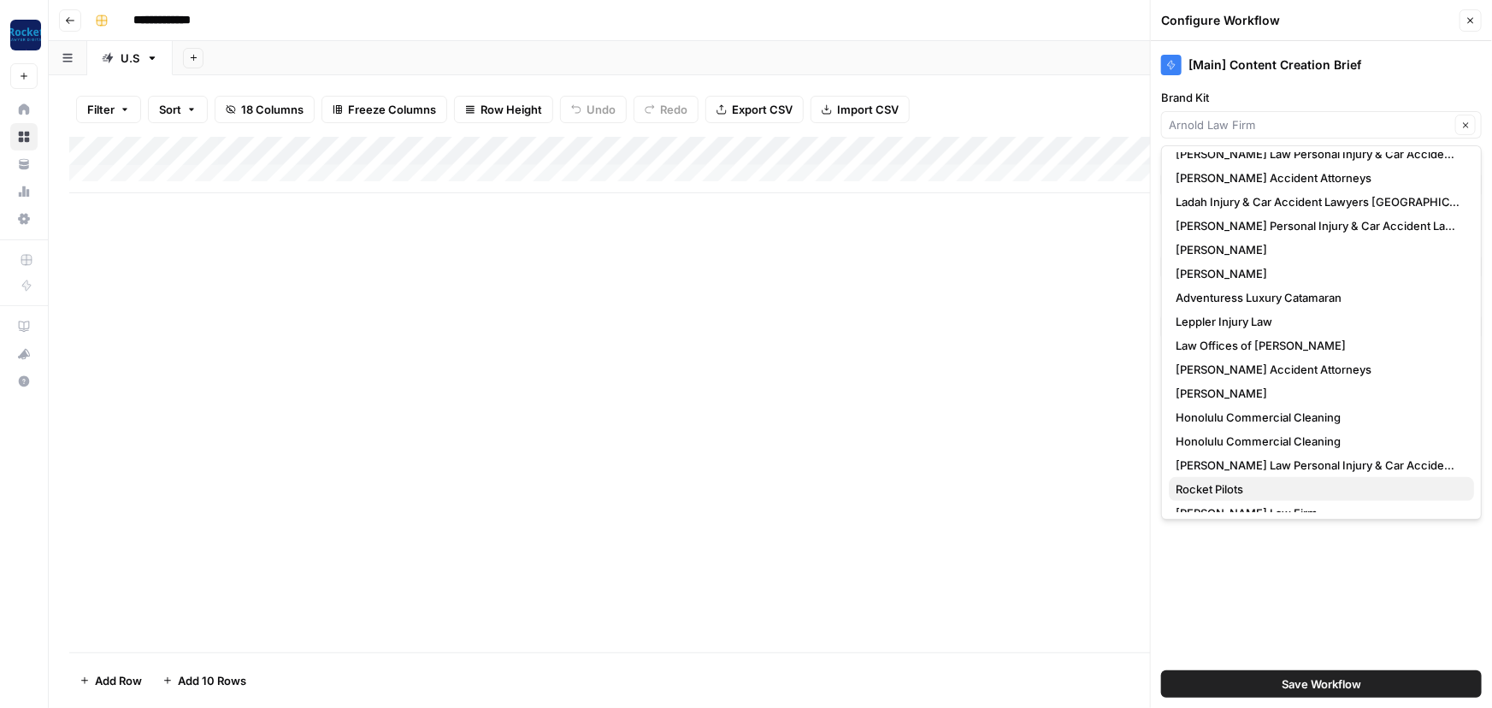
click at [1220, 481] on span "Rocket Pilots" at bounding box center [1317, 488] width 285 height 17
type input "Rocket Pilots"
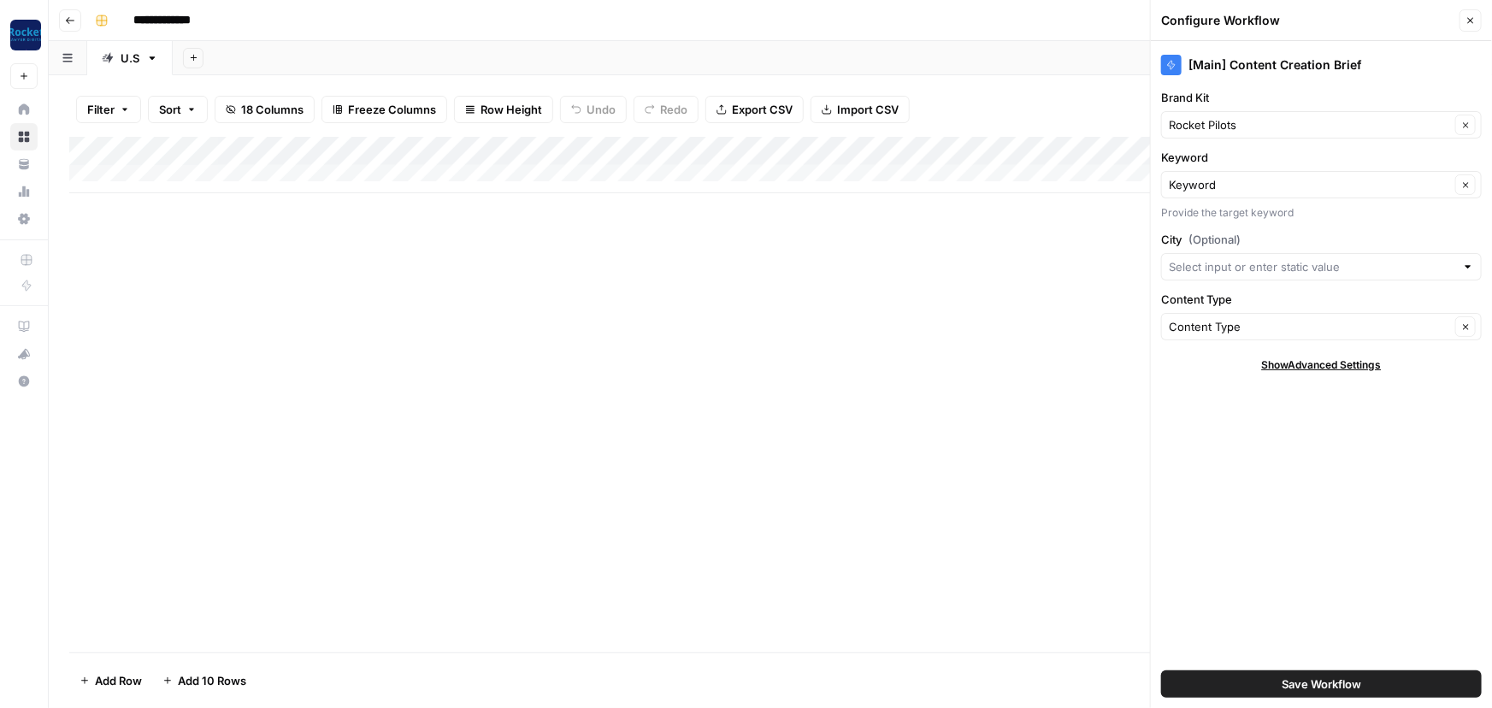
click at [1026, 383] on div "Add Column" at bounding box center [770, 394] width 1402 height 515
click at [1235, 687] on button "Save Workflow" at bounding box center [1321, 683] width 321 height 27
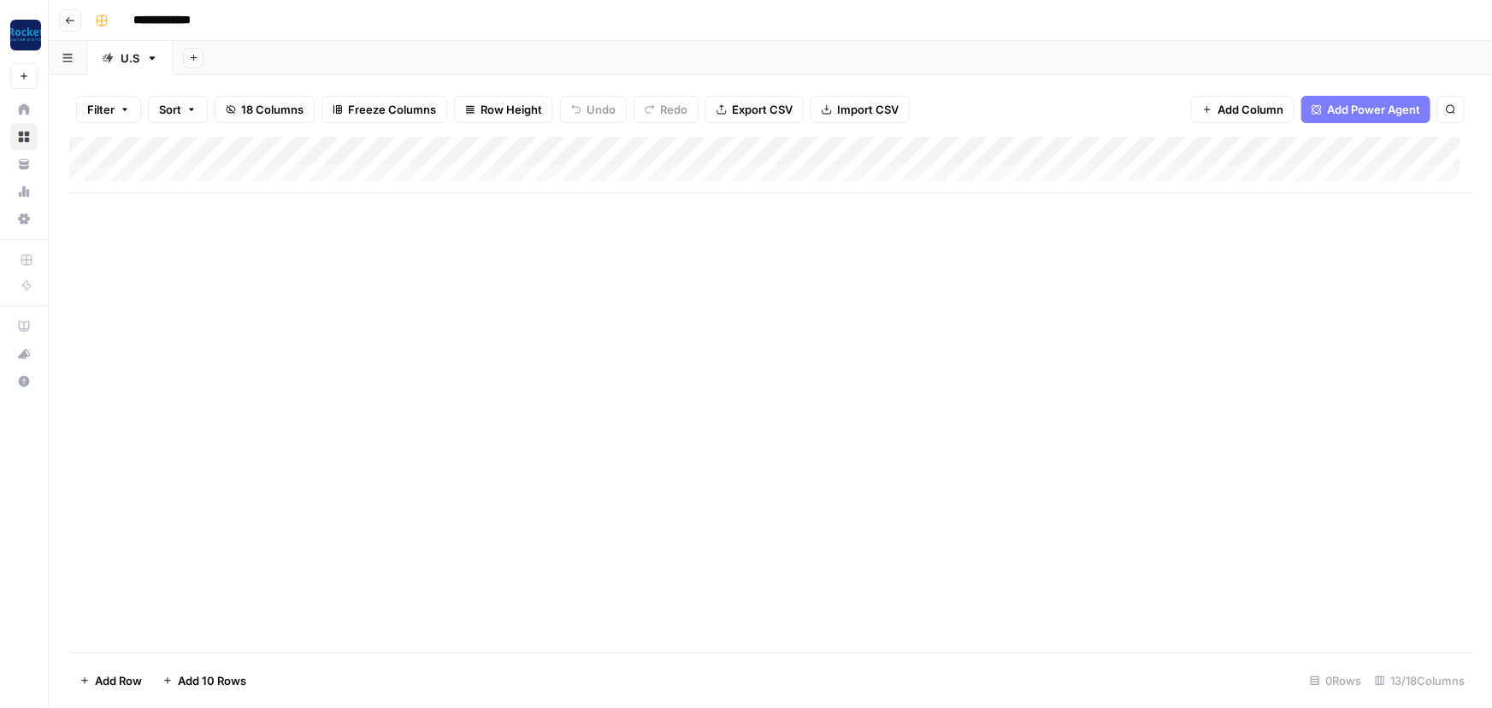
click at [978, 146] on div "Add Column" at bounding box center [770, 165] width 1402 height 56
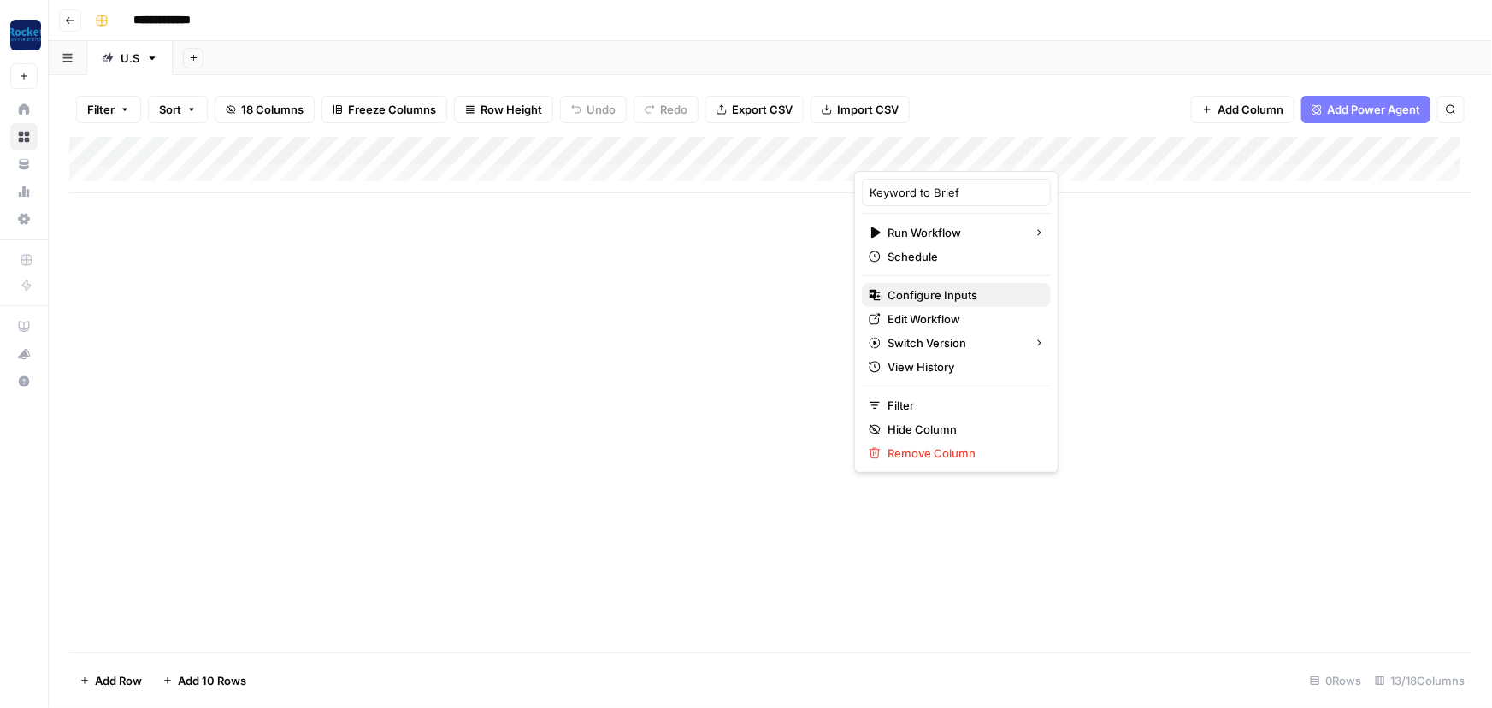
click at [919, 296] on span "Configure Inputs" at bounding box center [962, 294] width 150 height 17
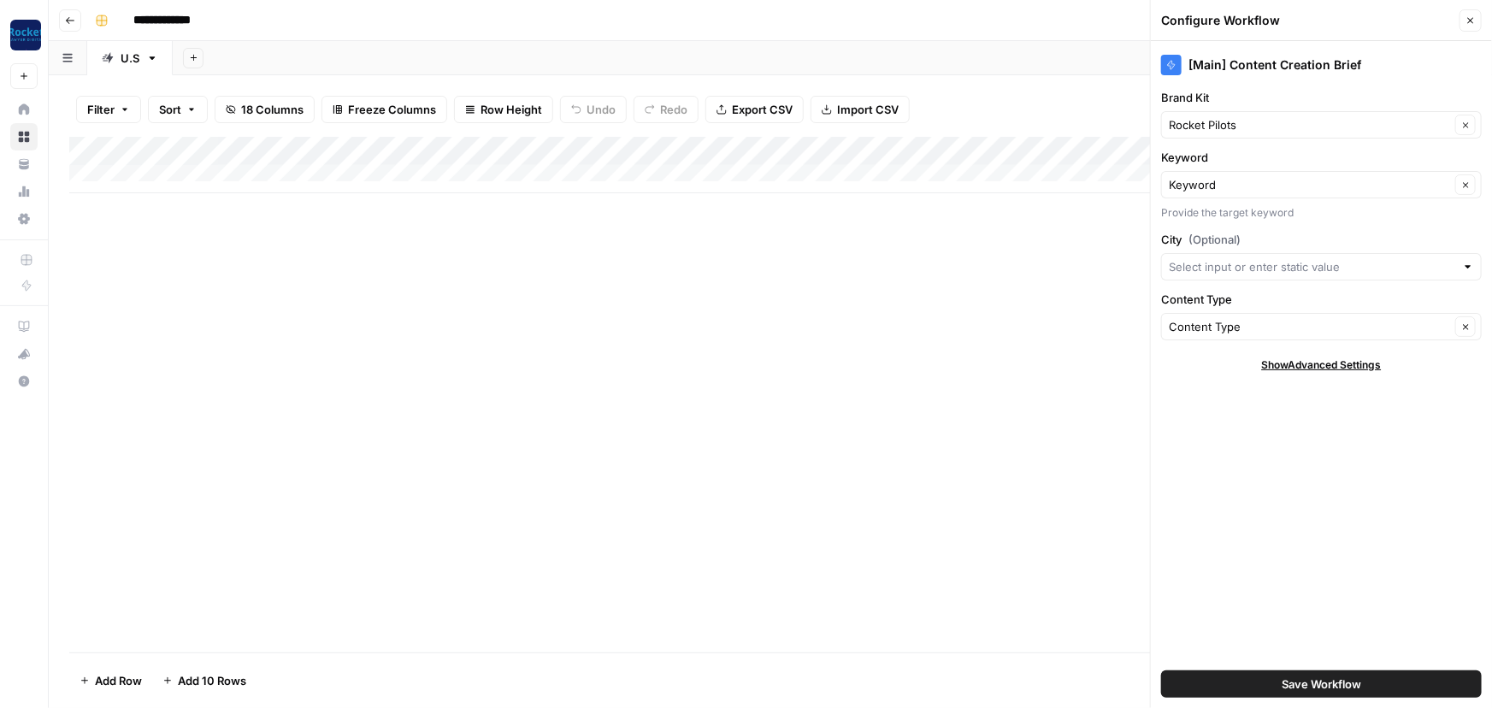
click at [975, 145] on div "Add Column" at bounding box center [770, 165] width 1402 height 56
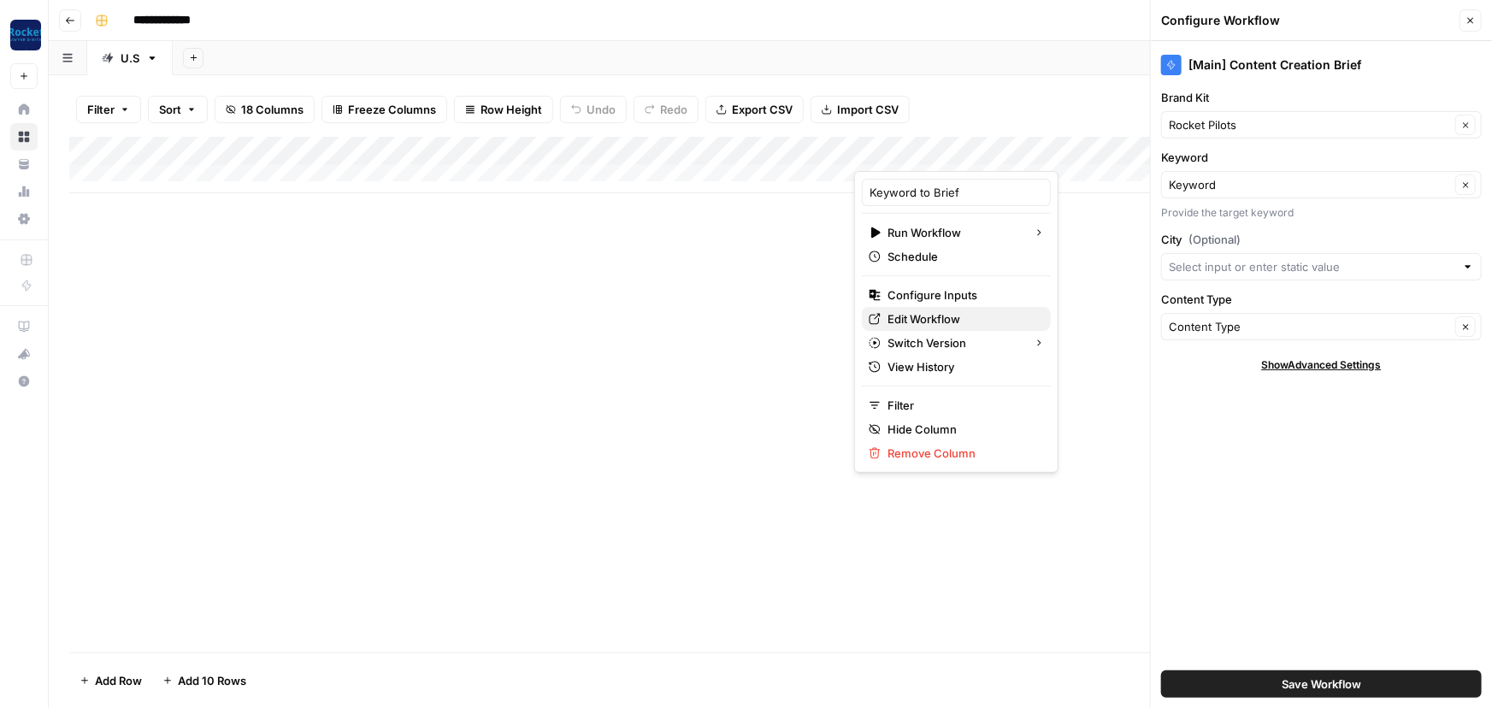
click at [902, 319] on span "Edit Workflow" at bounding box center [962, 318] width 150 height 17
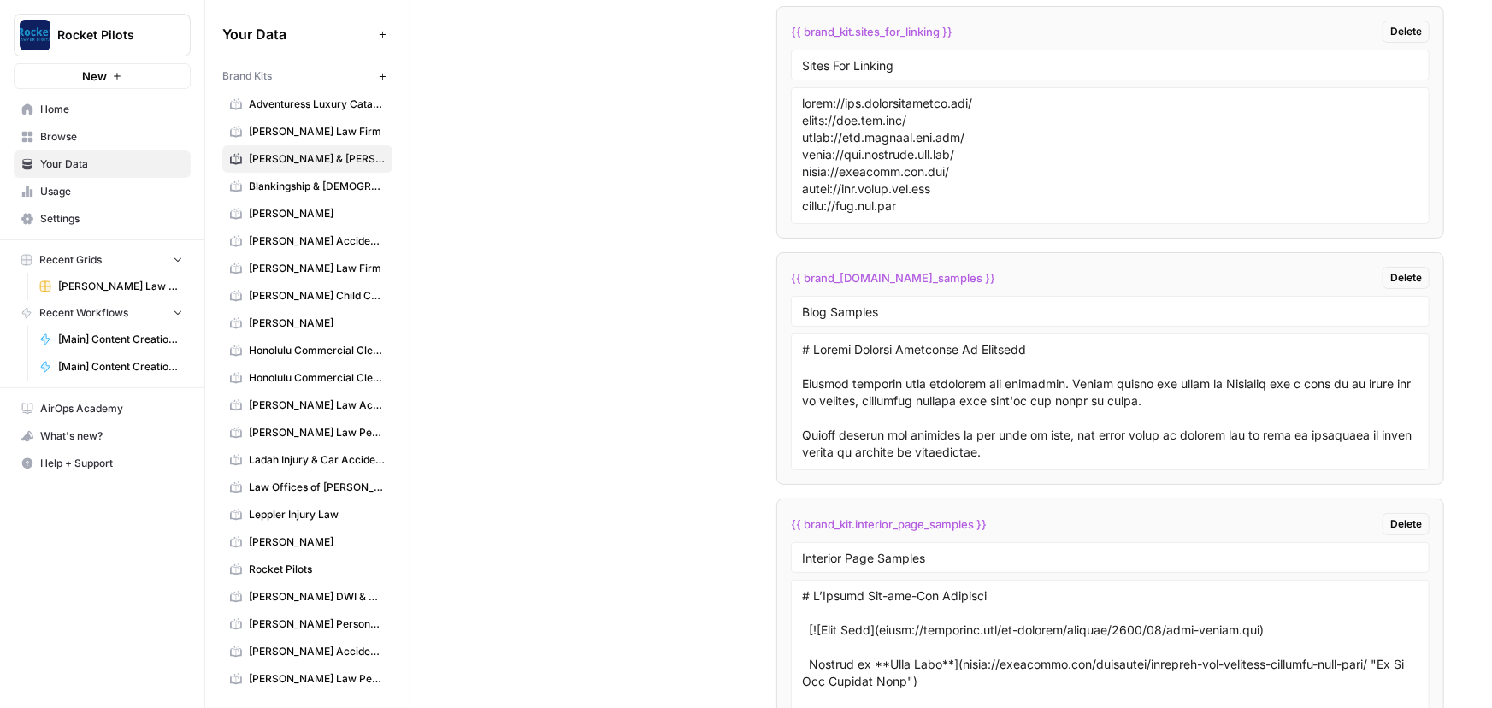
scroll to position [3401, 0]
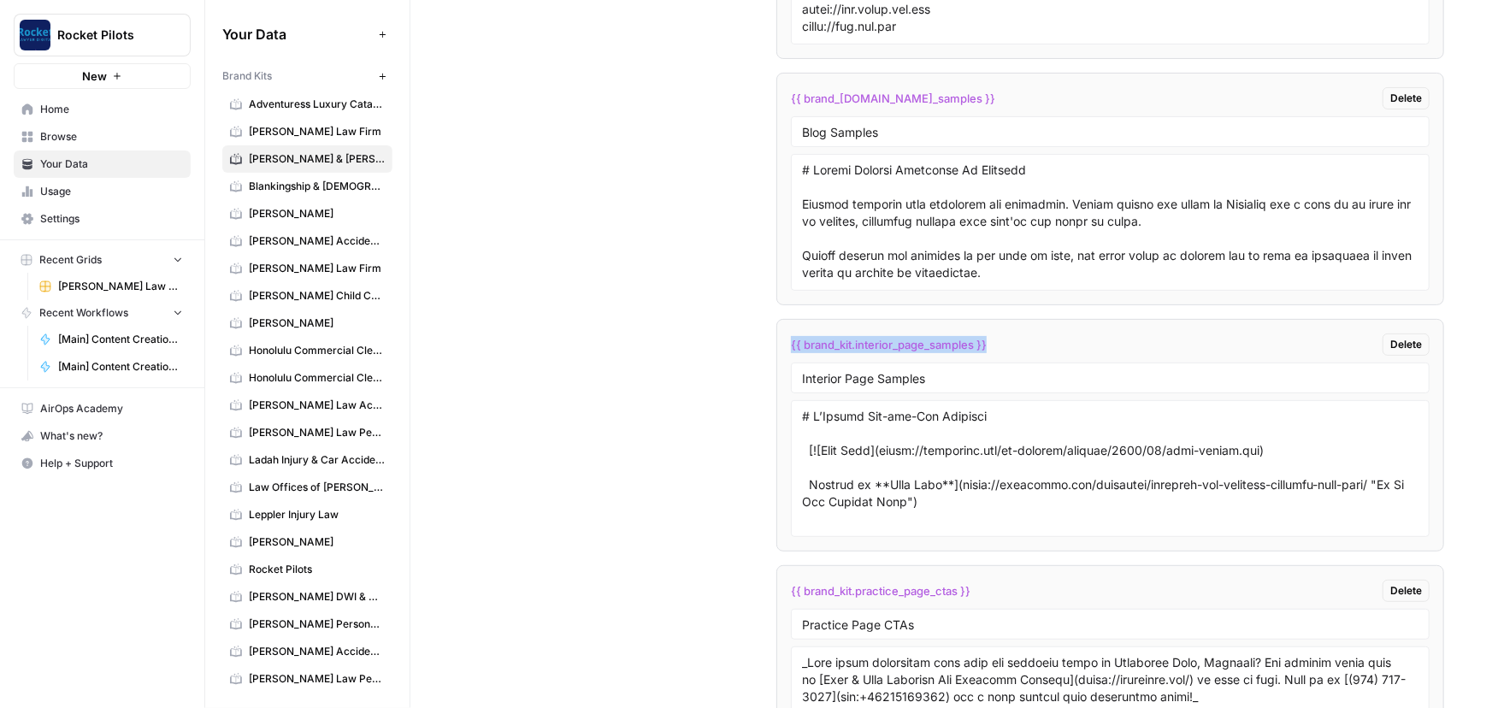
drag, startPoint x: 1013, startPoint y: 342, endPoint x: 771, endPoint y: 350, distance: 242.0
click at [771, 350] on div "Custom Variables Create custom variables that will appear as global brand varia…" at bounding box center [951, 455] width 986 height 1819
copy span "{{ brand_kit.interior_page_samples }}"
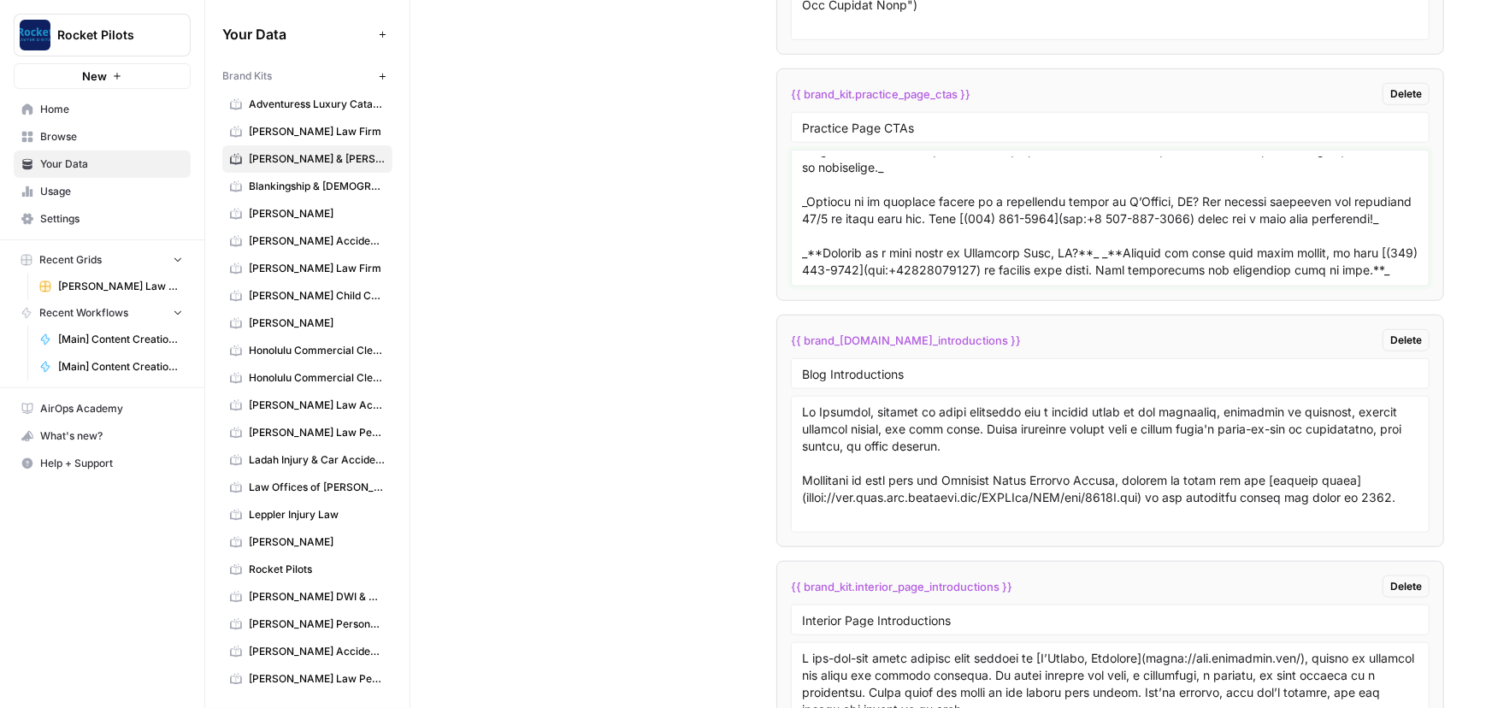
scroll to position [0, 0]
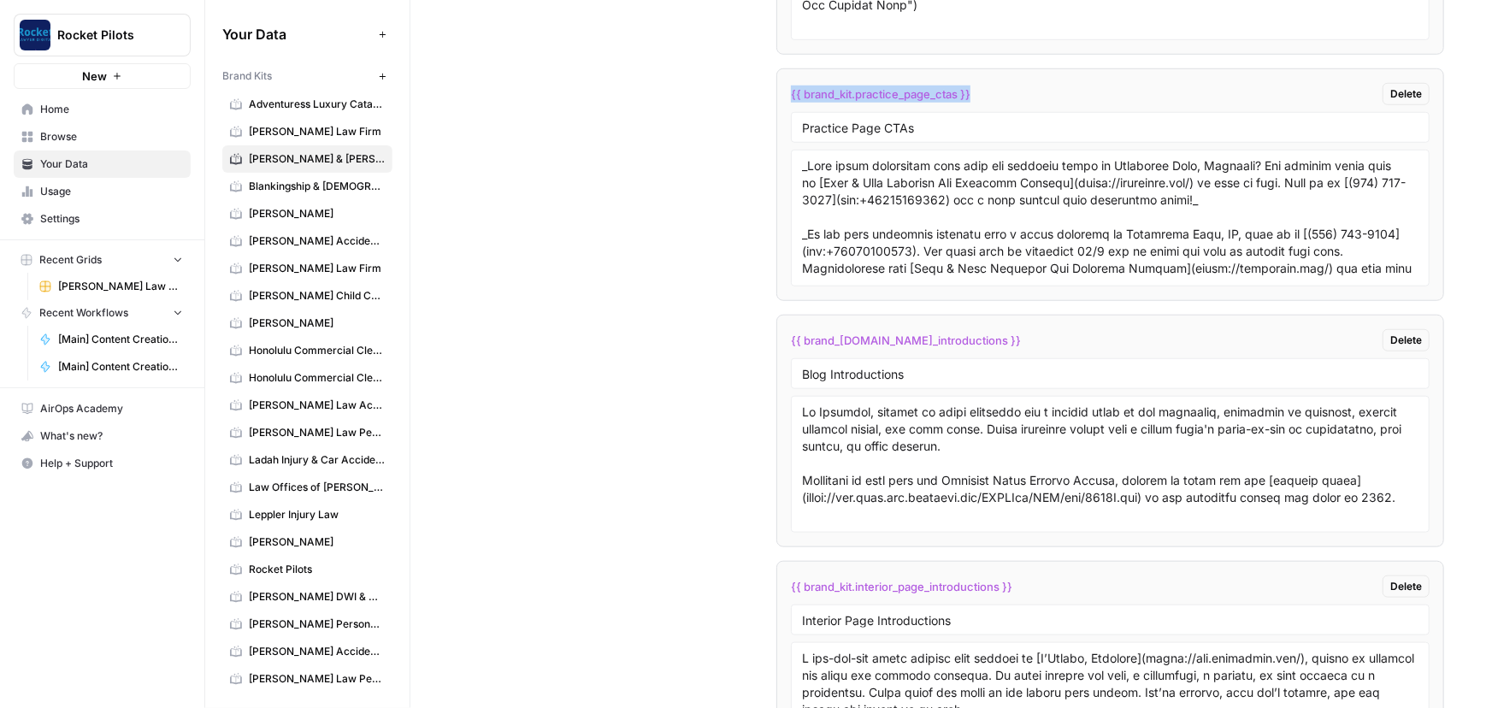
drag, startPoint x: 991, startPoint y: 93, endPoint x: 763, endPoint y: 90, distance: 227.4
copy span "{{ brand_kit.practice_page_ctas }}"
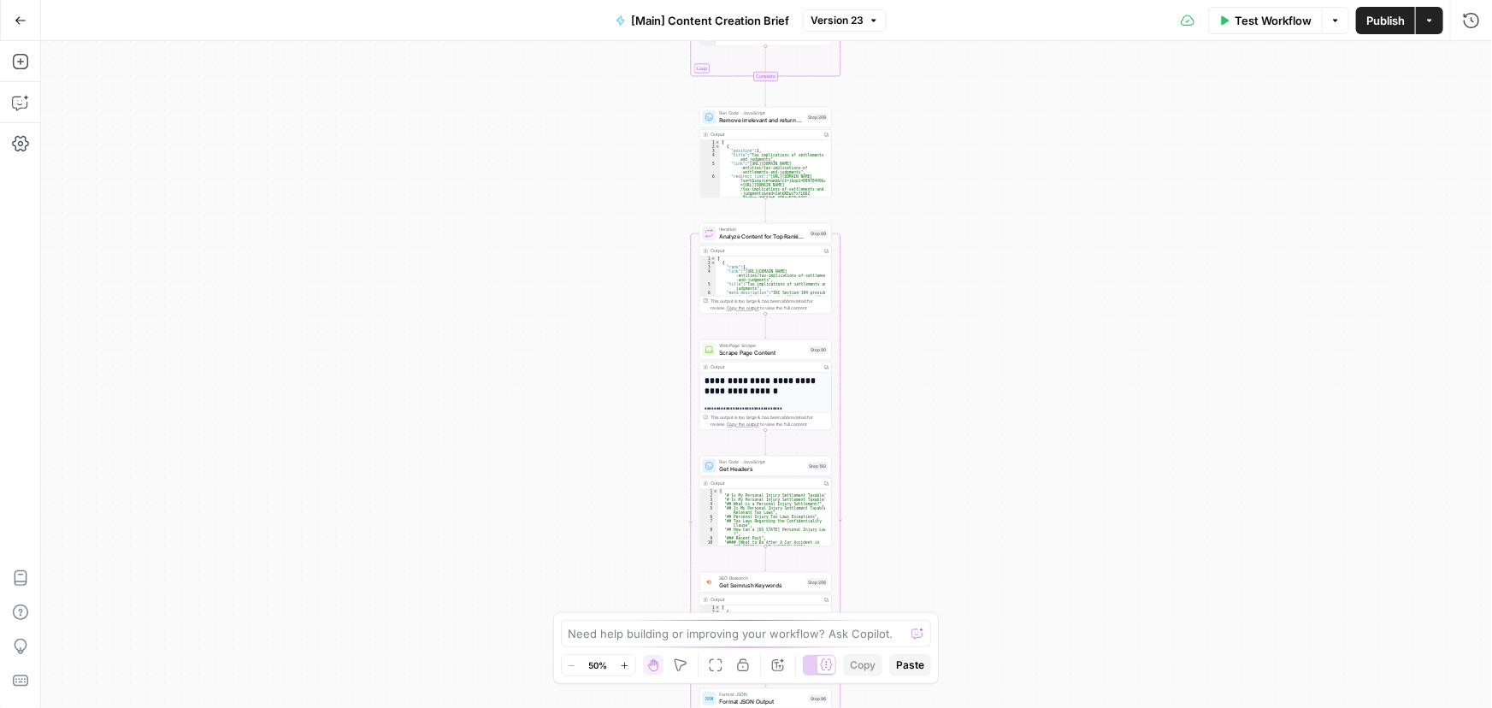
drag, startPoint x: 626, startPoint y: 125, endPoint x: 621, endPoint y: 651, distance: 525.7
click at [624, 662] on body "Rocket Pilots New Home Browse Your Data Usage Settings Recent Grids Arnold Law …" at bounding box center [746, 354] width 1492 height 708
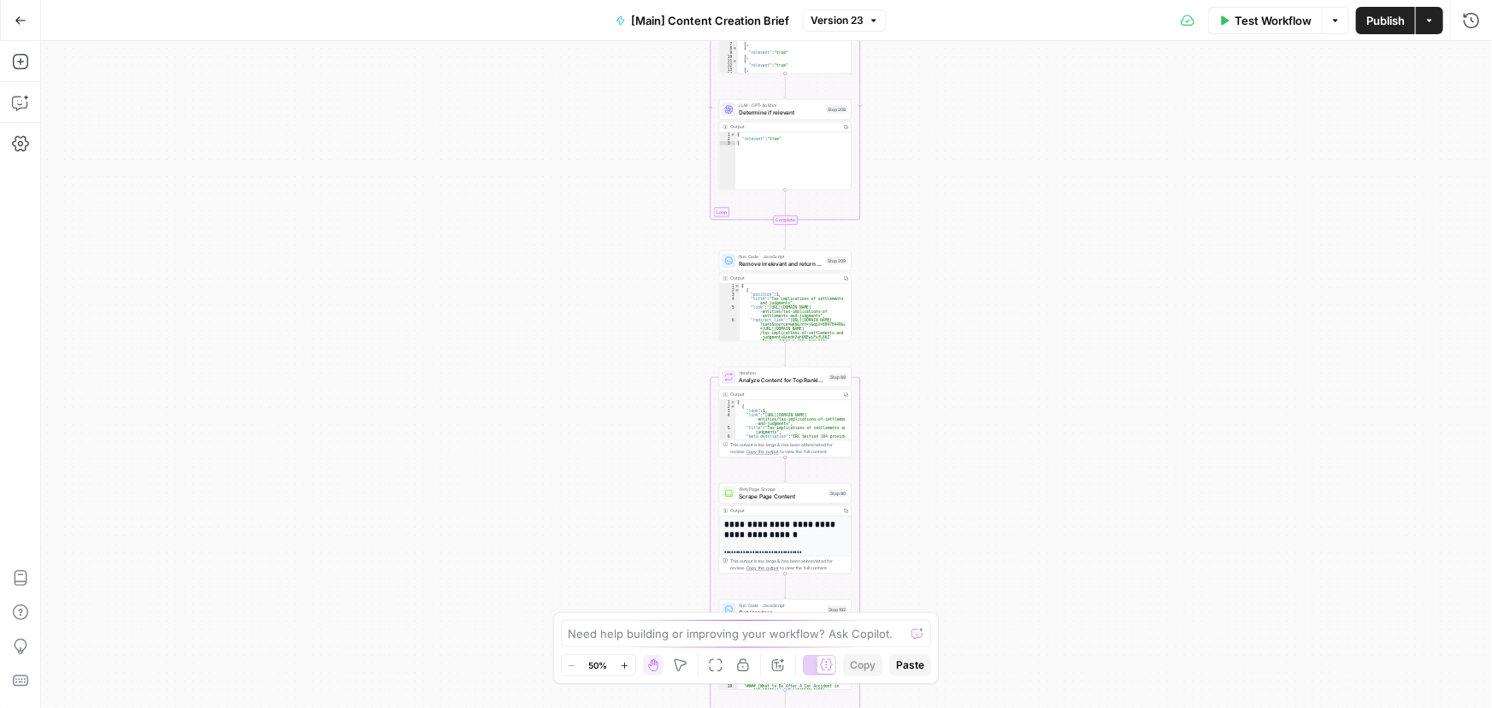
drag, startPoint x: 633, startPoint y: 357, endPoint x: 624, endPoint y: 739, distance: 381.3
click at [624, 707] on html "Rocket Pilots New Home Browse Your Data Usage Settings Recent Grids Arnold Law …" at bounding box center [746, 354] width 1492 height 708
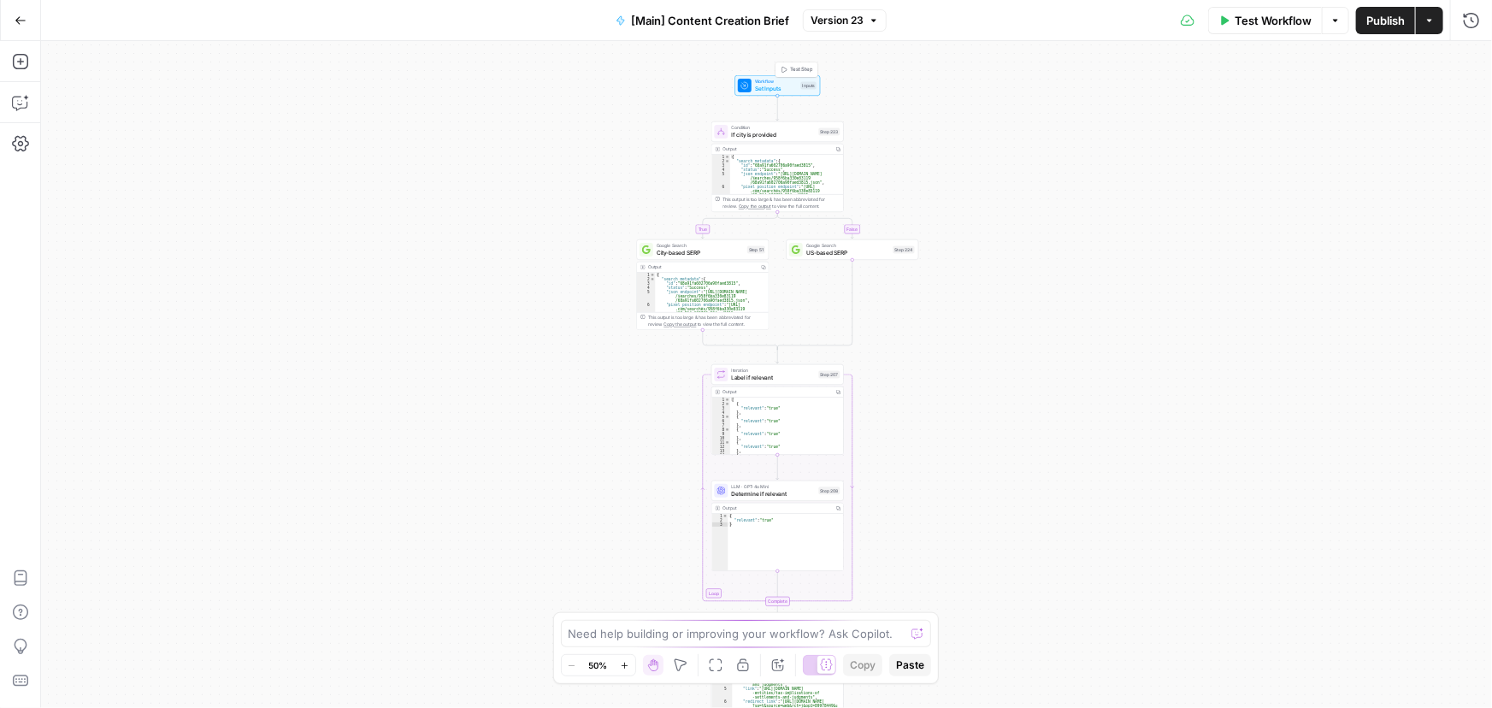
click at [766, 85] on span "Set Inputs" at bounding box center [776, 89] width 43 height 9
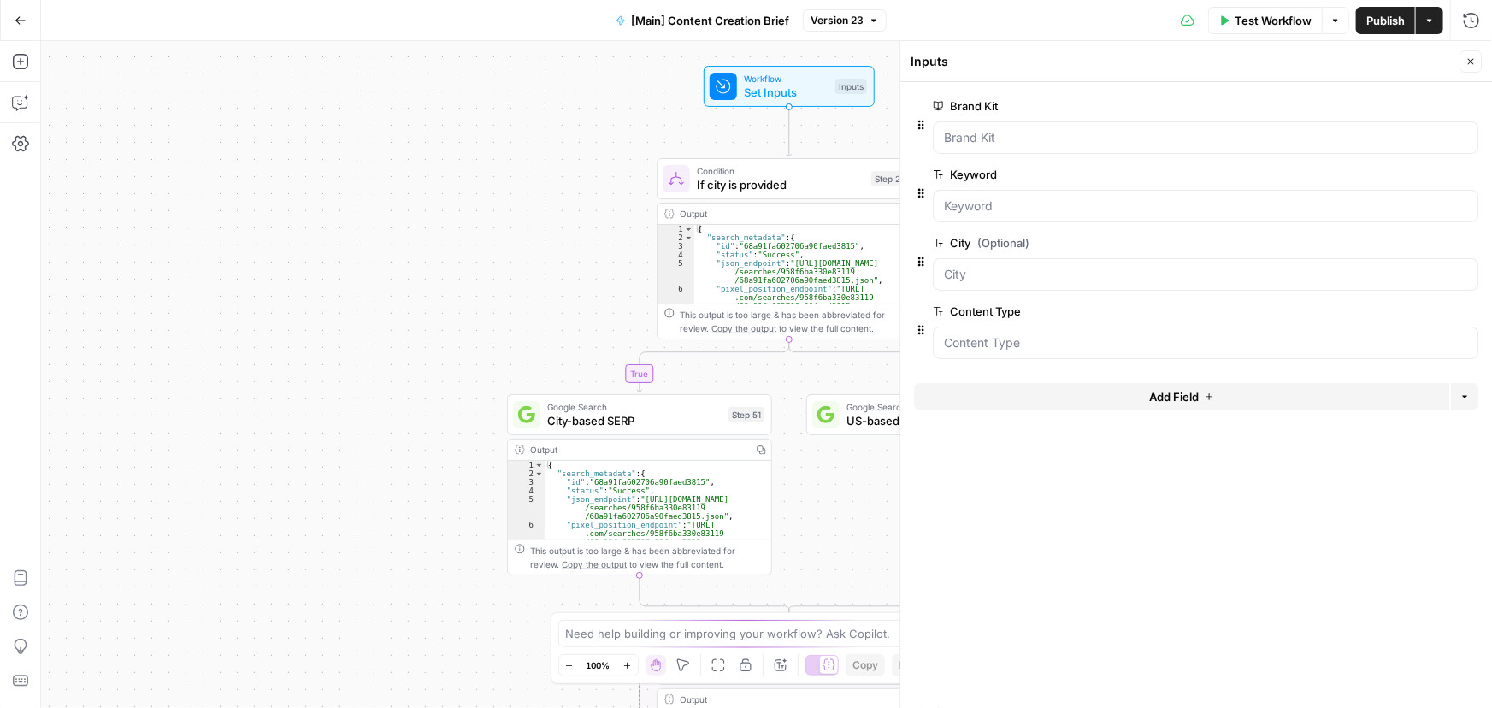
click at [20, 19] on icon "button" at bounding box center [21, 21] width 12 height 12
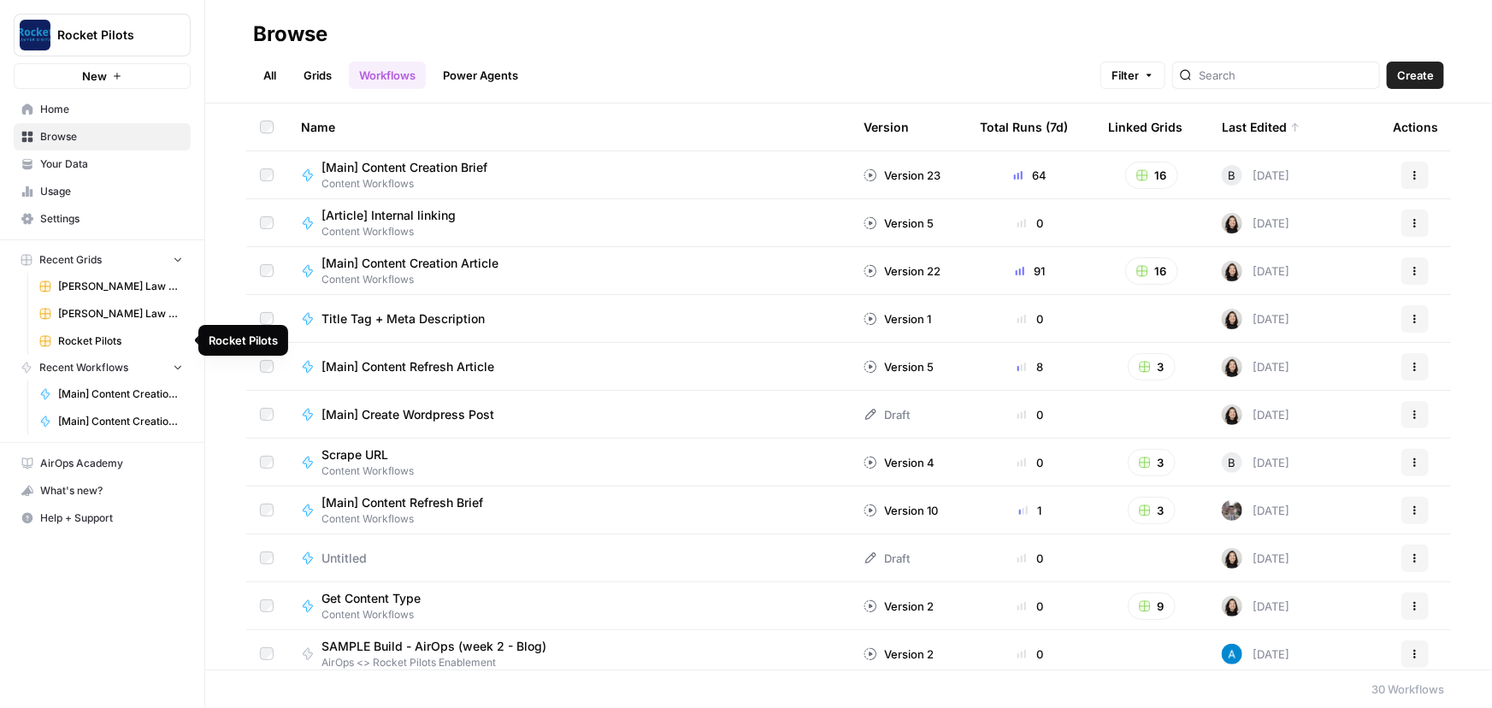
click at [82, 344] on span "Rocket Pilots" at bounding box center [120, 340] width 125 height 15
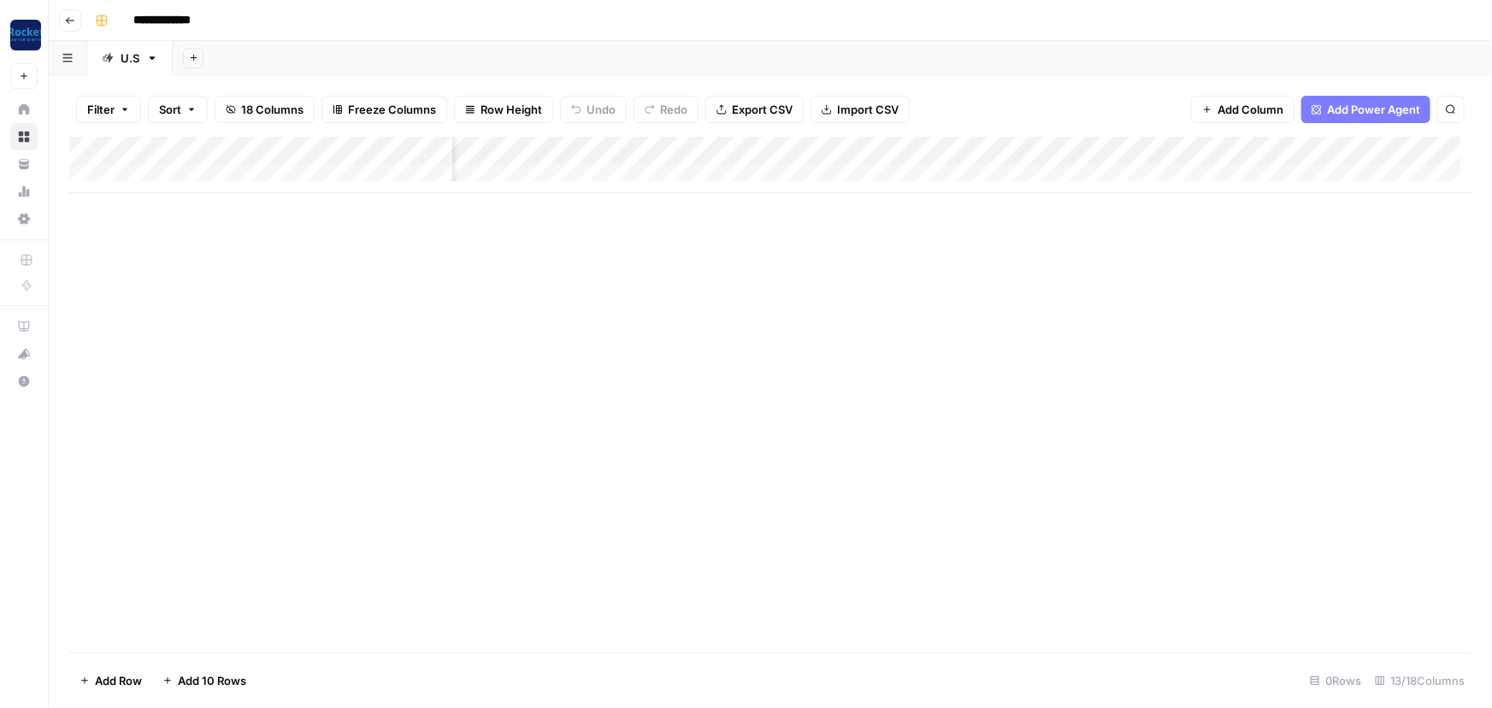
scroll to position [0, 739]
click at [1016, 148] on div "Add Column" at bounding box center [770, 165] width 1402 height 56
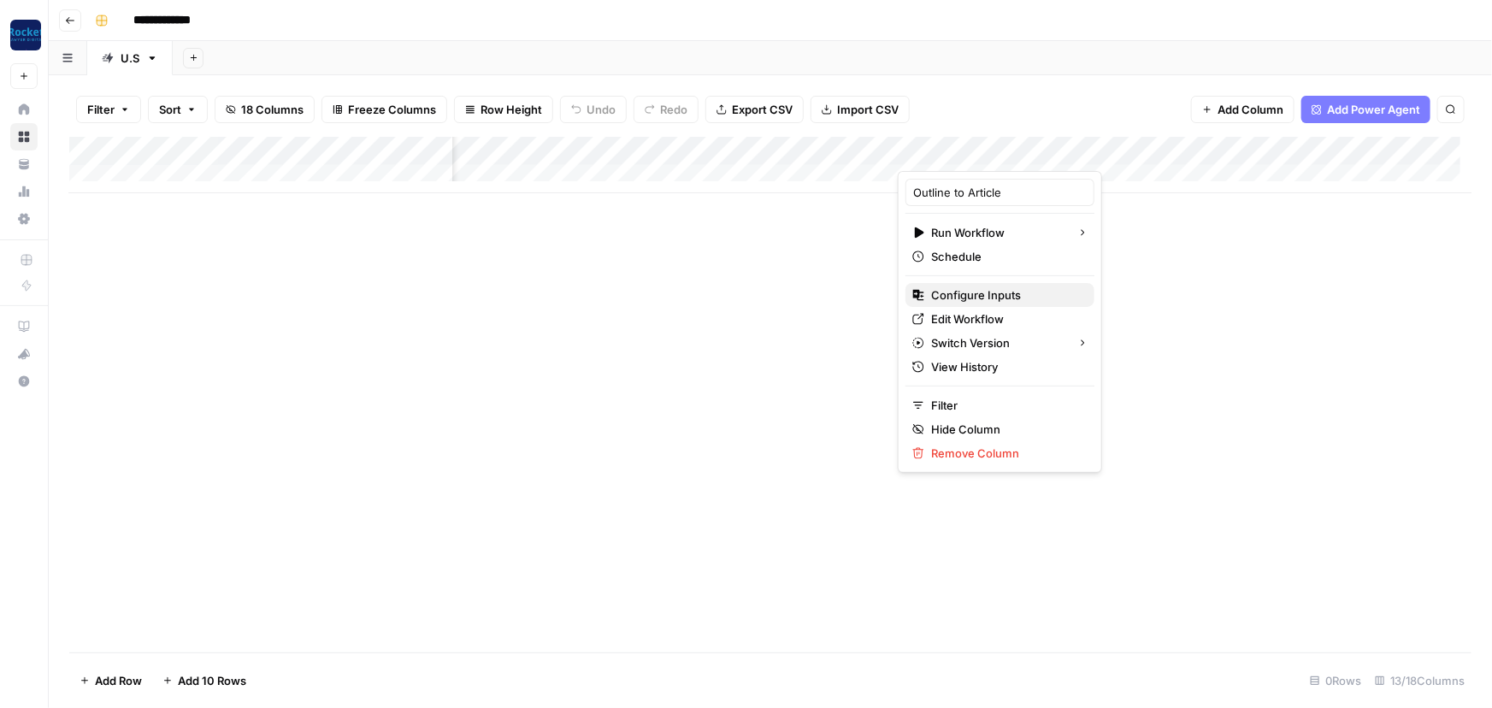
click at [975, 292] on span "Configure Inputs" at bounding box center [1006, 294] width 150 height 17
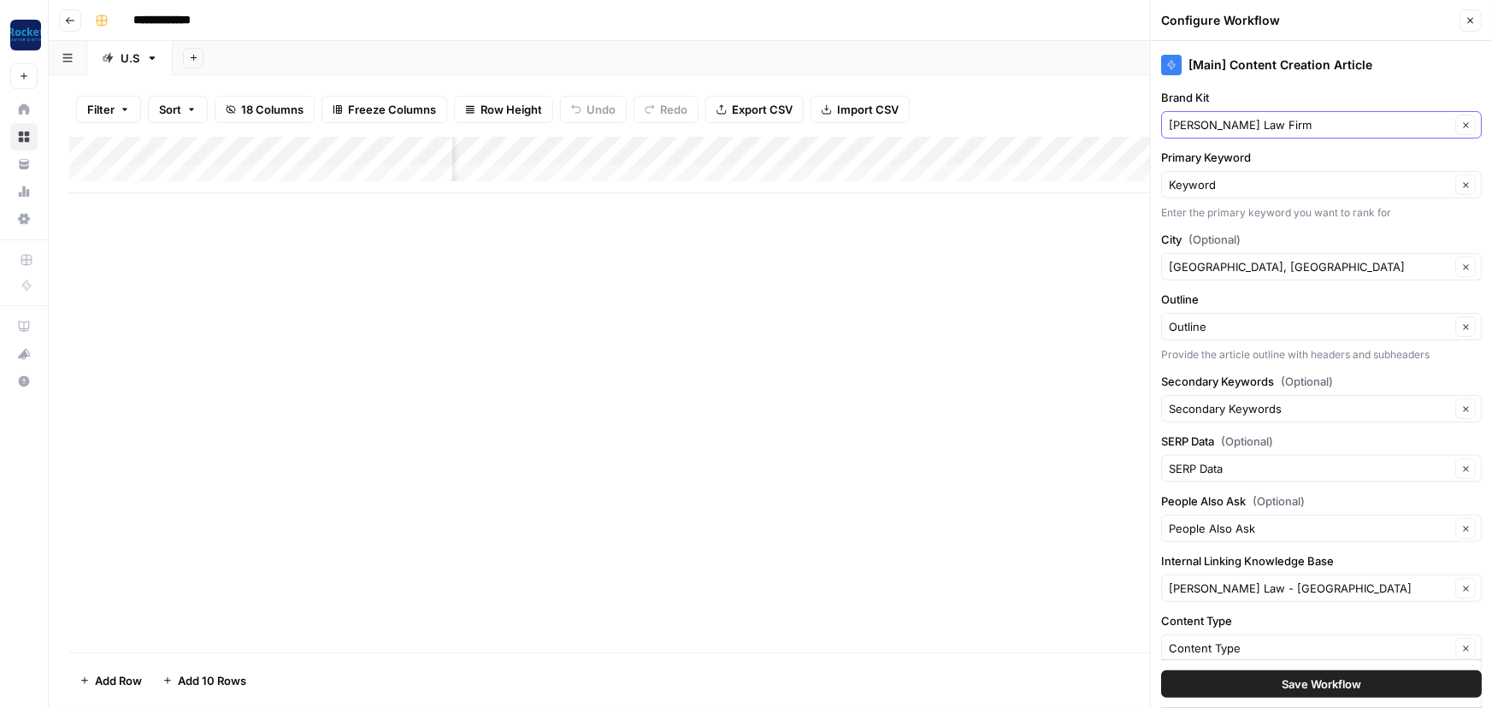
click at [1461, 123] on icon "button" at bounding box center [1465, 125] width 9 height 9
click at [1275, 128] on input "Brand Kit" at bounding box center [1309, 124] width 281 height 17
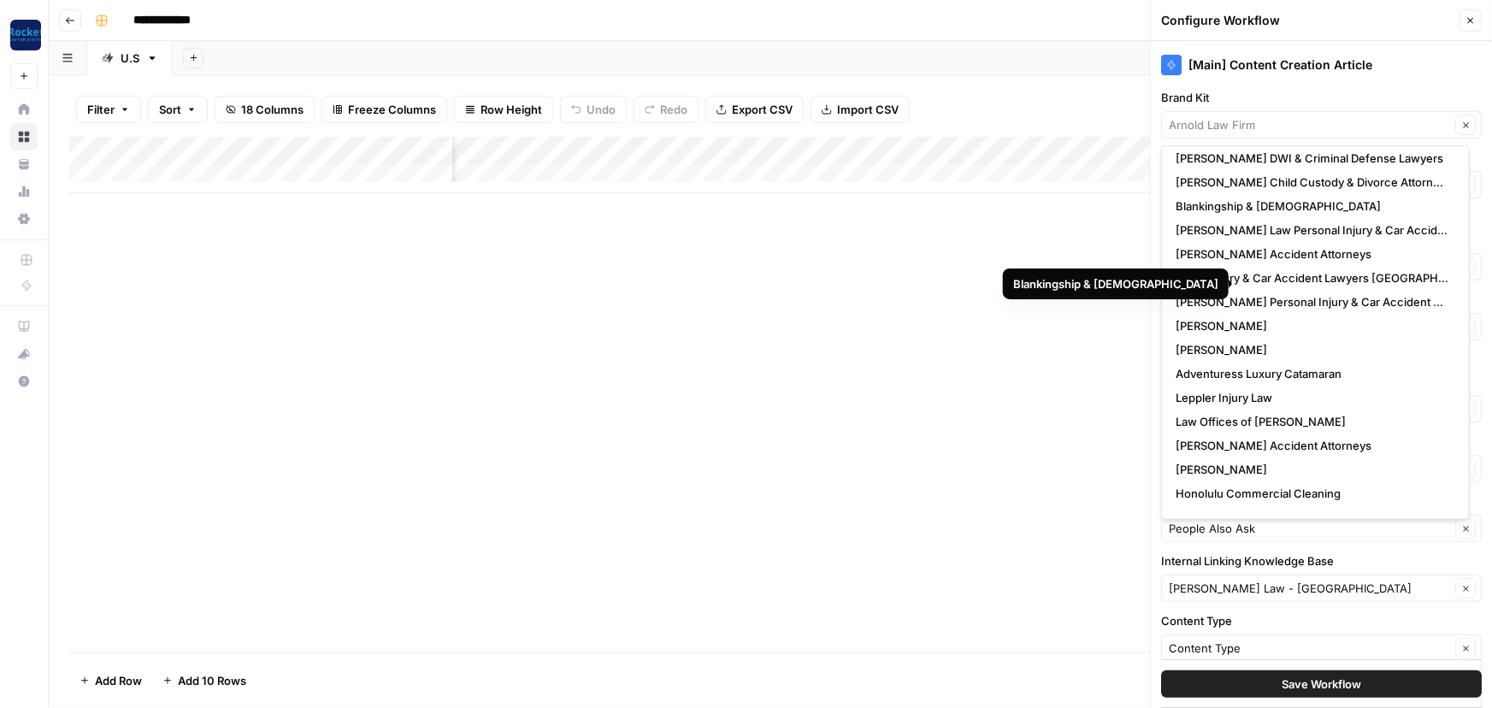
scroll to position [167, 0]
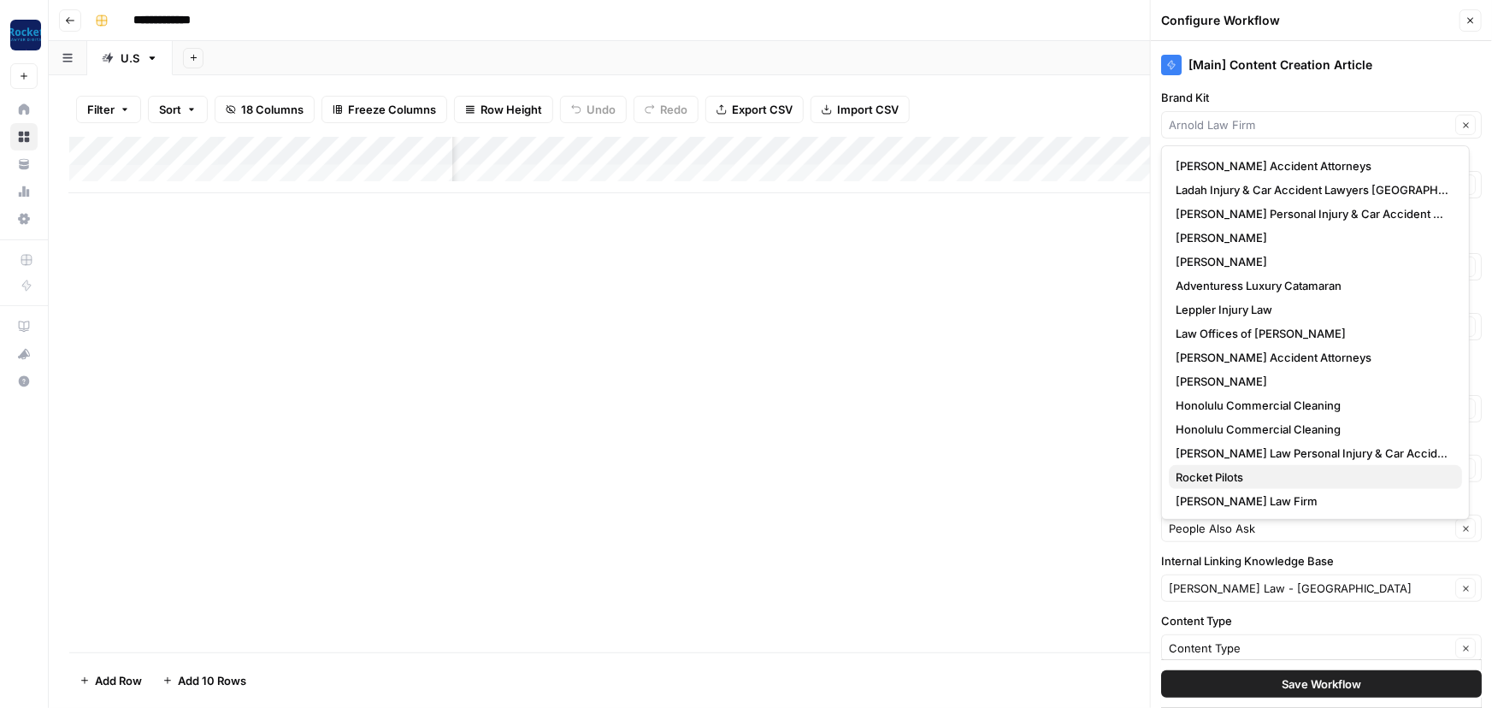
click at [1236, 477] on span "Rocket Pilots" at bounding box center [1311, 476] width 273 height 17
type input "Rocket Pilots"
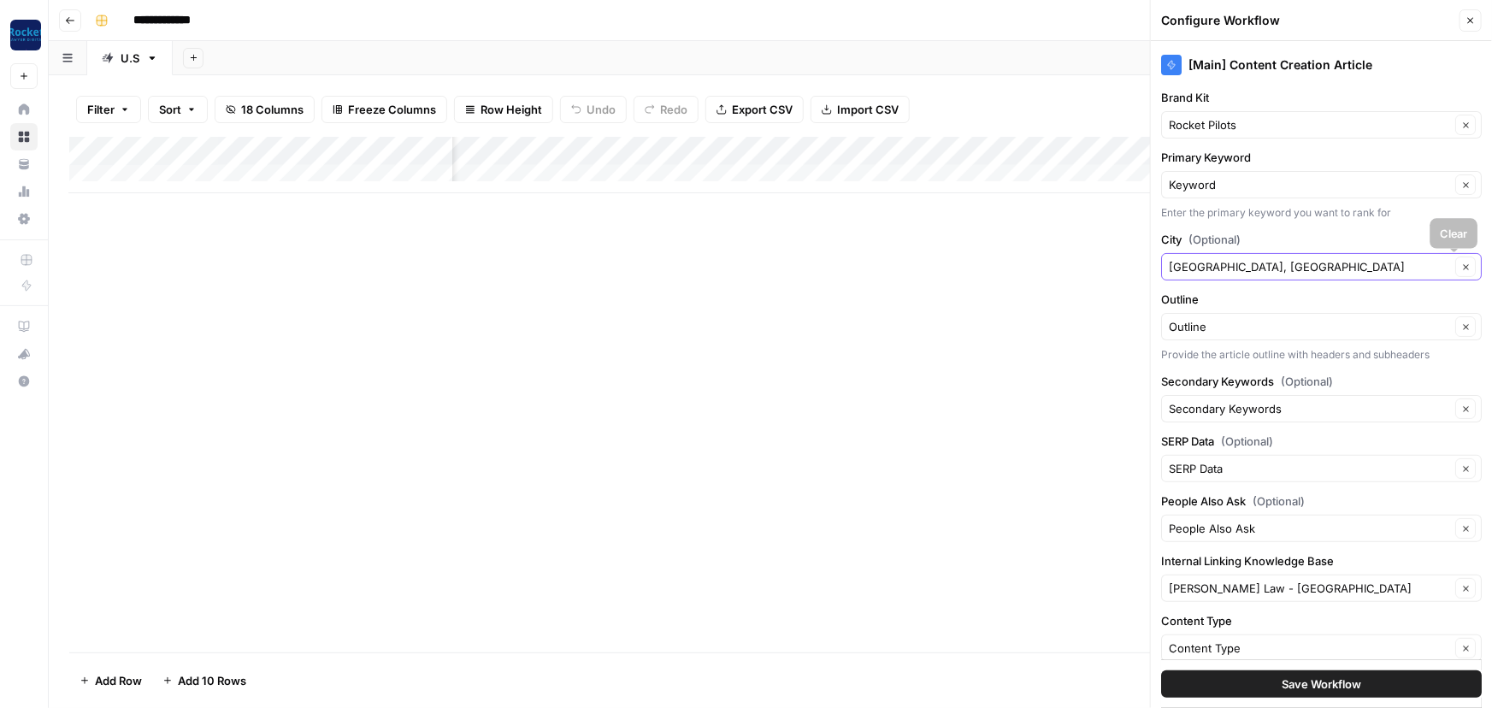
click at [1455, 267] on button "Clear" at bounding box center [1465, 266] width 21 height 21
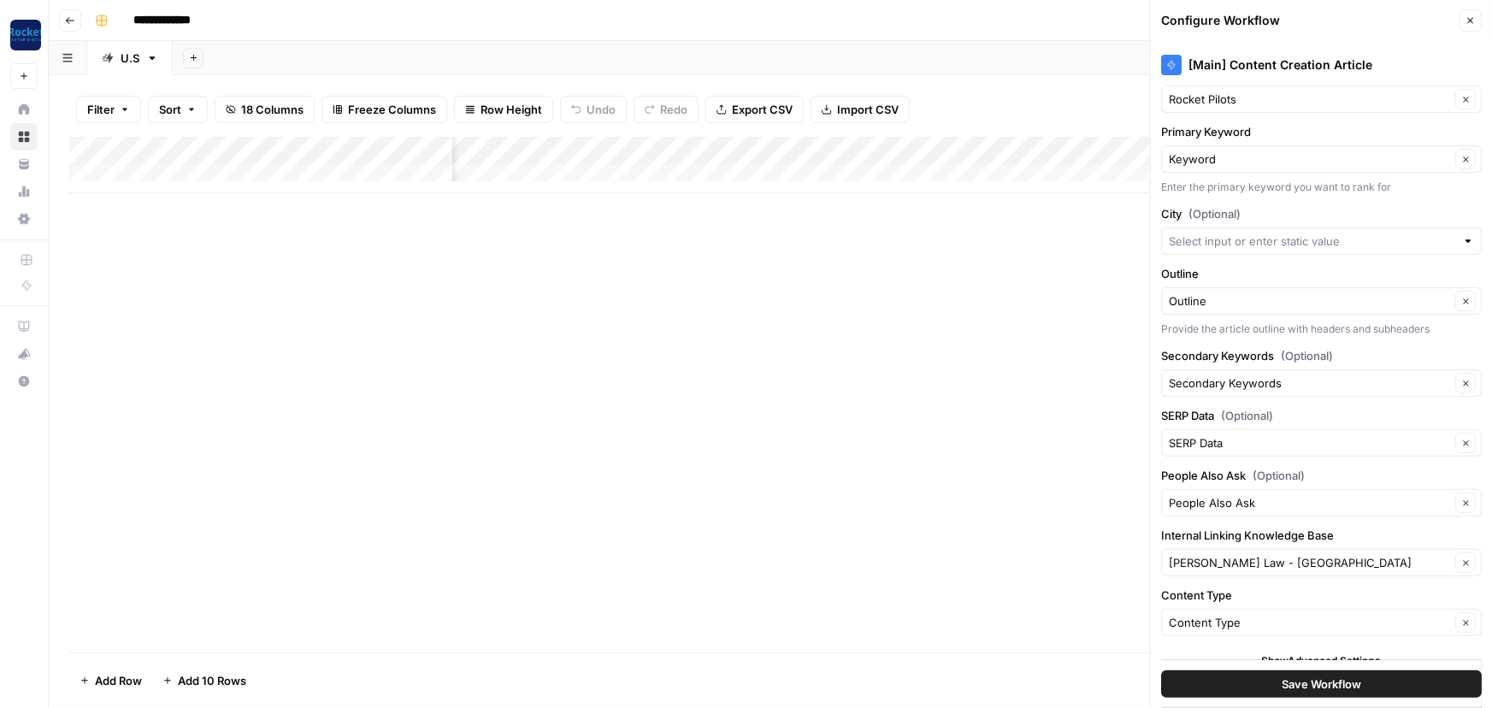
scroll to position [39, 0]
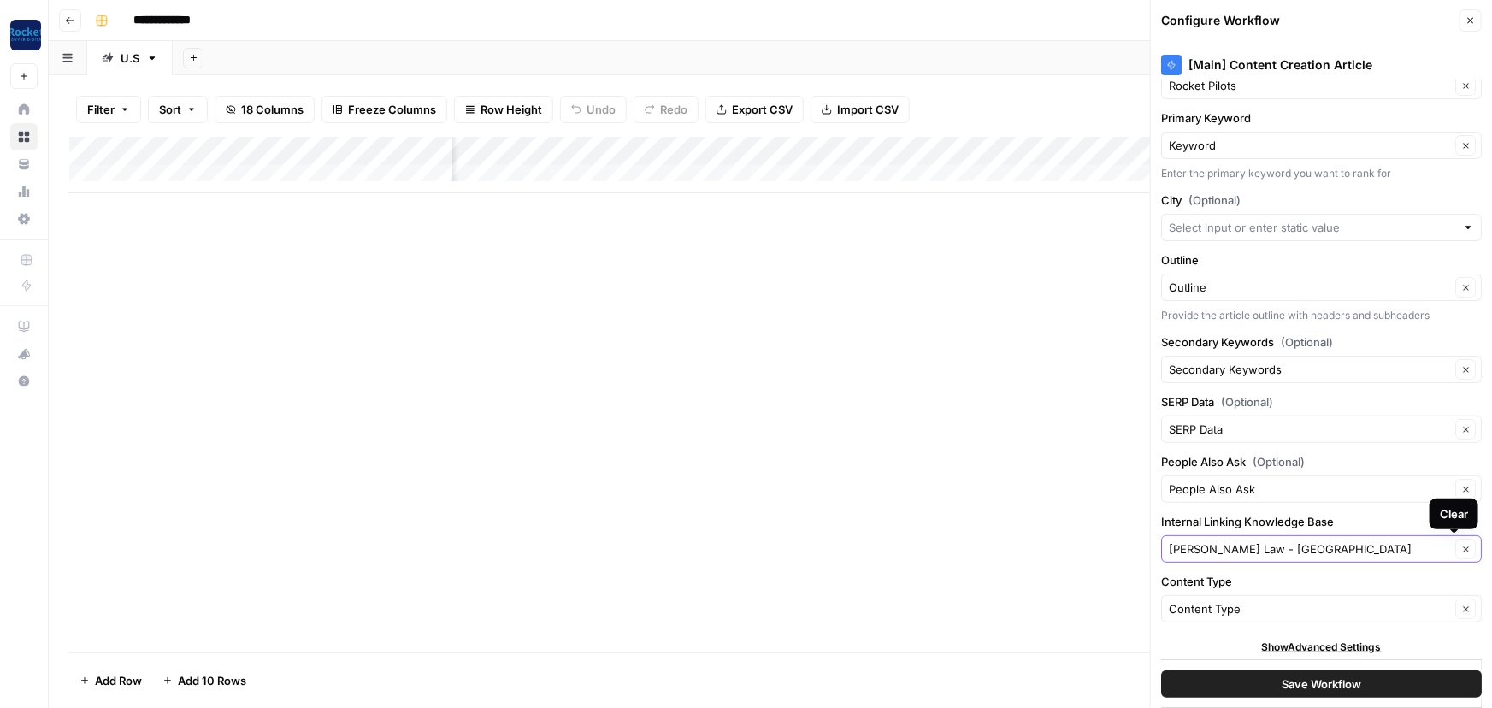
click at [1461, 550] on icon "button" at bounding box center [1465, 549] width 9 height 9
click at [1455, 552] on button "Clear" at bounding box center [1465, 549] width 21 height 21
click at [1340, 547] on input "Internal Linking Knowledge Base" at bounding box center [1309, 548] width 281 height 17
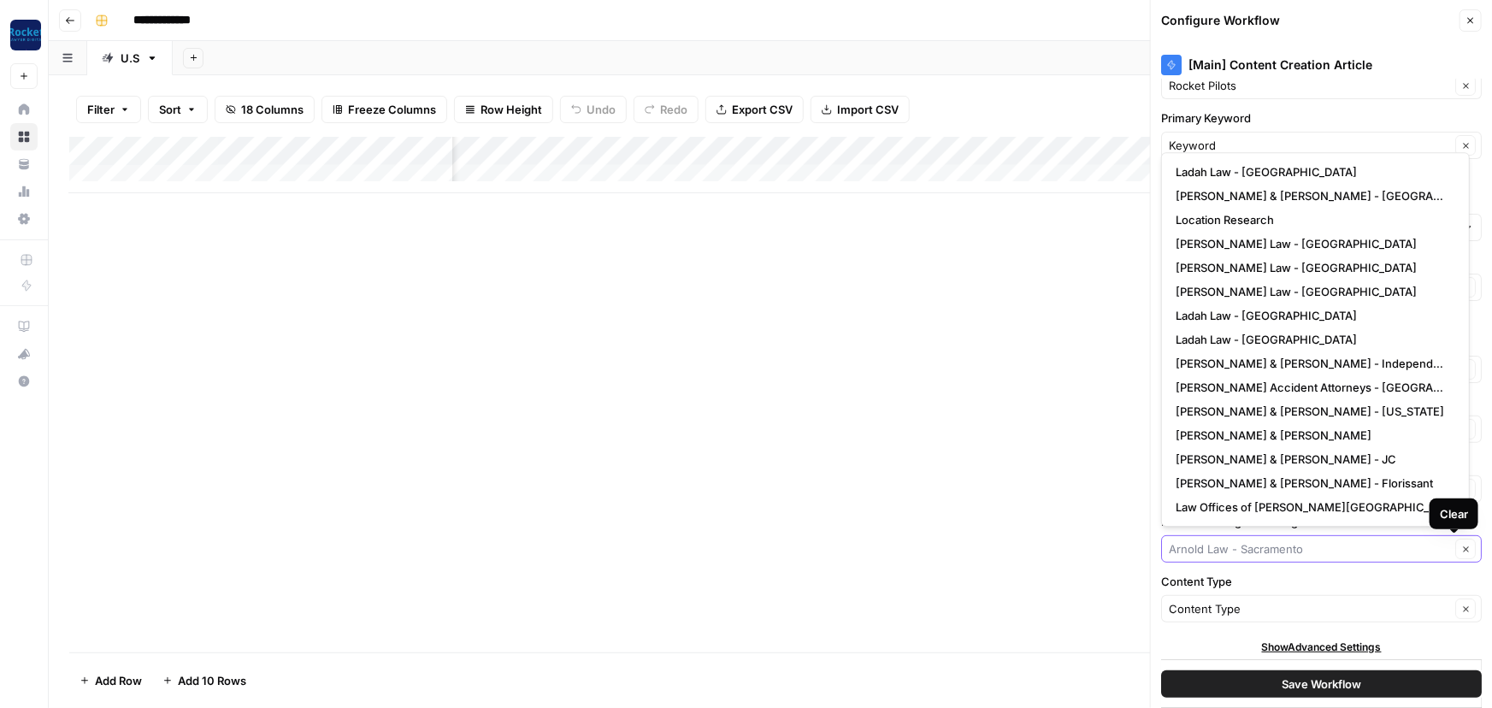
click at [1460, 546] on button "Clear" at bounding box center [1465, 549] width 21 height 21
type input "[PERSON_NAME] Law - [GEOGRAPHIC_DATA]"
click at [1039, 321] on div "Add Column" at bounding box center [770, 394] width 1402 height 515
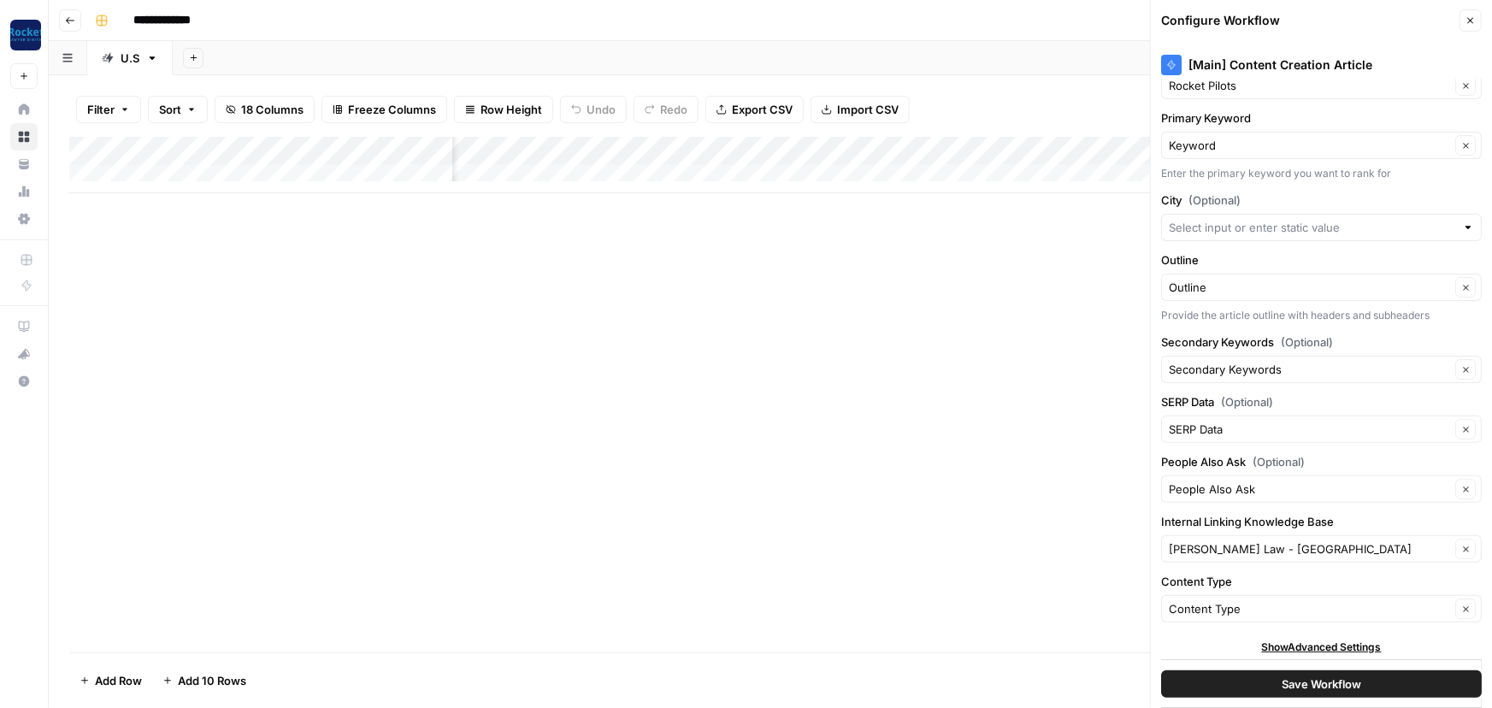
click at [1252, 677] on button "Save Workflow" at bounding box center [1321, 683] width 321 height 27
click at [1194, 553] on input "Internal Linking Knowledge Base" at bounding box center [1309, 548] width 281 height 17
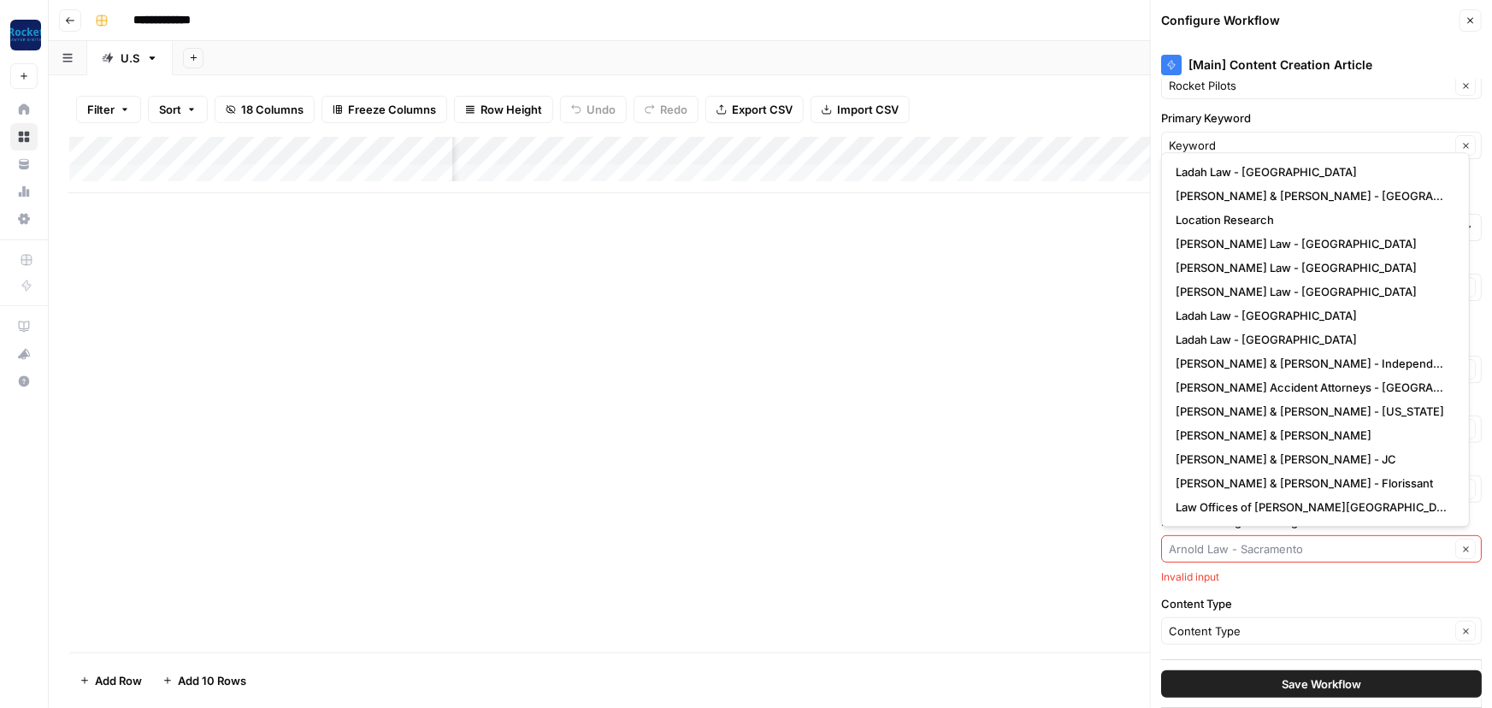
type input "[PERSON_NAME] Law - [GEOGRAPHIC_DATA]"
click at [76, 17] on button "Go back" at bounding box center [70, 20] width 22 height 22
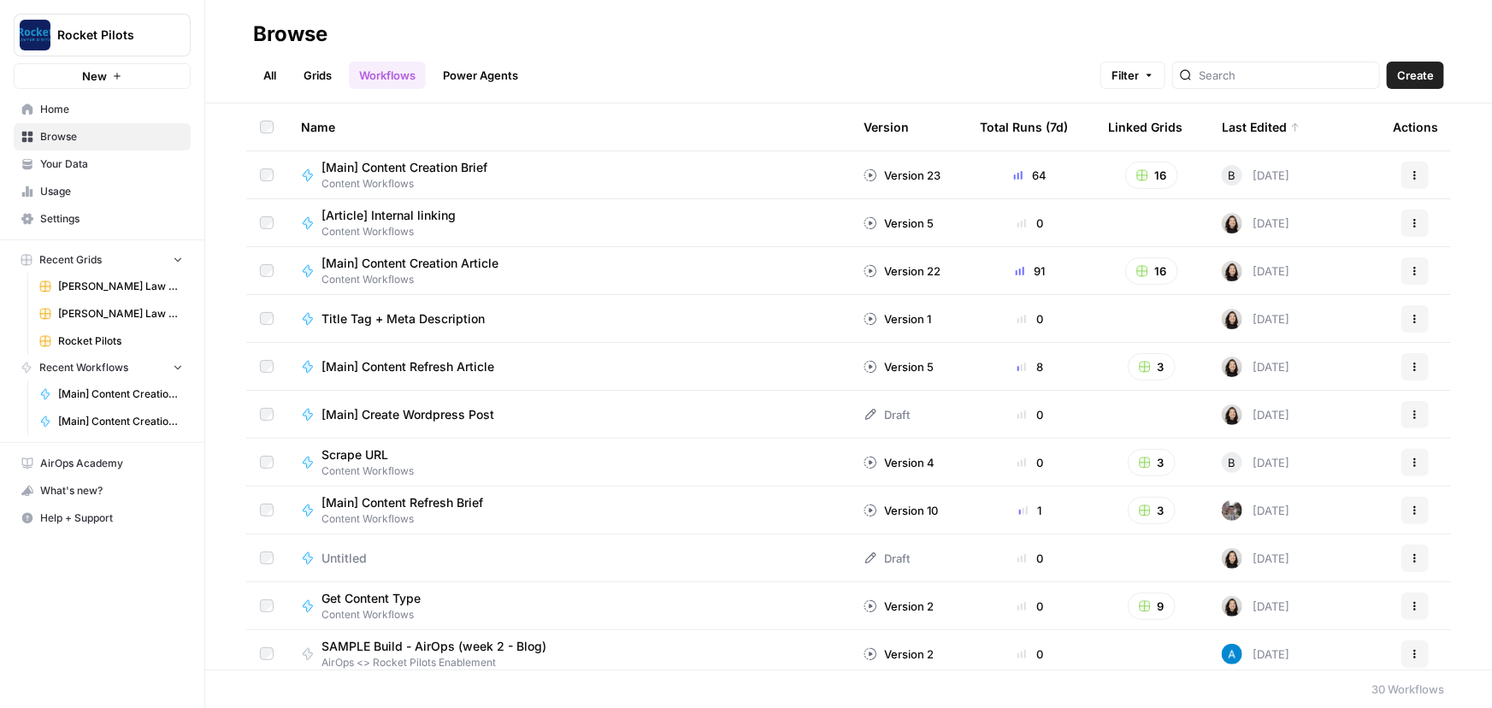
click at [64, 164] on span "Your Data" at bounding box center [111, 163] width 143 height 15
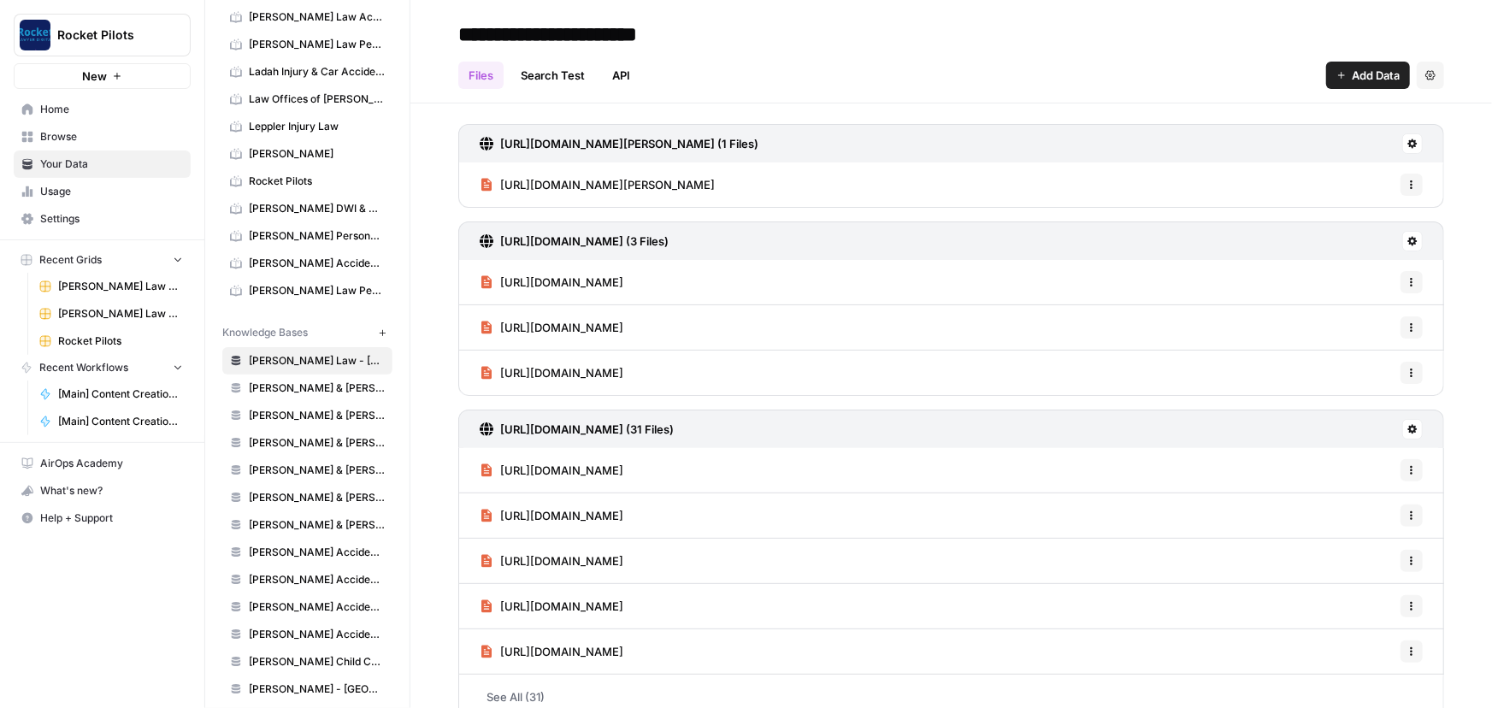
scroll to position [466, 0]
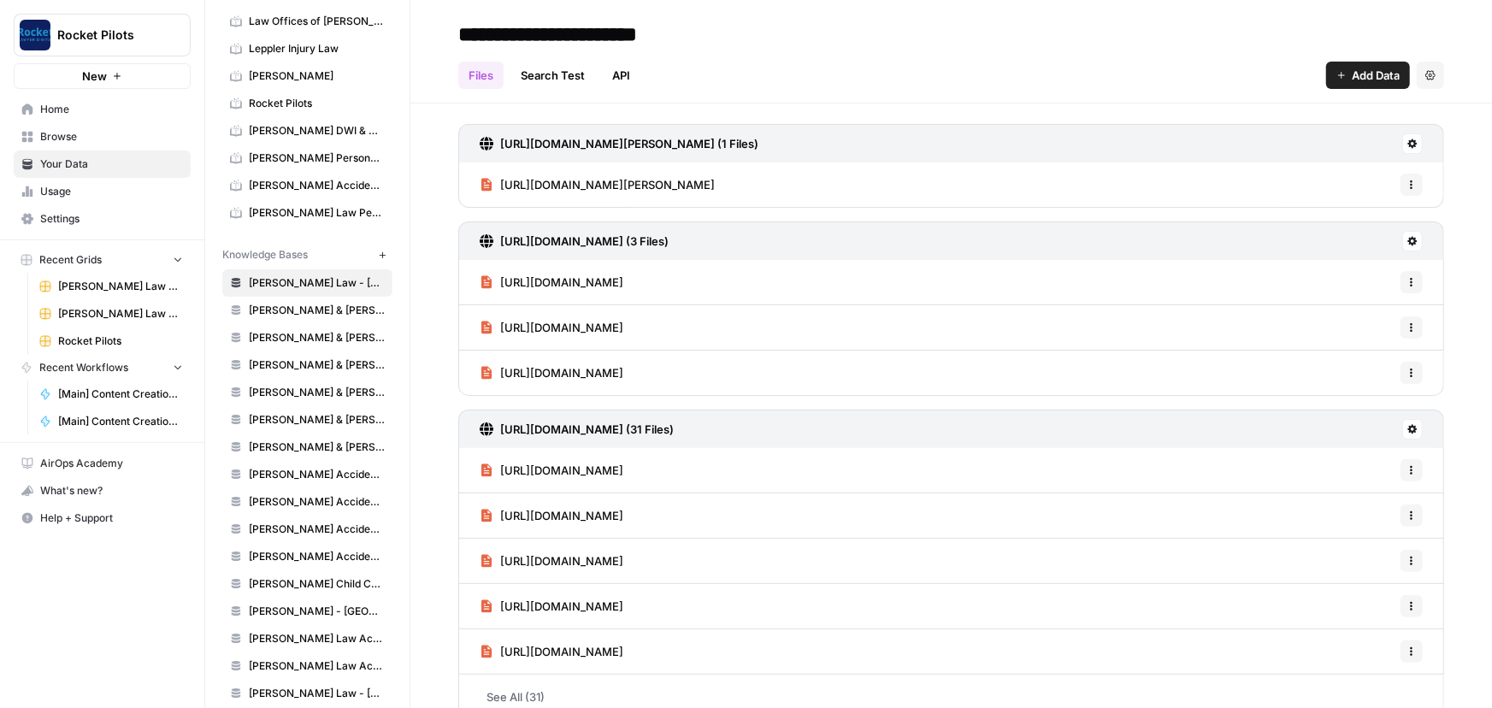
click at [274, 279] on span "[PERSON_NAME] Law - [GEOGRAPHIC_DATA]" at bounding box center [317, 282] width 136 height 15
click at [378, 250] on icon "button" at bounding box center [382, 254] width 9 height 9
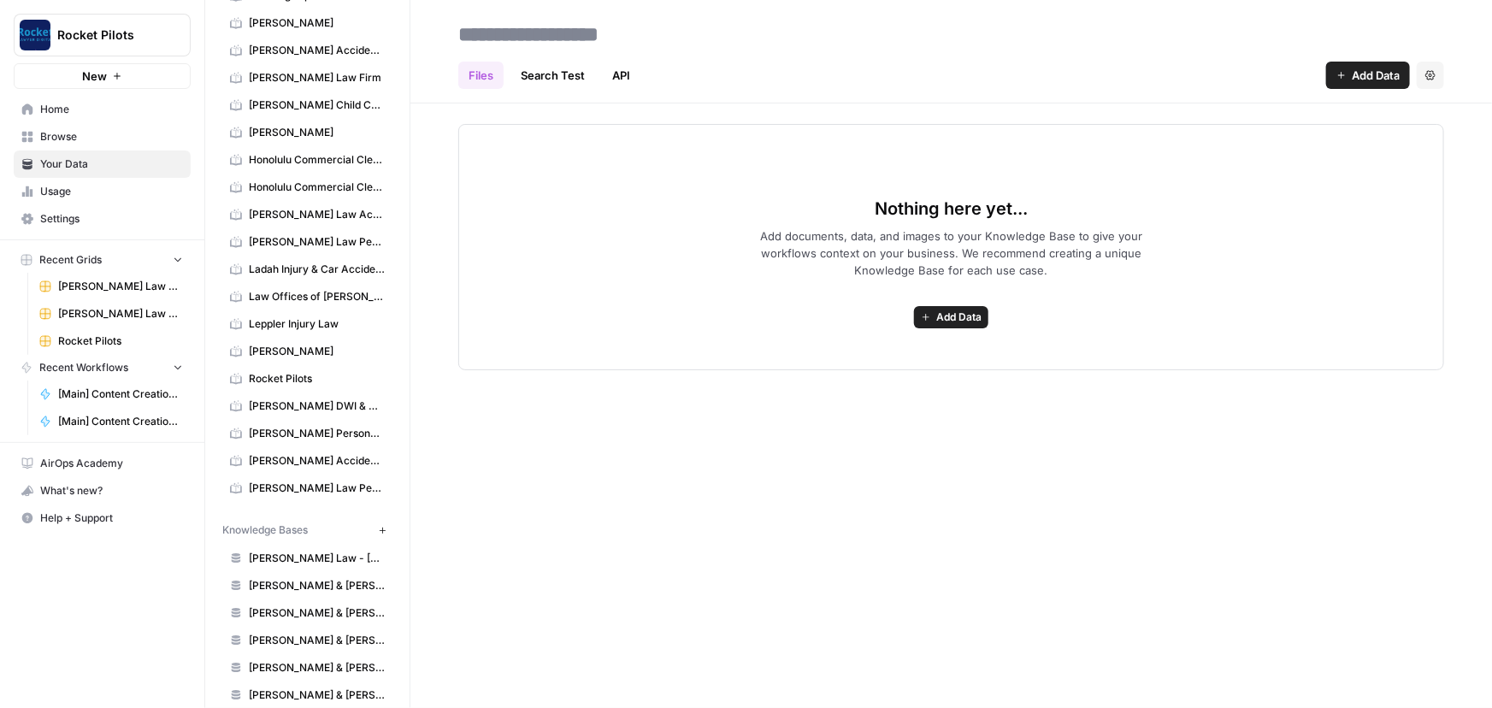
scroll to position [127, 0]
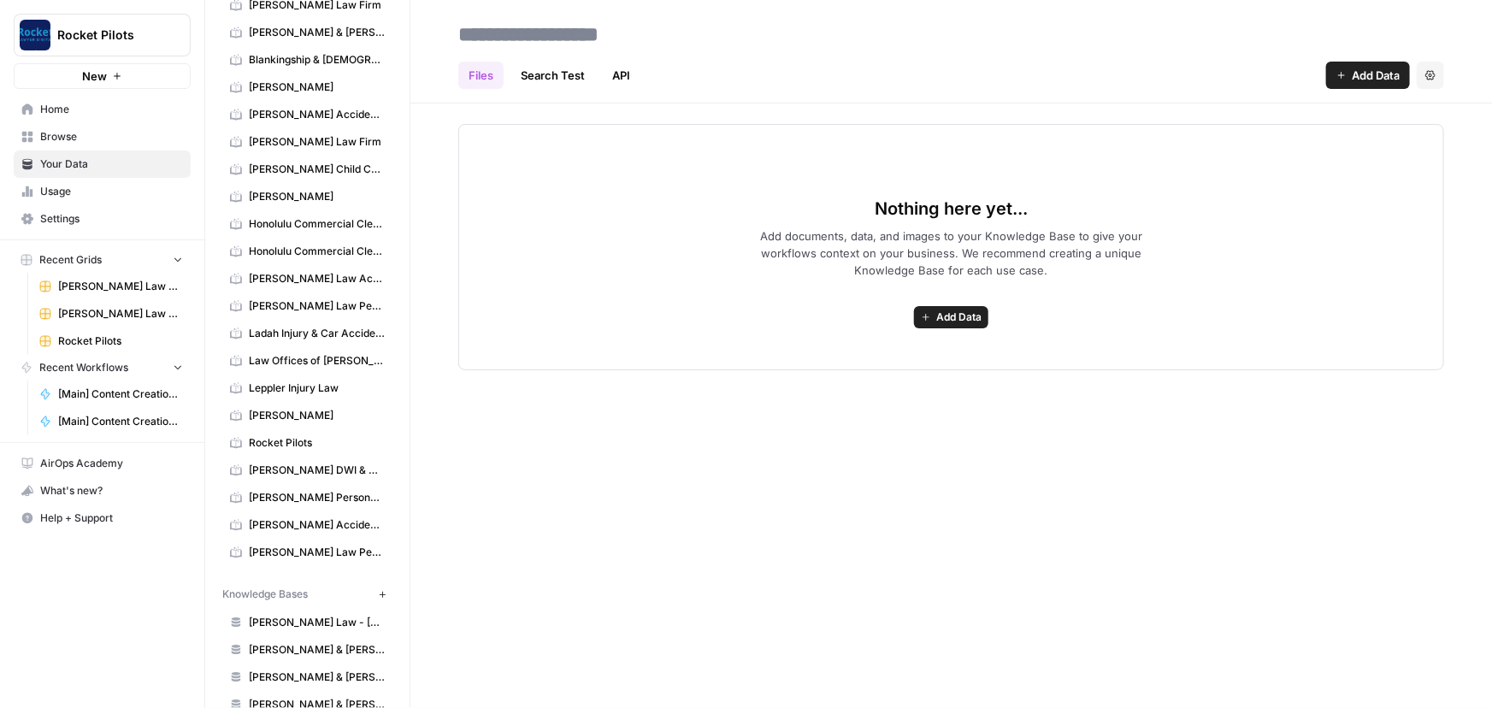
click at [923, 316] on icon "button" at bounding box center [925, 317] width 7 height 7
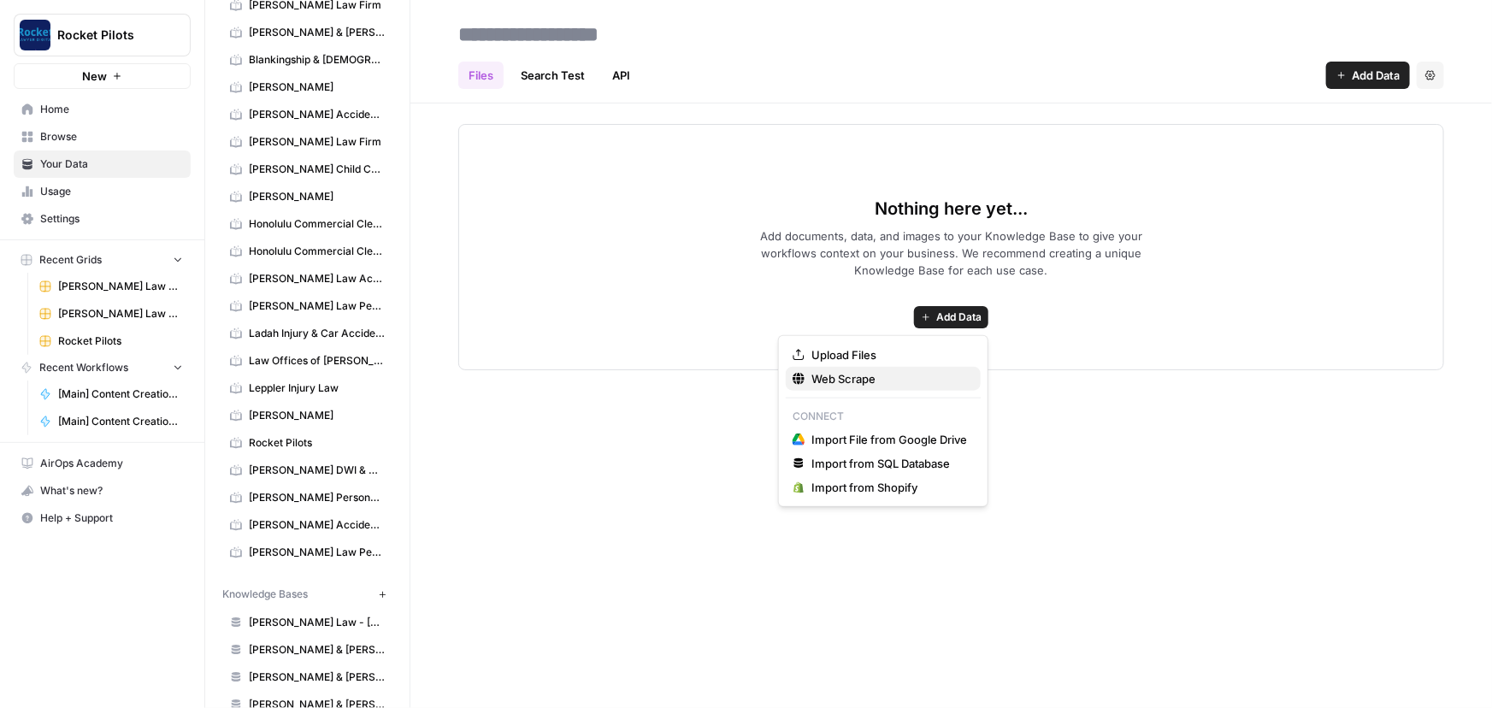
click at [864, 381] on span "Web Scrape" at bounding box center [889, 378] width 156 height 17
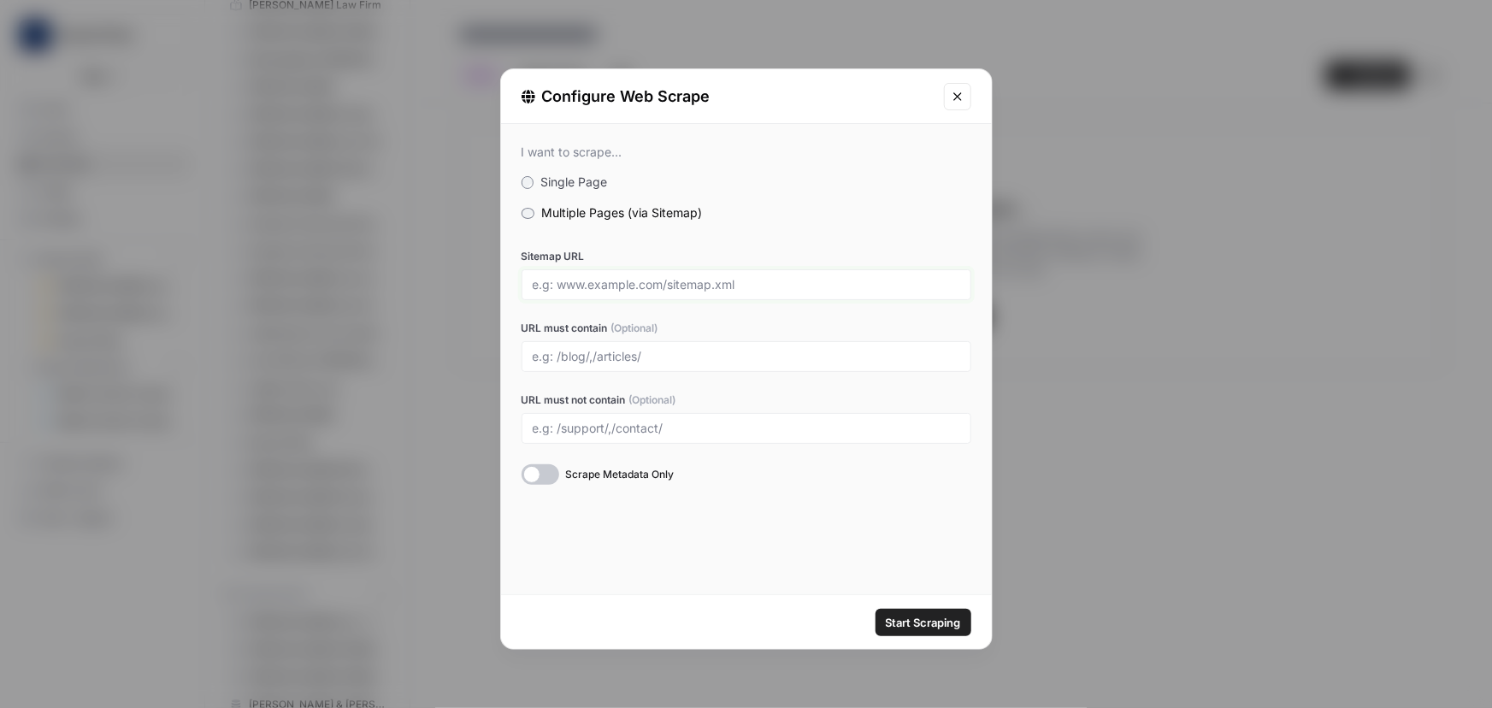
click at [601, 285] on input "Sitemap URL" at bounding box center [746, 284] width 427 height 15
paste input "https://rocketpilots.com/"
type input "https://rocketpilots.com/"
click at [960, 90] on icon "Close modal" at bounding box center [958, 97] width 14 height 14
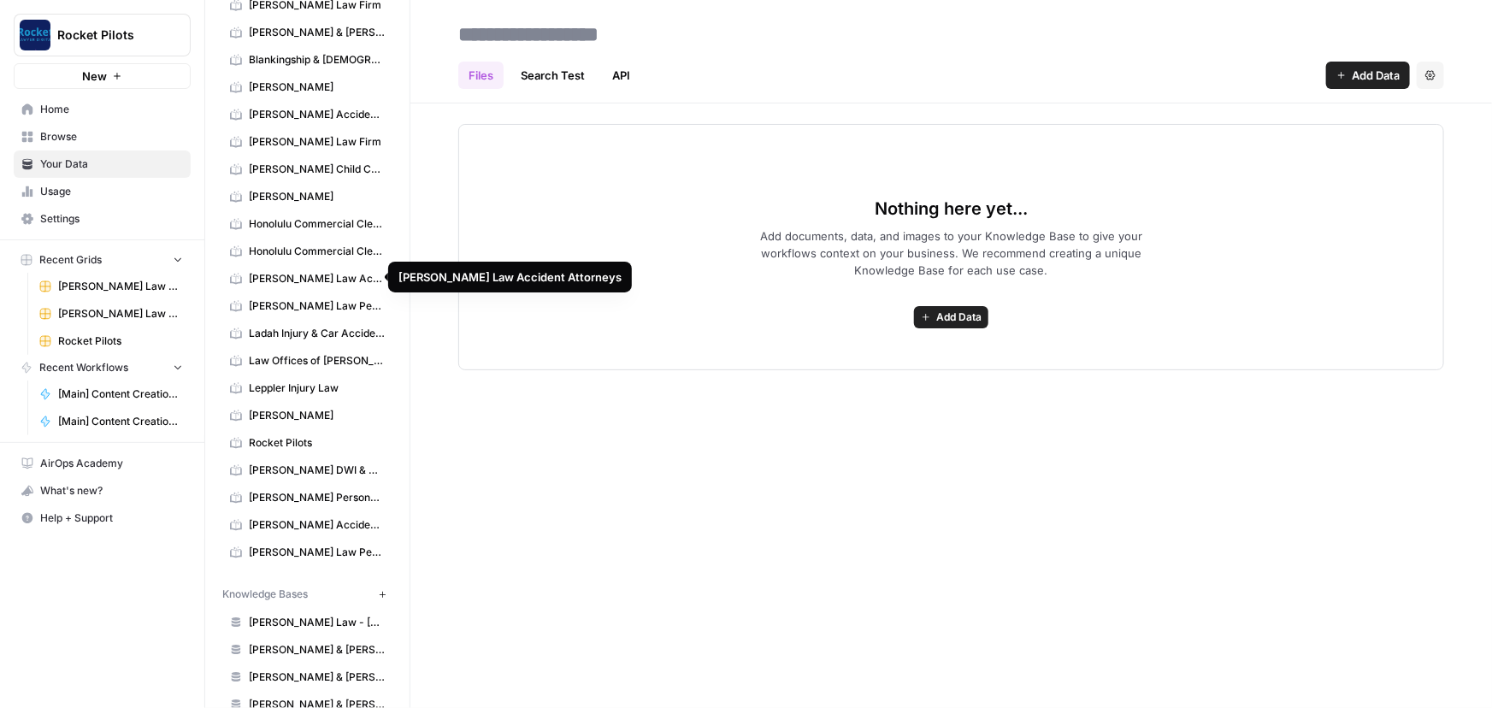
click at [264, 272] on span "[PERSON_NAME] Law Accident Attorneys" at bounding box center [317, 278] width 136 height 15
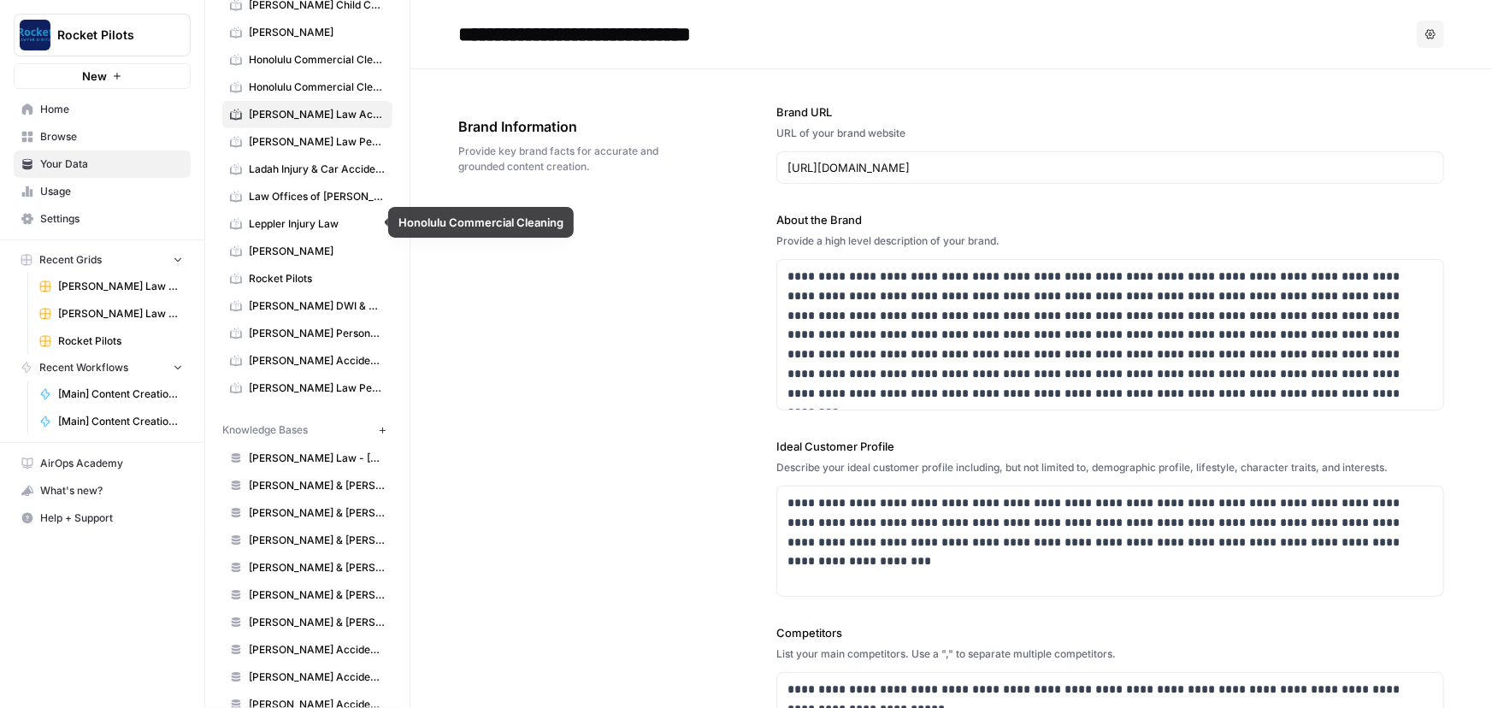
scroll to position [437, 0]
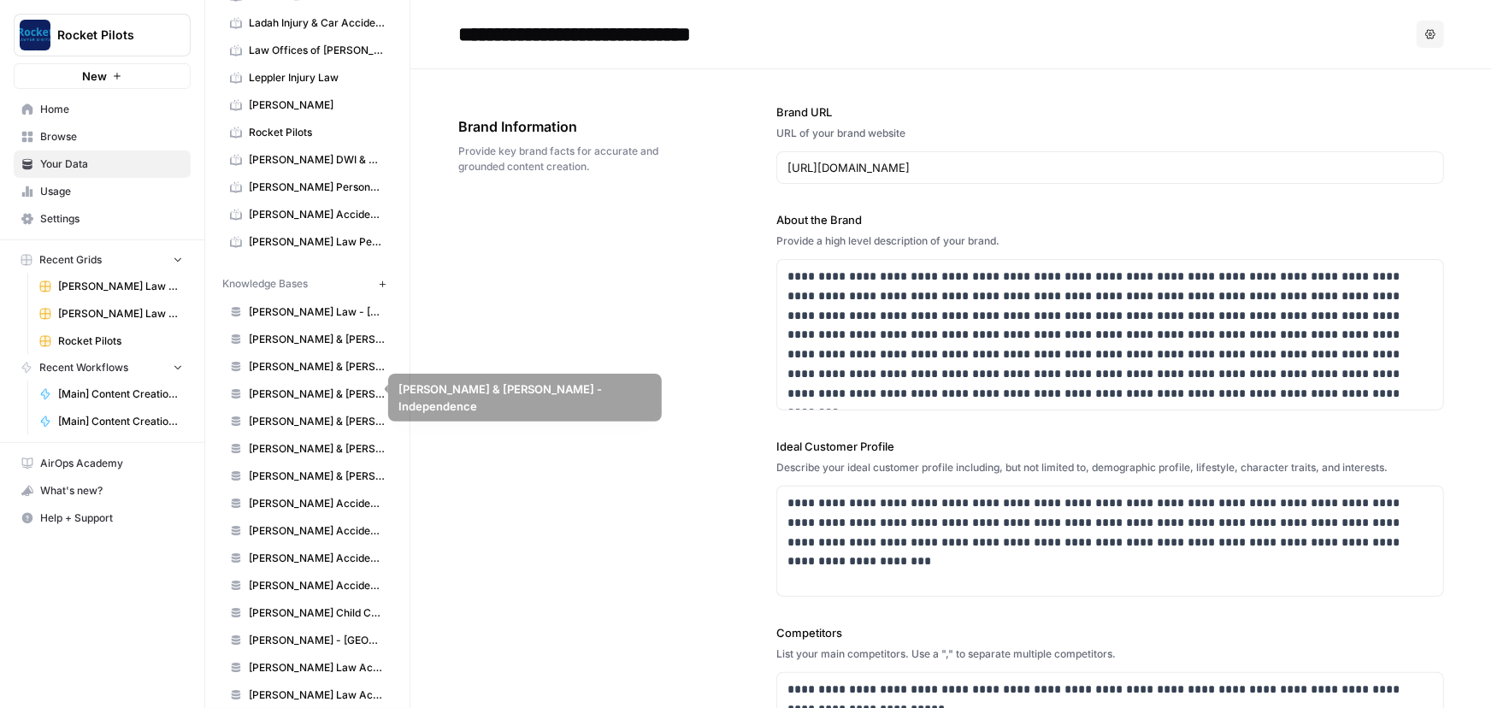
click at [286, 298] on link "[PERSON_NAME] Law - [GEOGRAPHIC_DATA]" at bounding box center [307, 311] width 170 height 27
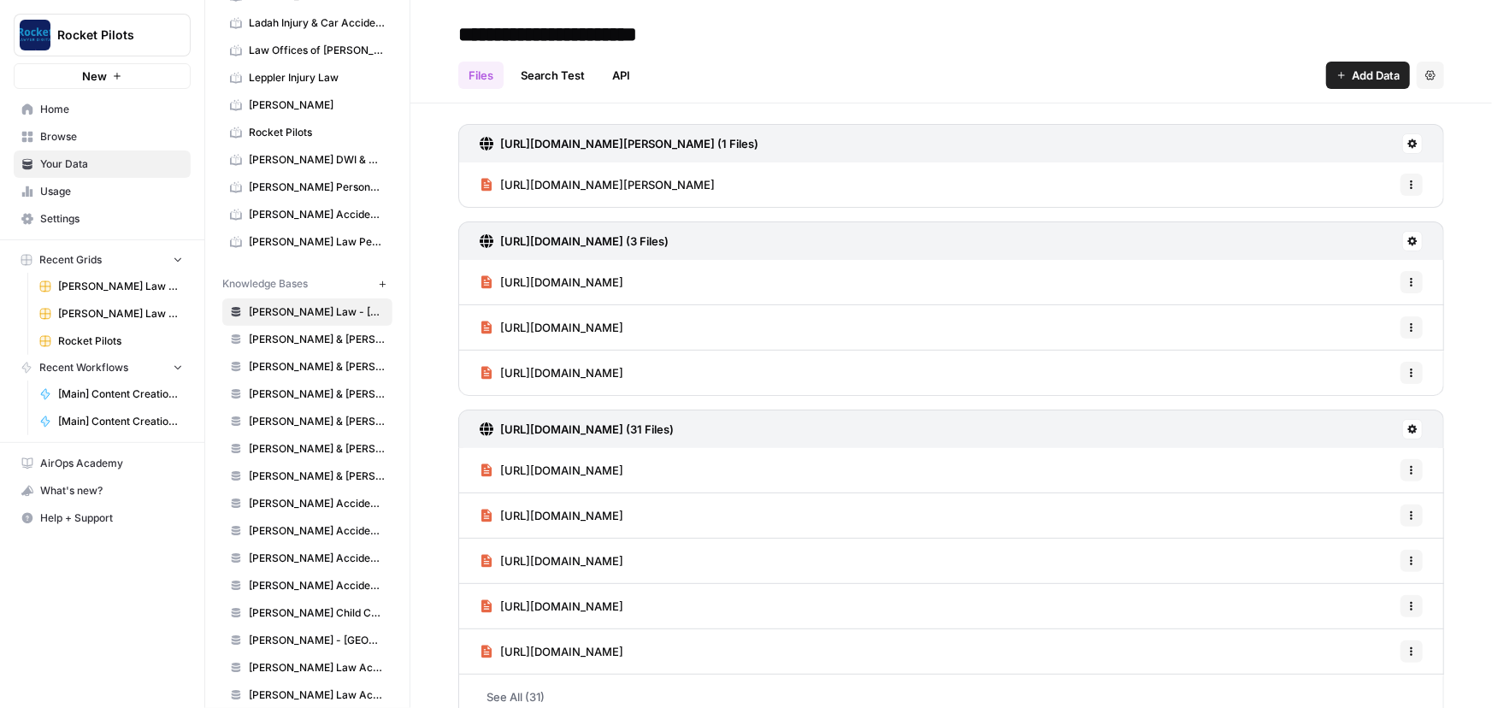
click at [551, 77] on link "Search Test" at bounding box center [552, 75] width 85 height 27
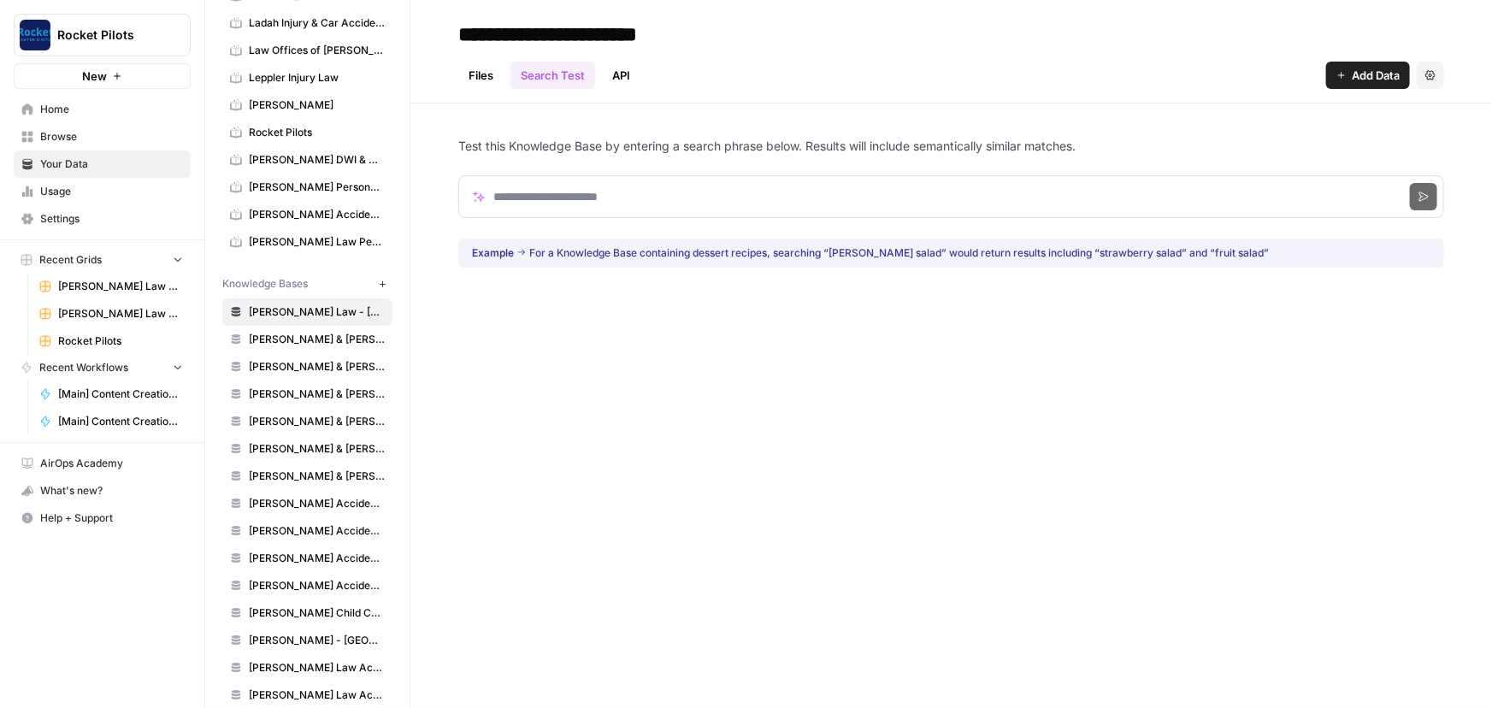
click at [628, 79] on link "API" at bounding box center [621, 75] width 38 height 27
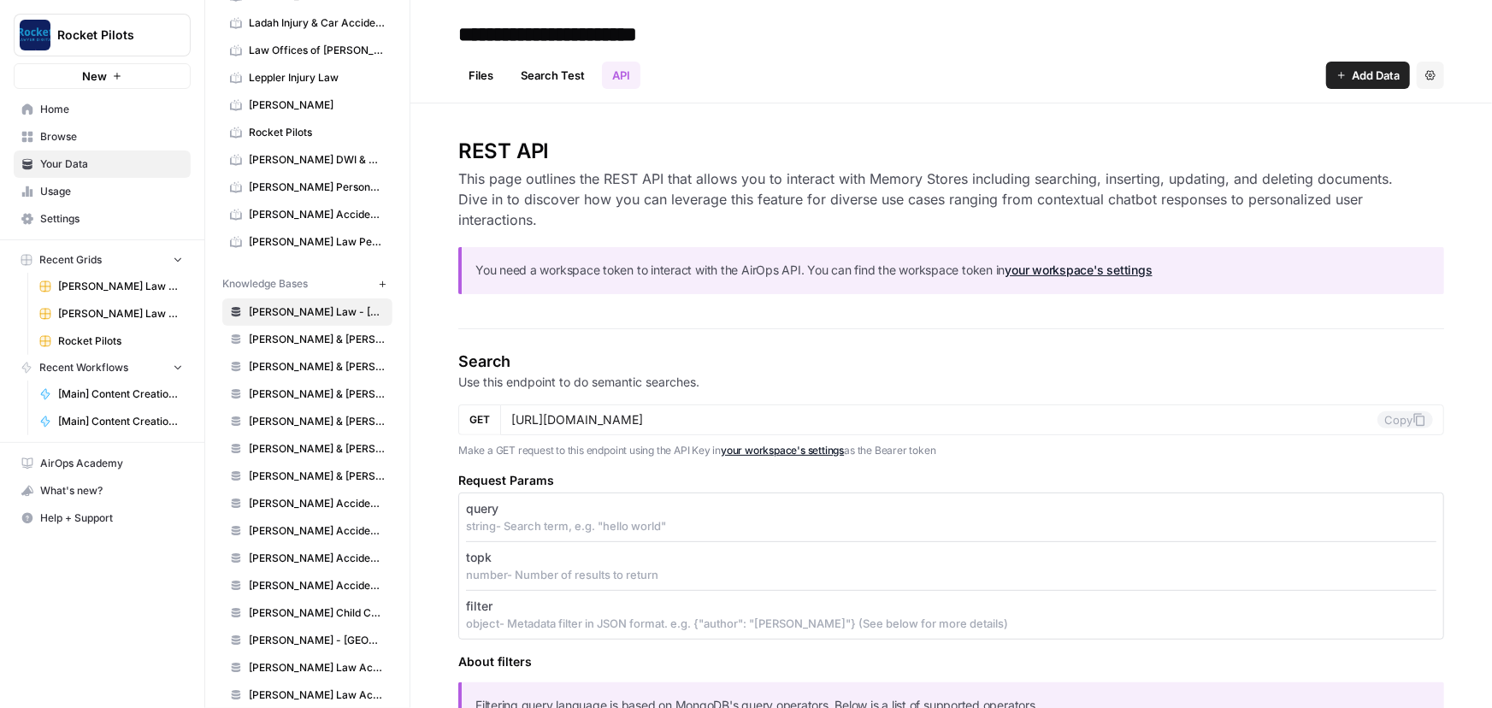
click at [465, 77] on link "Files" at bounding box center [480, 75] width 45 height 27
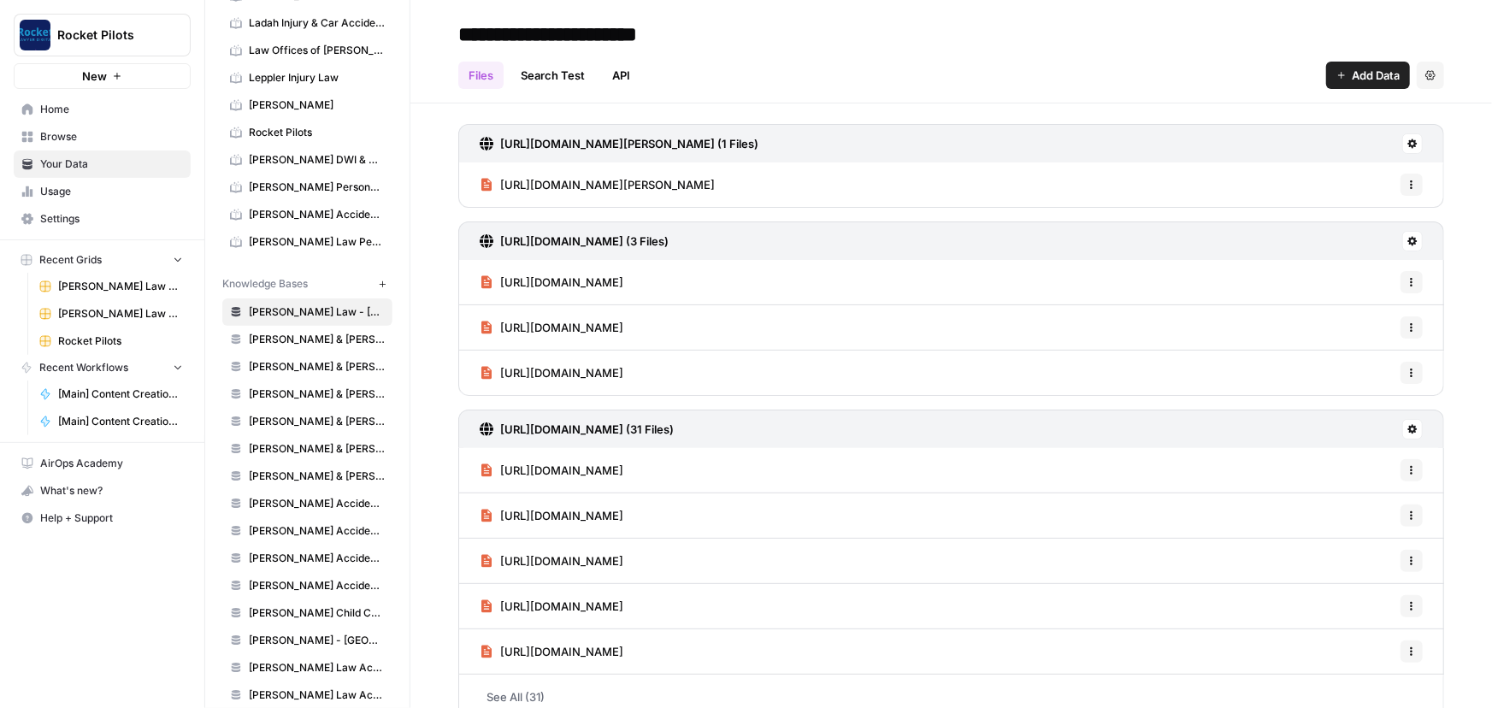
click at [1408, 141] on icon at bounding box center [1412, 143] width 9 height 9
click at [1043, 64] on div "Files Search Test API Add Data Settings" at bounding box center [951, 68] width 986 height 41
click at [553, 75] on link "Search Test" at bounding box center [552, 75] width 85 height 27
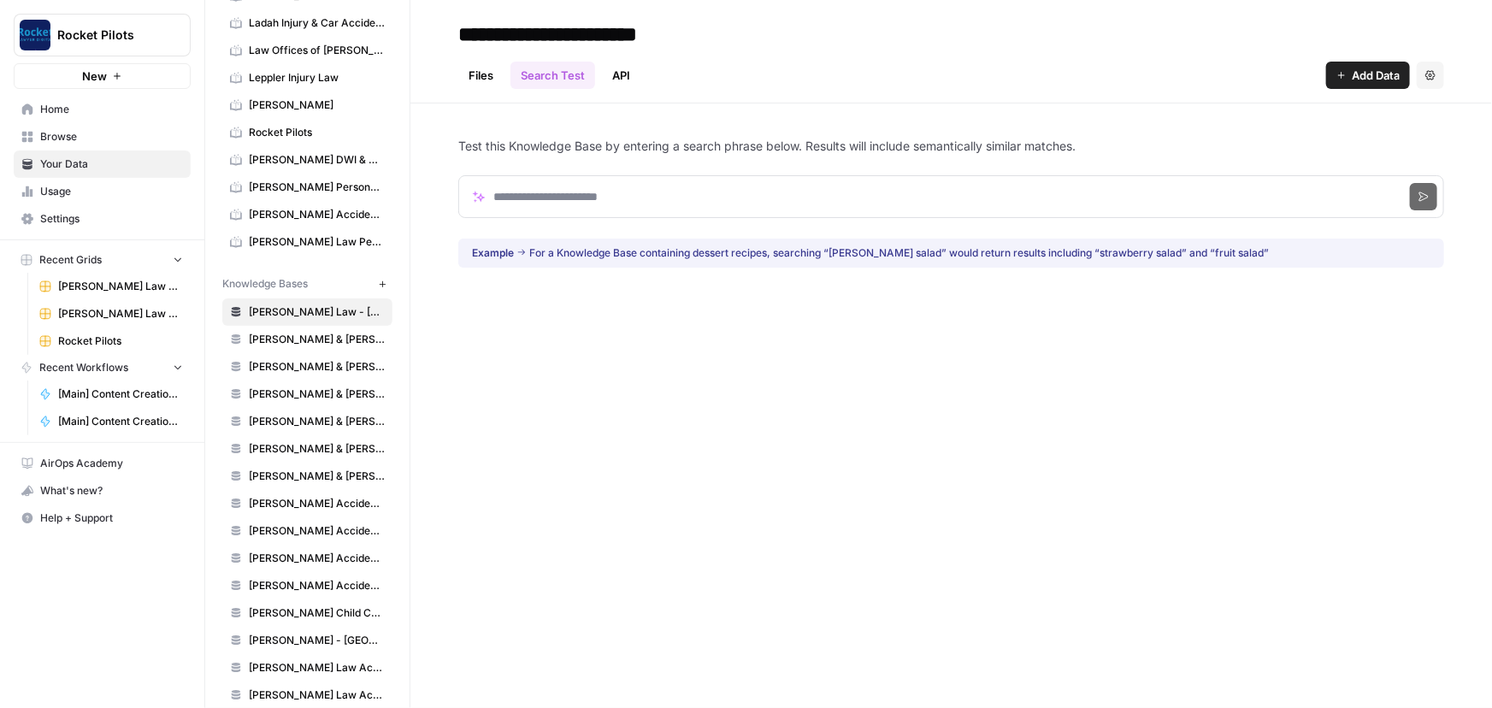
click at [631, 78] on link "API" at bounding box center [621, 75] width 38 height 27
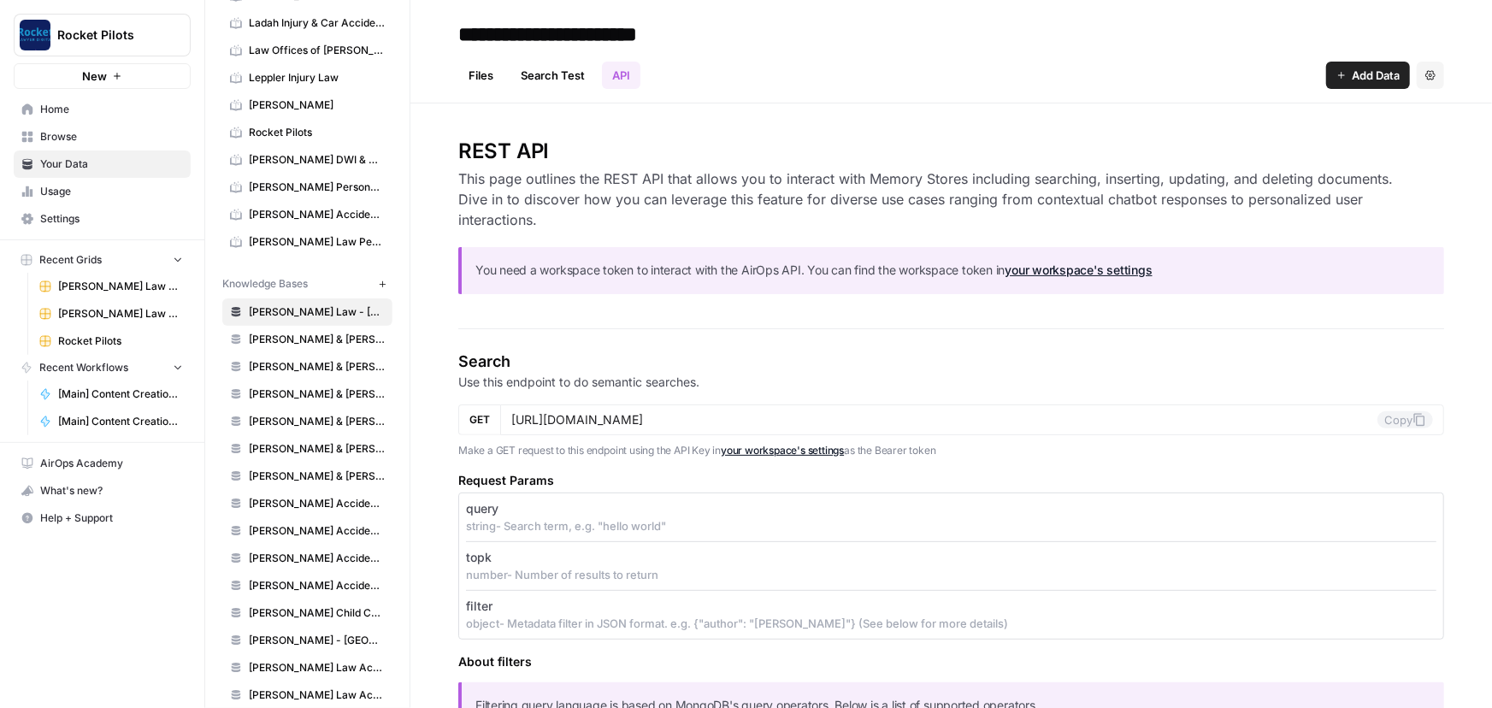
click at [378, 280] on icon "button" at bounding box center [382, 284] width 9 height 9
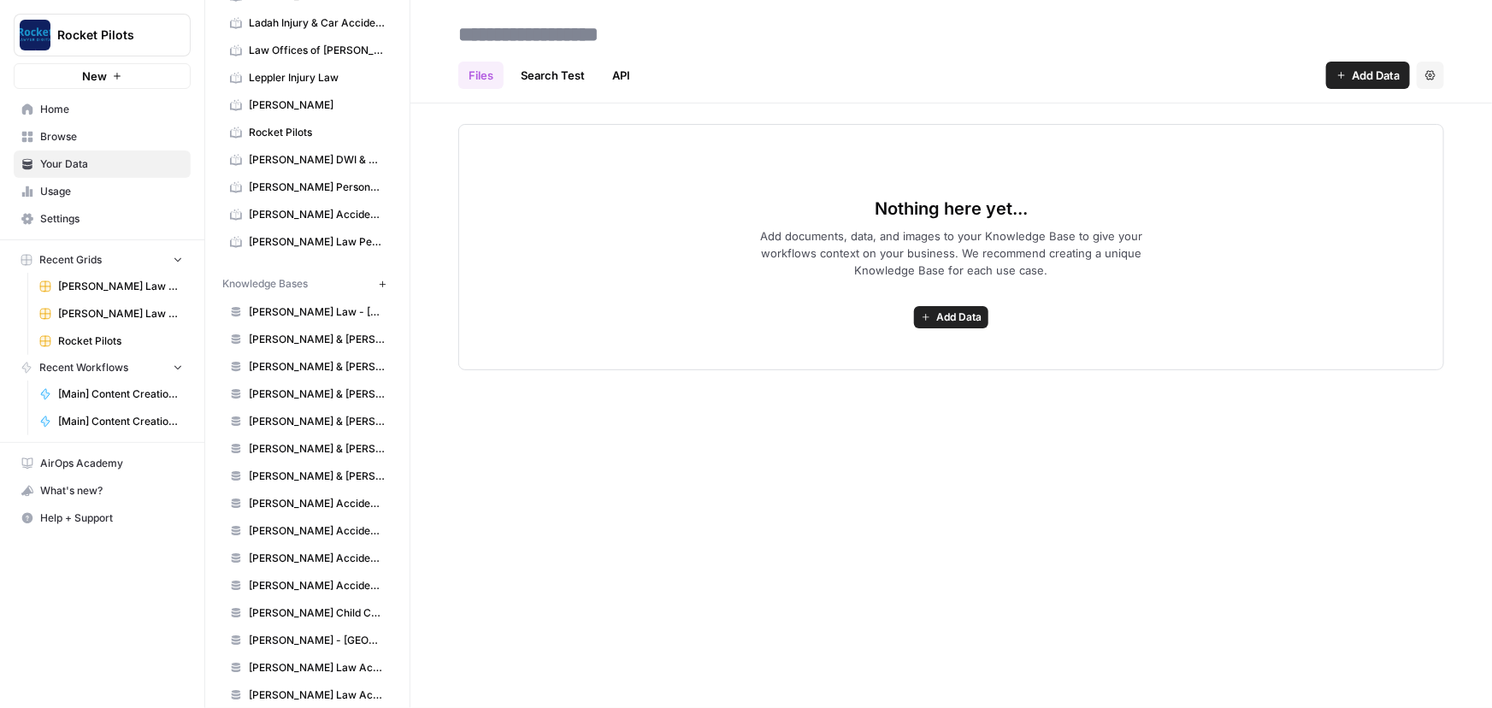
click at [931, 318] on button "Add Data" at bounding box center [951, 317] width 74 height 22
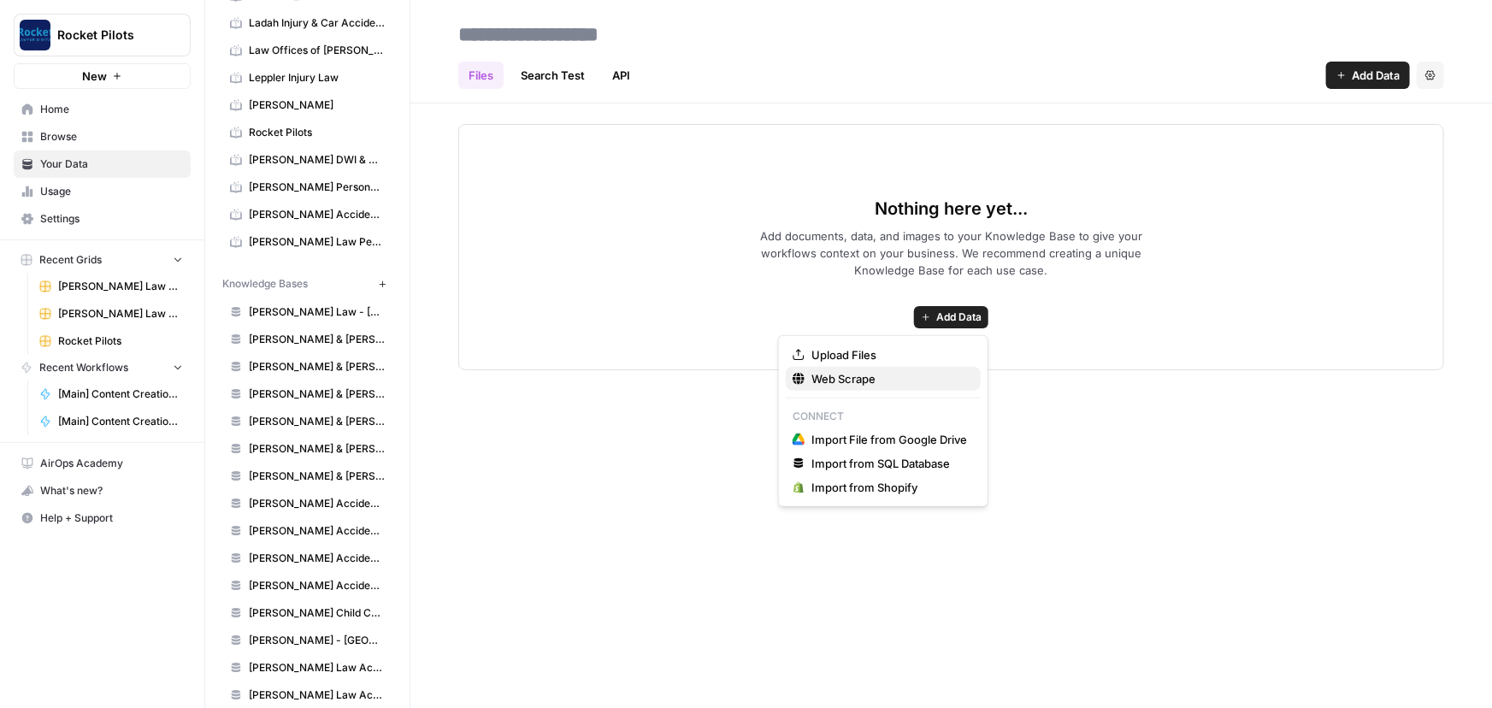
click at [841, 384] on span "Web Scrape" at bounding box center [889, 378] width 156 height 17
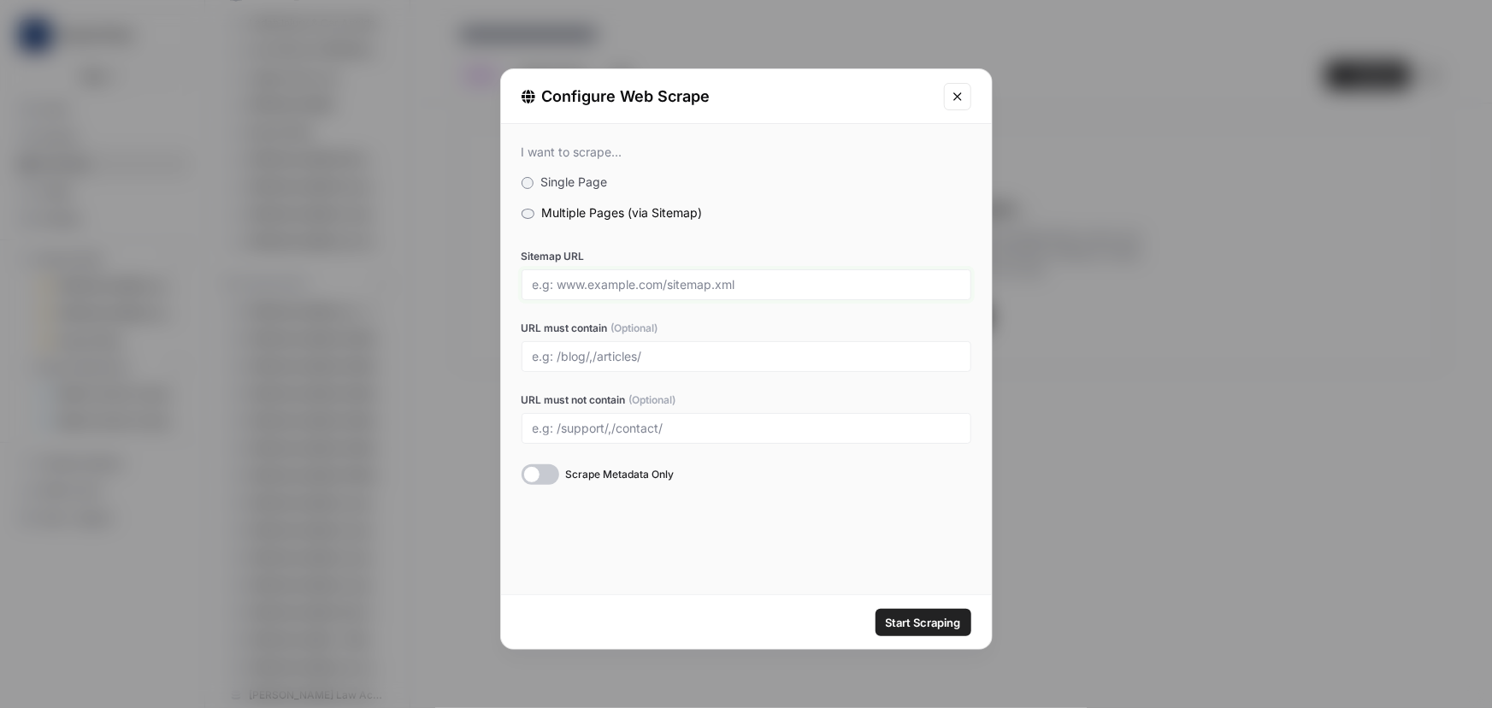
click at [634, 287] on input "Sitemap URL" at bounding box center [746, 284] width 427 height 15
paste input "https://rocketpilots.com/"
click at [541, 470] on div at bounding box center [540, 474] width 38 height 21
click at [912, 633] on button "Start Scraping" at bounding box center [923, 622] width 96 height 27
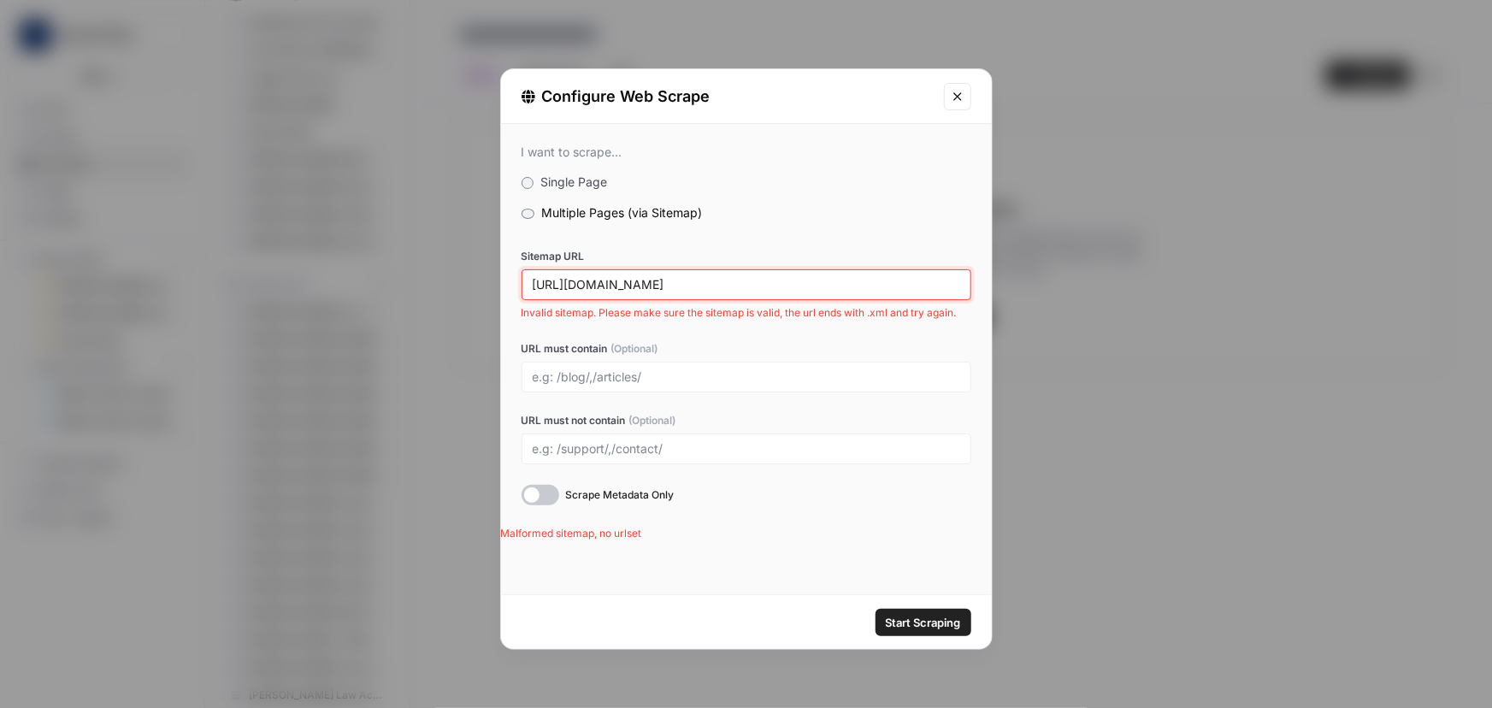
drag, startPoint x: 686, startPoint y: 283, endPoint x: 438, endPoint y: 284, distance: 247.9
click at [438, 284] on div "Configure Web Scrape I want to scrape... Single Page Multiple Pages (via Sitema…" at bounding box center [746, 354] width 1492 height 708
paste input "sitemap_index.xml"
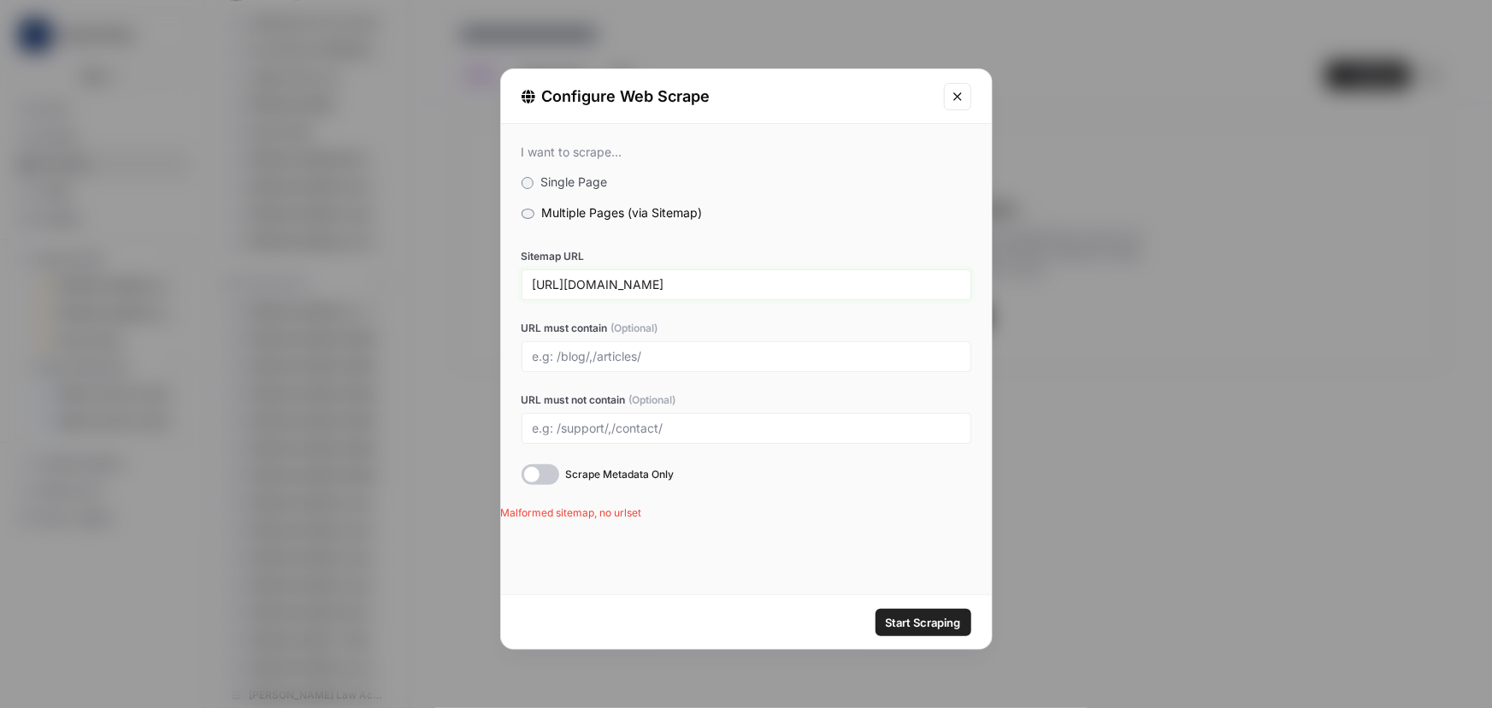
type input "https://rocketpilots.com/sitemap_index.xml"
click at [773, 538] on div "I want to scrape... Single Page Multiple Pages (via Sitemap) Sitemap URL https:…" at bounding box center [746, 359] width 491 height 470
drag, startPoint x: 922, startPoint y: 625, endPoint x: 890, endPoint y: 600, distance: 40.2
click at [922, 625] on span "Start Scraping" at bounding box center [923, 622] width 75 height 17
